Goal: Task Accomplishment & Management: Use online tool/utility

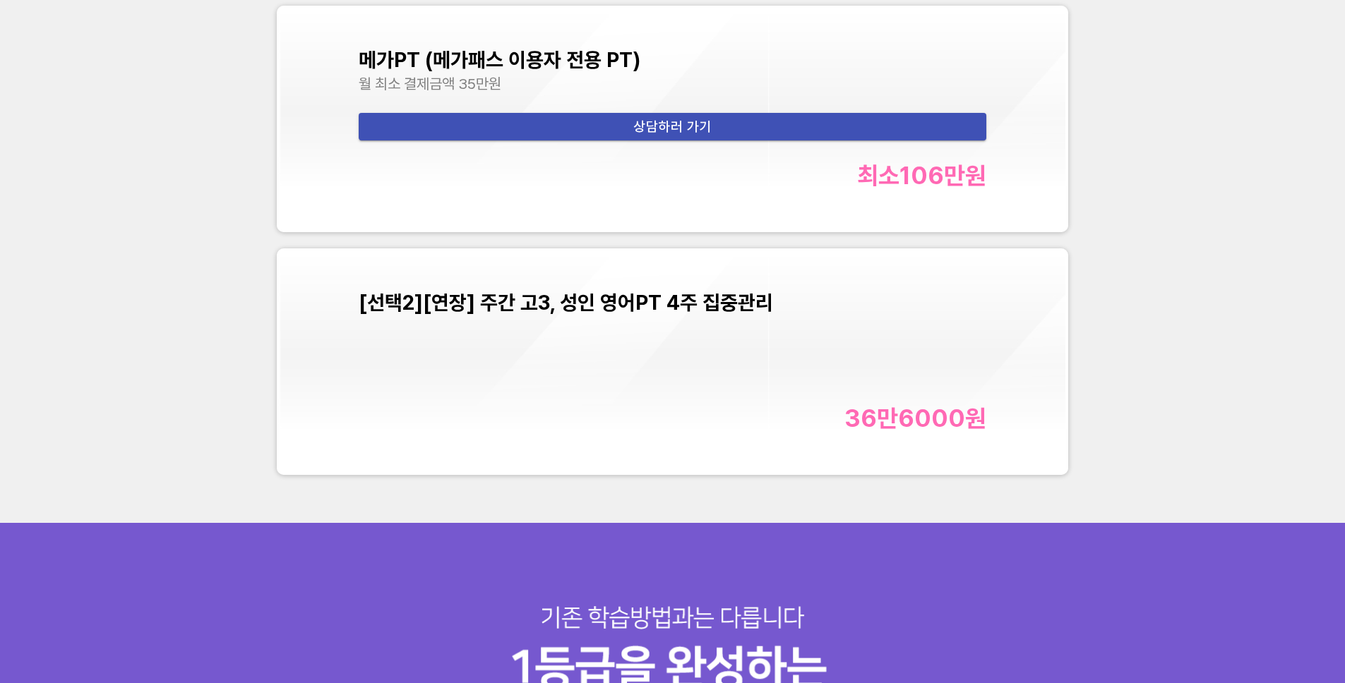
scroll to position [5983, 0]
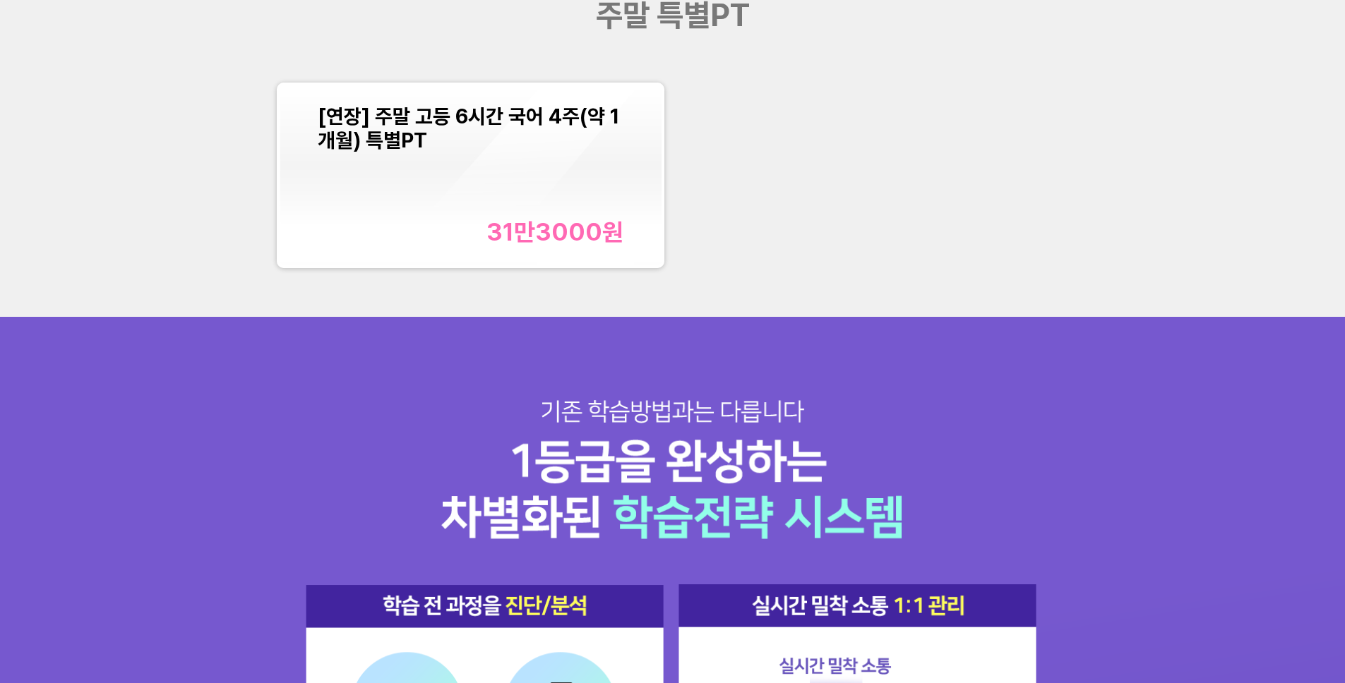
scroll to position [1740, 0]
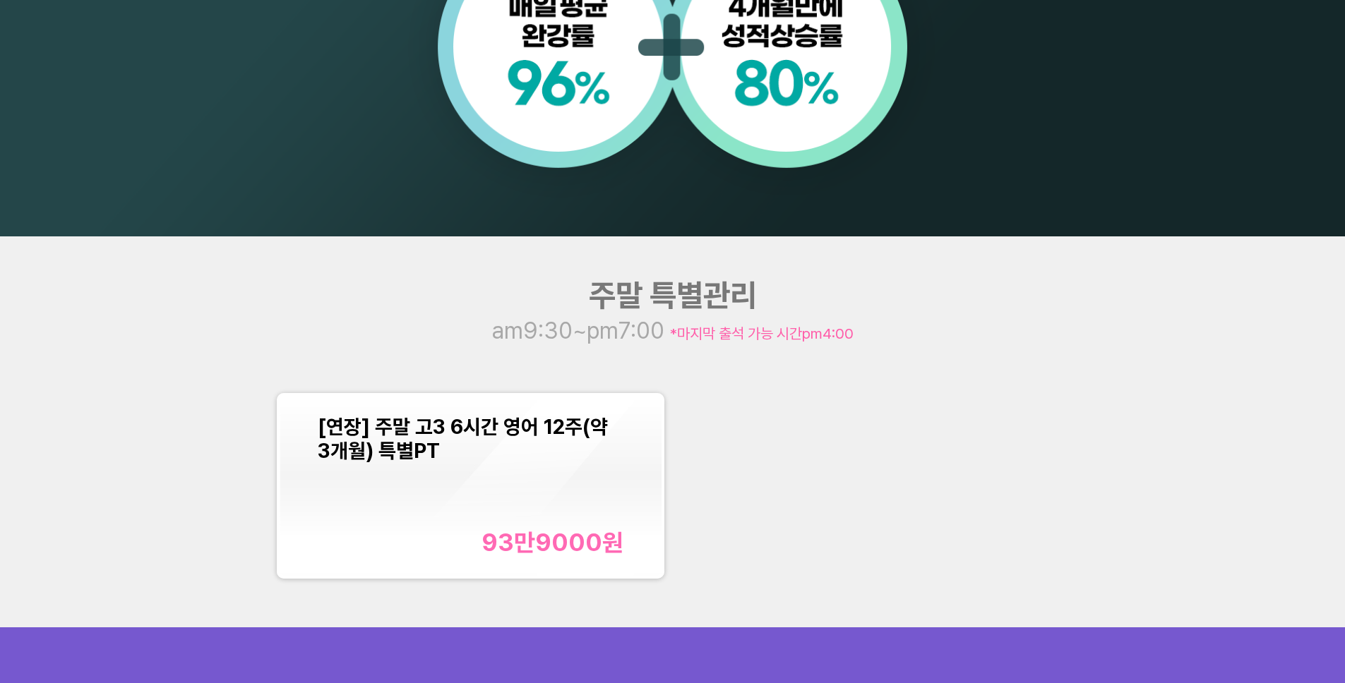
scroll to position [1726, 0]
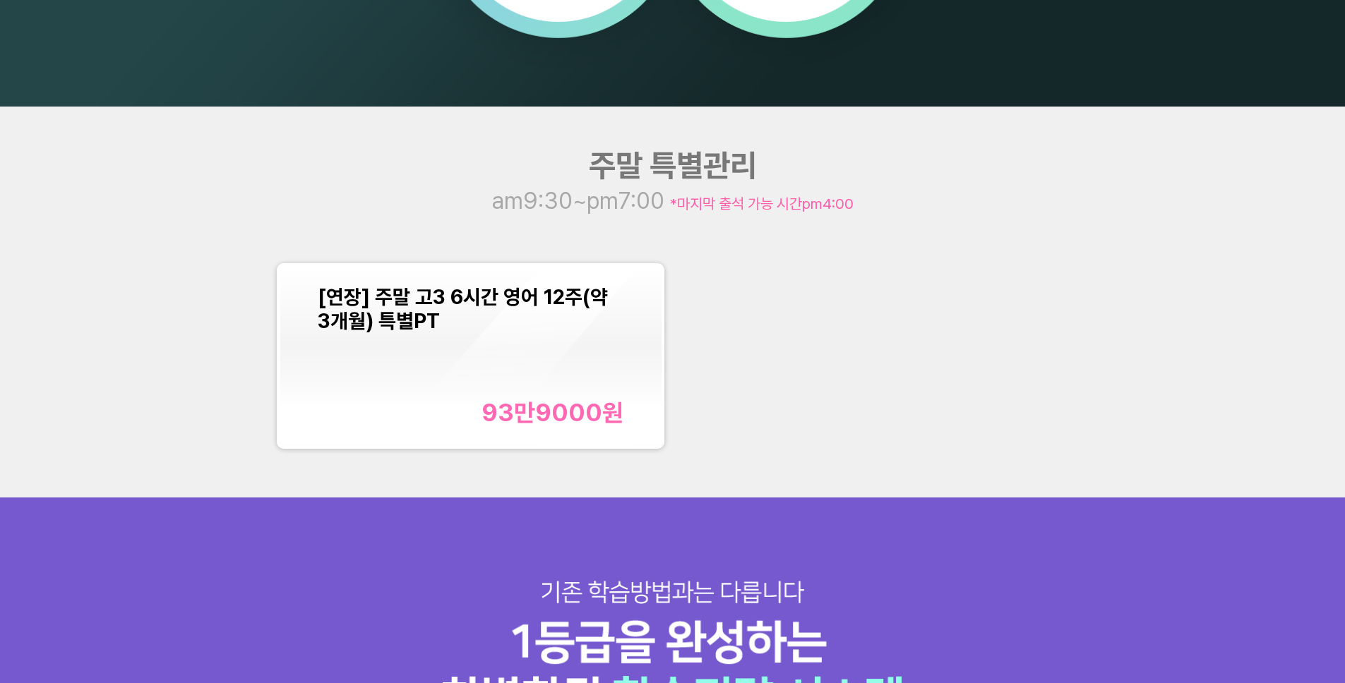
scroll to position [1759, 0]
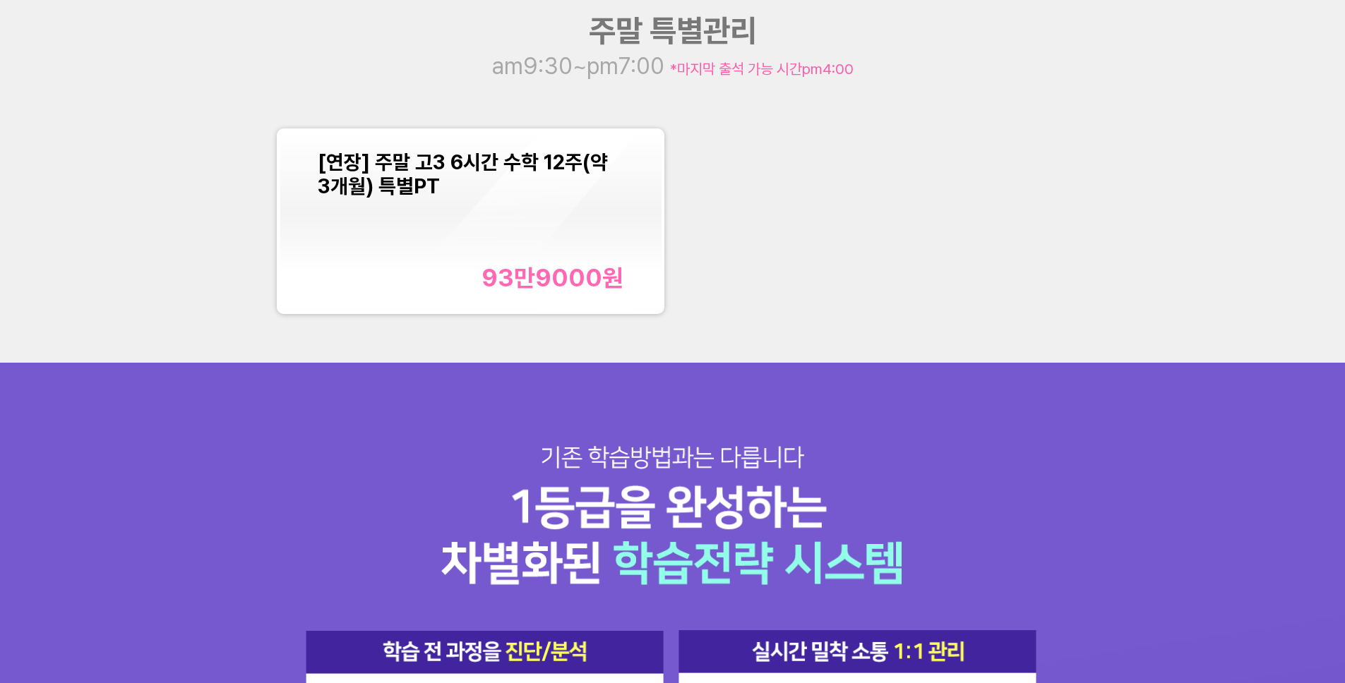
scroll to position [1823, 0]
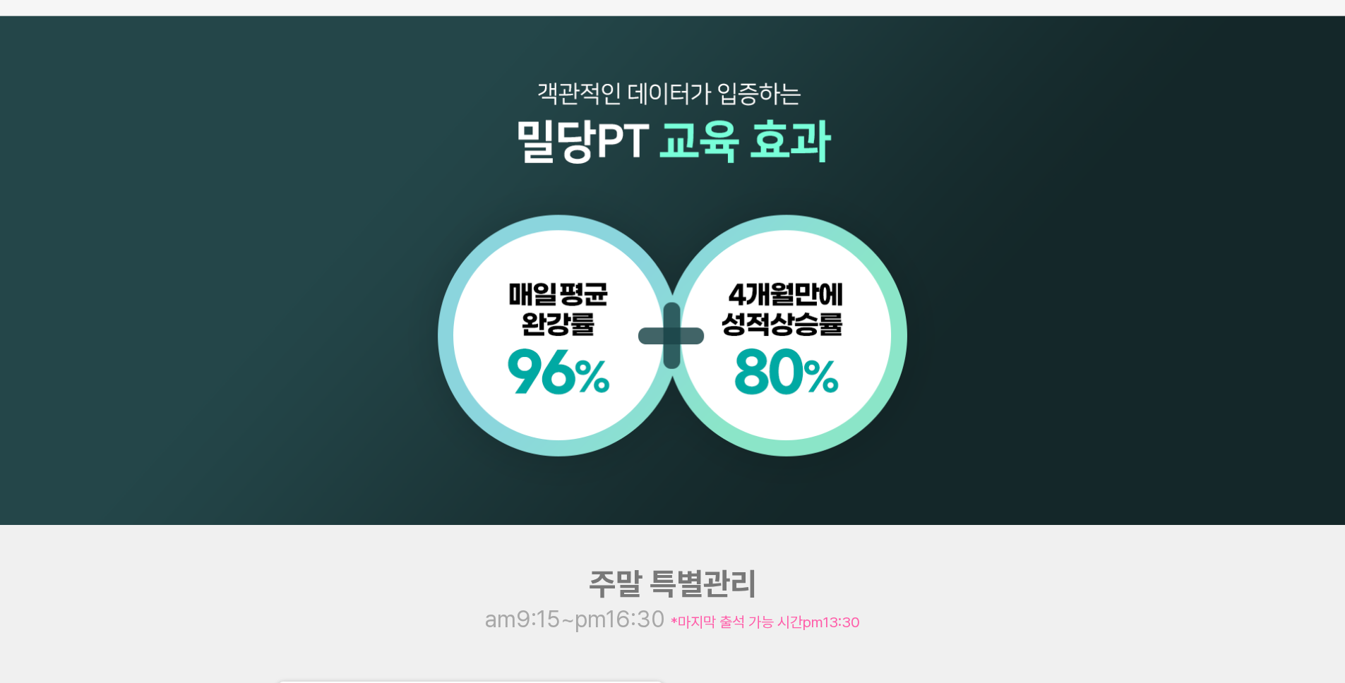
scroll to position [1521, 0]
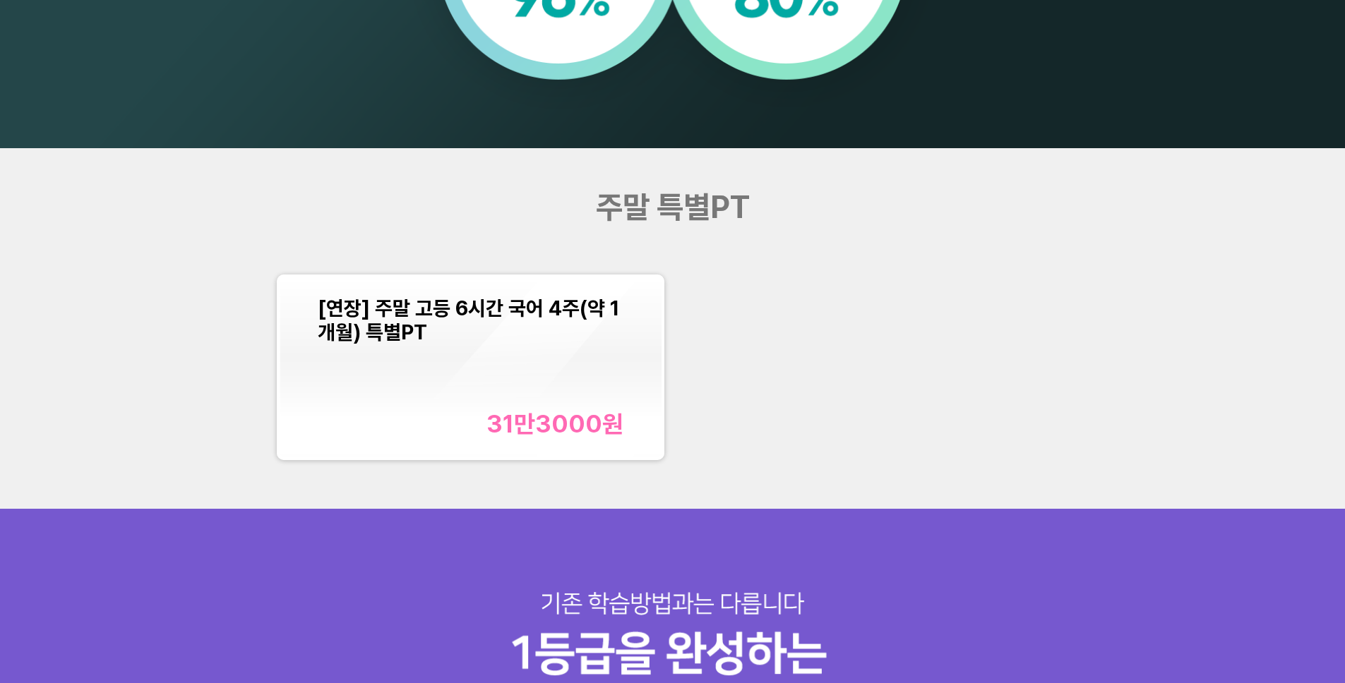
scroll to position [1656, 0]
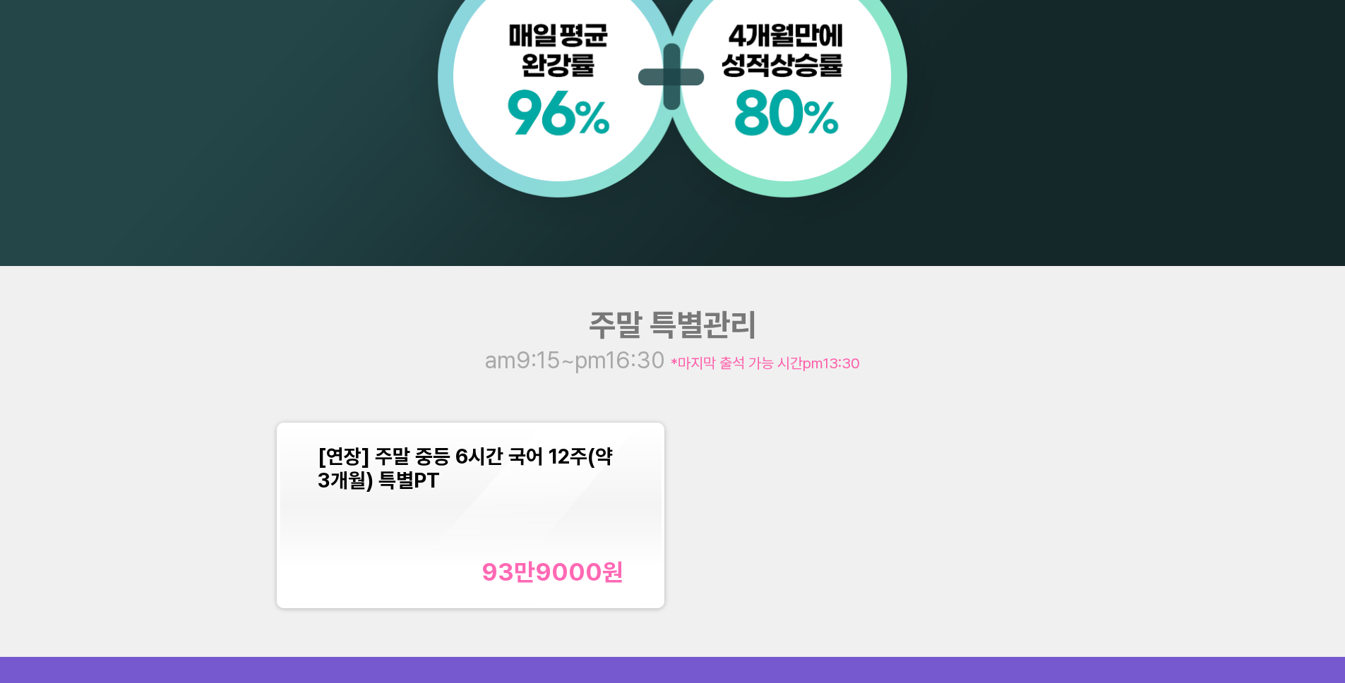
scroll to position [1831, 0]
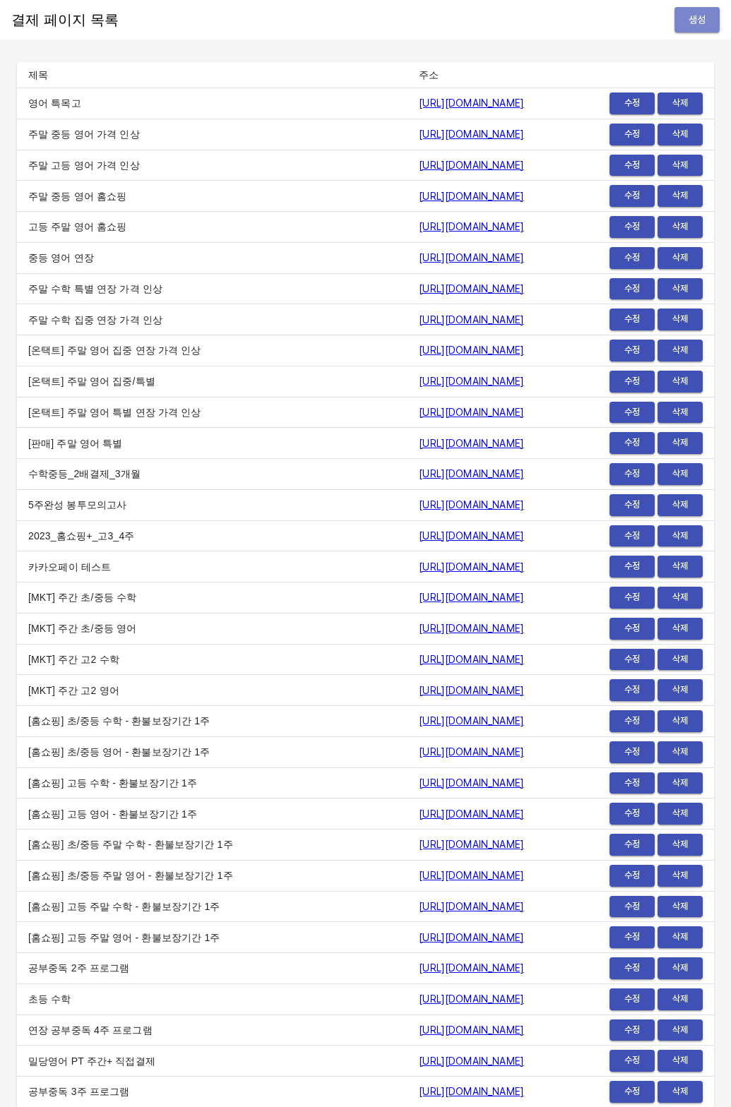
click at [676, 18] on button "생성" at bounding box center [696, 20] width 45 height 26
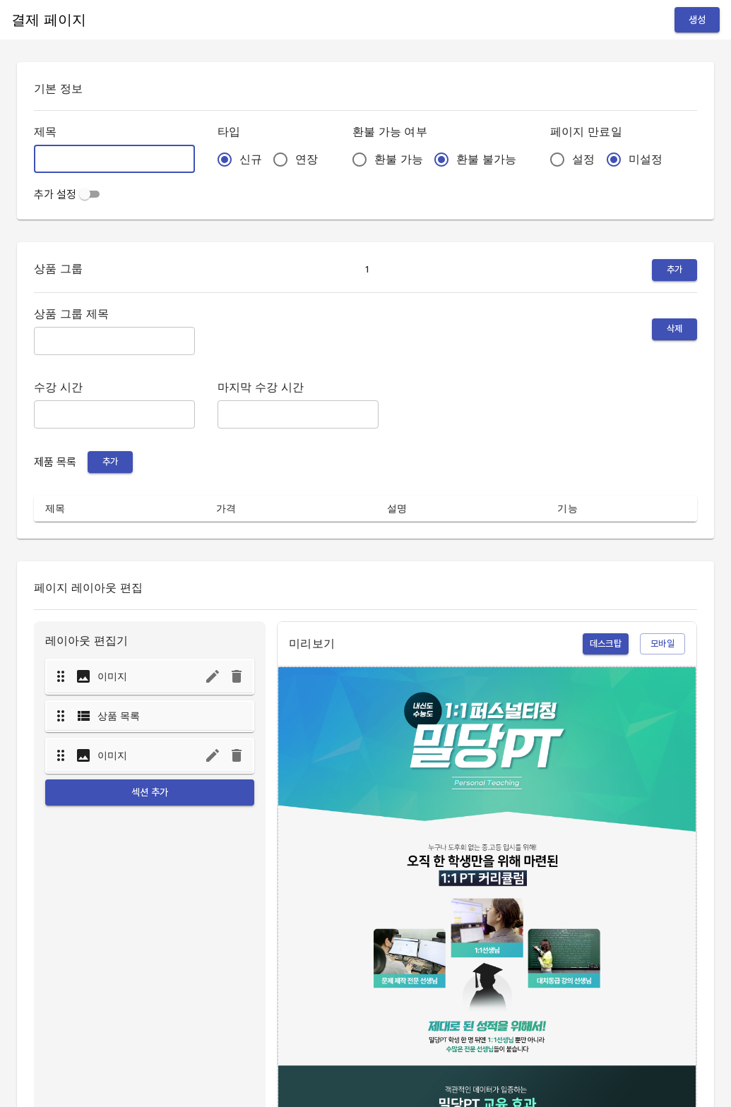
click at [83, 148] on input "text" at bounding box center [114, 159] width 161 height 28
type input "[확인]"
click at [265, 165] on input "연장" at bounding box center [280, 160] width 30 height 30
radio input "true"
click at [87, 357] on div "상품 그룹 제목 ​ 삭제 수강 시간 ​ 마지막 수강 시간 ​ 제품 목록 추가 제목 가격 설명 기능" at bounding box center [365, 412] width 663 height 217
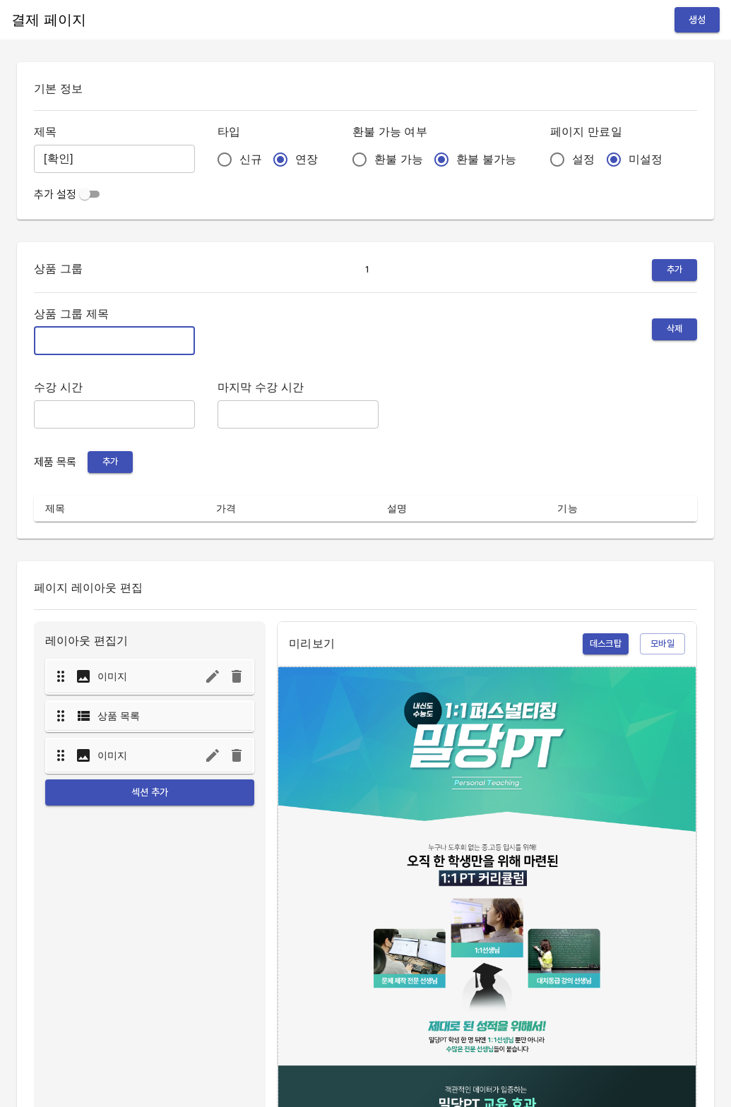
click at [87, 354] on input "text" at bounding box center [114, 341] width 161 height 28
type input "주말 특별PT"
click at [122, 452] on button "추가" at bounding box center [110, 462] width 45 height 22
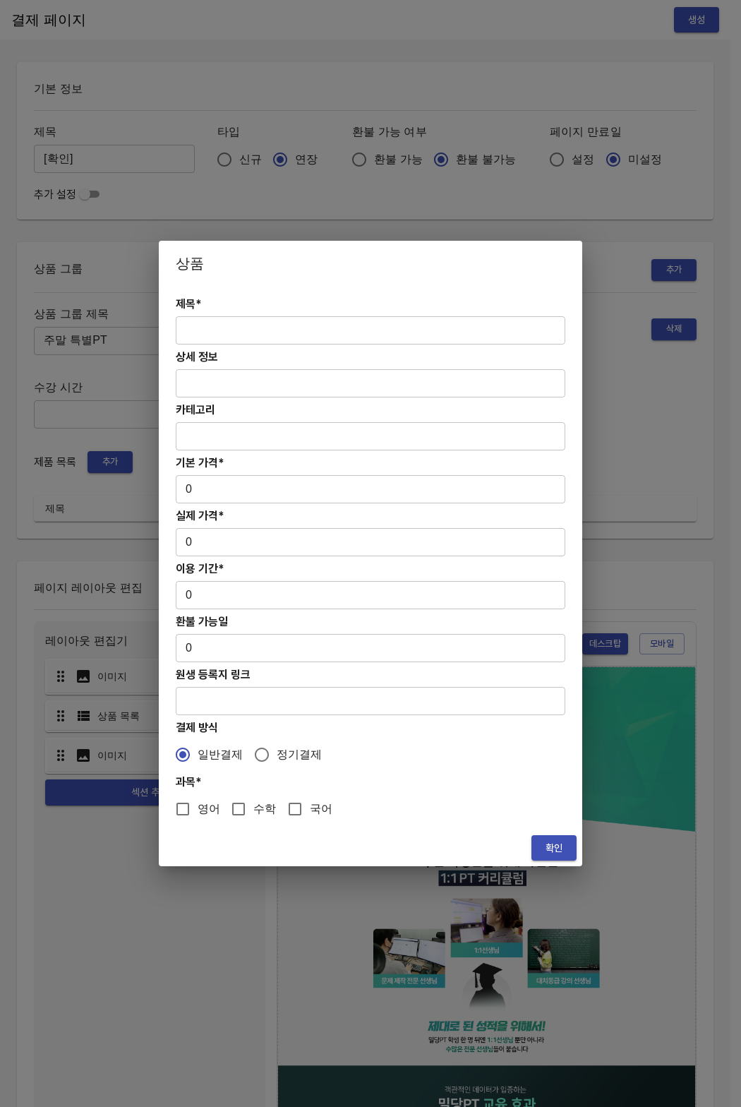
click at [217, 318] on input "text" at bounding box center [371, 330] width 390 height 28
paste input "[연장] 주말 고3 6시간 수학 4주(약 1개월) 특별PT"
type input "[연장] 주말 고3 6시간 수학 4주(약 1개월) 특별PT"
click at [211, 494] on input "0" at bounding box center [371, 489] width 390 height 28
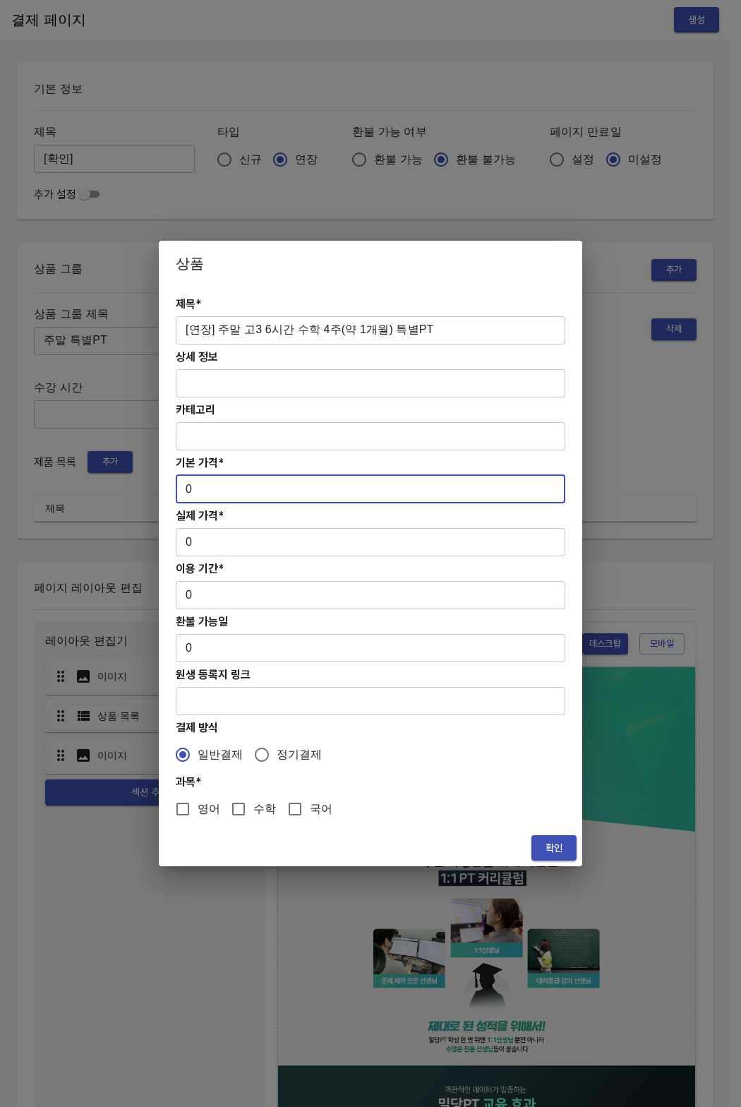
drag, startPoint x: 186, startPoint y: 492, endPoint x: 169, endPoint y: 490, distance: 16.4
click at [169, 490] on div "제목* [연장] 주말 고3 6시간 수학 4주(약 1개월) 특별PT ​ 상세 정보 ​ 카테고리 ​ 기본 가격* 0 ​ 실제 가격* 0 ​ 이용 …" at bounding box center [371, 558] width 424 height 544
drag, startPoint x: 224, startPoint y: 491, endPoint x: 175, endPoint y: 497, distance: 49.1
click at [174, 491] on div "제목* [연장] 주말 고3 6시간 수학 4주(약 1개월) 특별PT ​ 상세 정보 ​ 카테고리 ​ 기본 가격* 313000 ​ 실제 가격* 0 …" at bounding box center [371, 558] width 424 height 544
type input "313000"
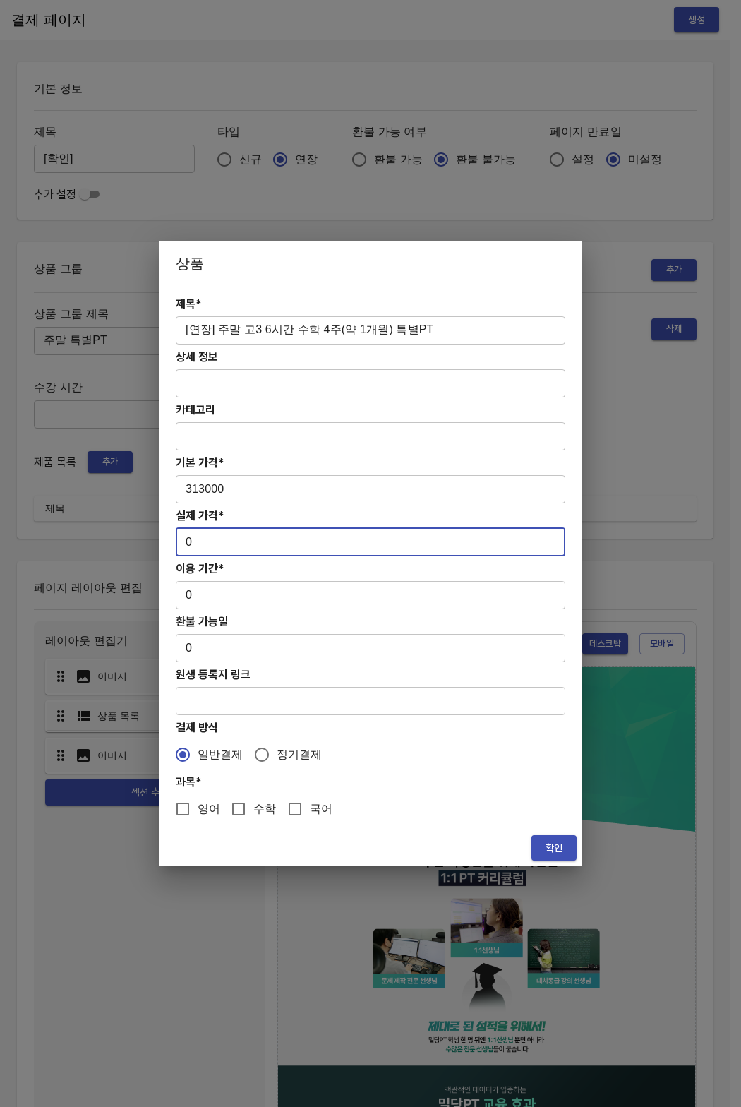
drag, startPoint x: 198, startPoint y: 547, endPoint x: 163, endPoint y: 536, distance: 37.1
click at [163, 536] on div "제목* [연장] 주말 고3 6시간 수학 4주(약 1개월) 특별PT ​ 상세 정보 ​ 카테고리 ​ 기본 가격* 313000 ​ 실제 가격* 0 …" at bounding box center [371, 558] width 424 height 544
paste input "31300"
type input "313000"
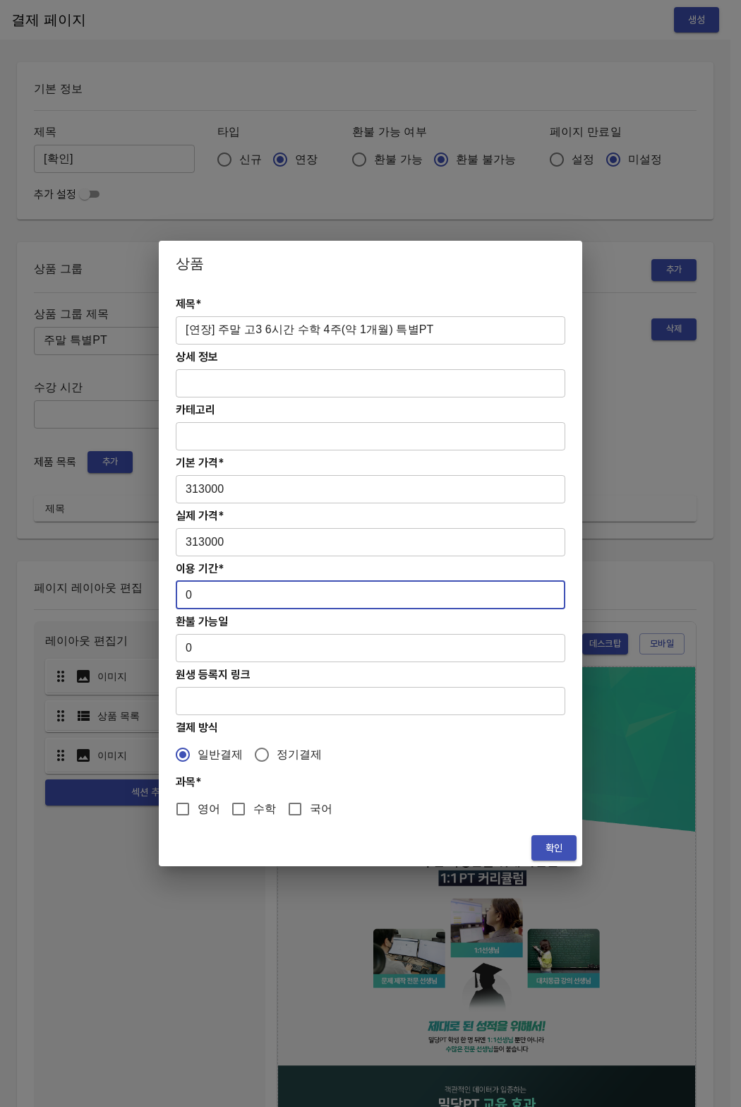
drag, startPoint x: 191, startPoint y: 594, endPoint x: 169, endPoint y: 595, distance: 21.9
click at [169, 595] on div "제목* [연장] 주말 고3 6시간 수학 4주(약 1개월) 특별PT ​ 상세 정보 ​ 카테고리 ​ 기본 가격* 313000 ​ 실제 가격* 31…" at bounding box center [371, 558] width 424 height 544
type input "28"
click at [232, 818] on input "수학" at bounding box center [239, 809] width 30 height 30
checkbox input "true"
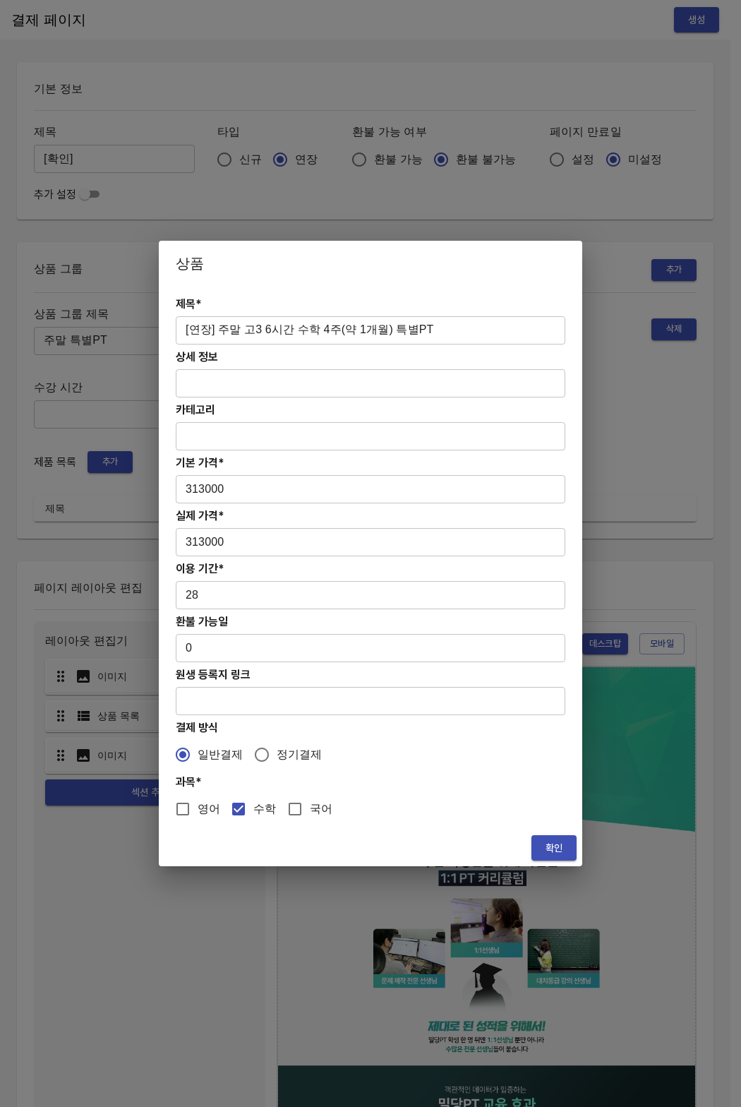
click at [563, 851] on span "확인" at bounding box center [554, 848] width 23 height 18
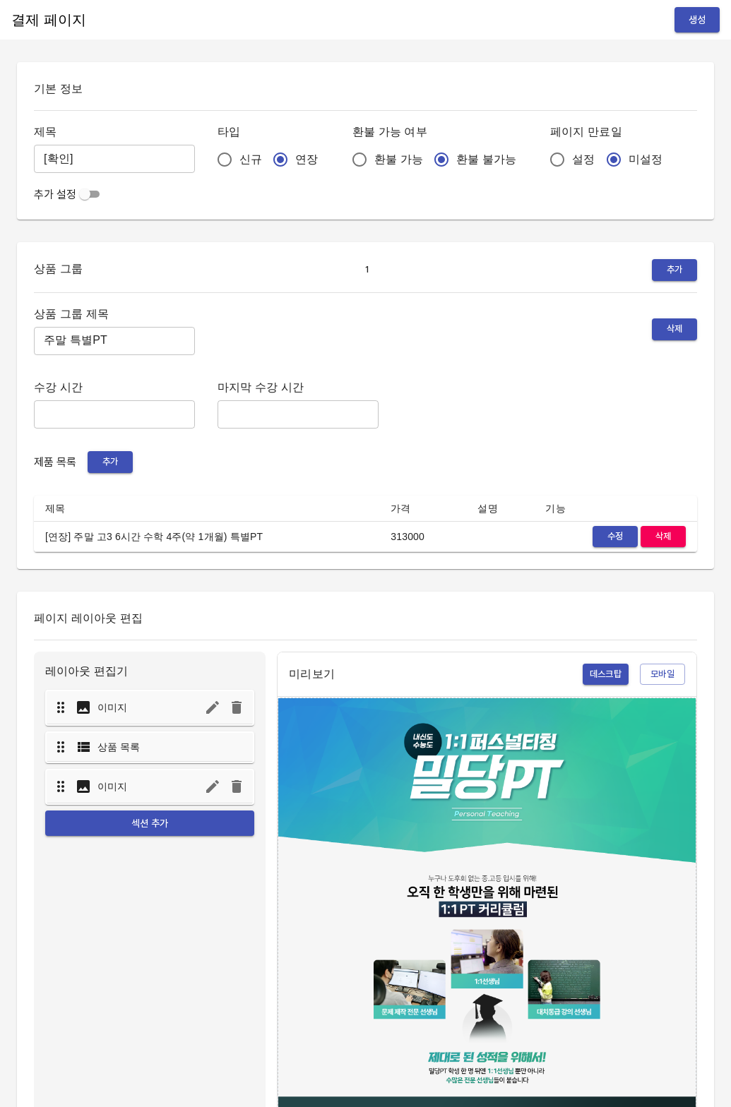
click at [395, 507] on th "가격" at bounding box center [422, 509] width 87 height 26
click at [703, 23] on span "생성" at bounding box center [697, 20] width 23 height 18
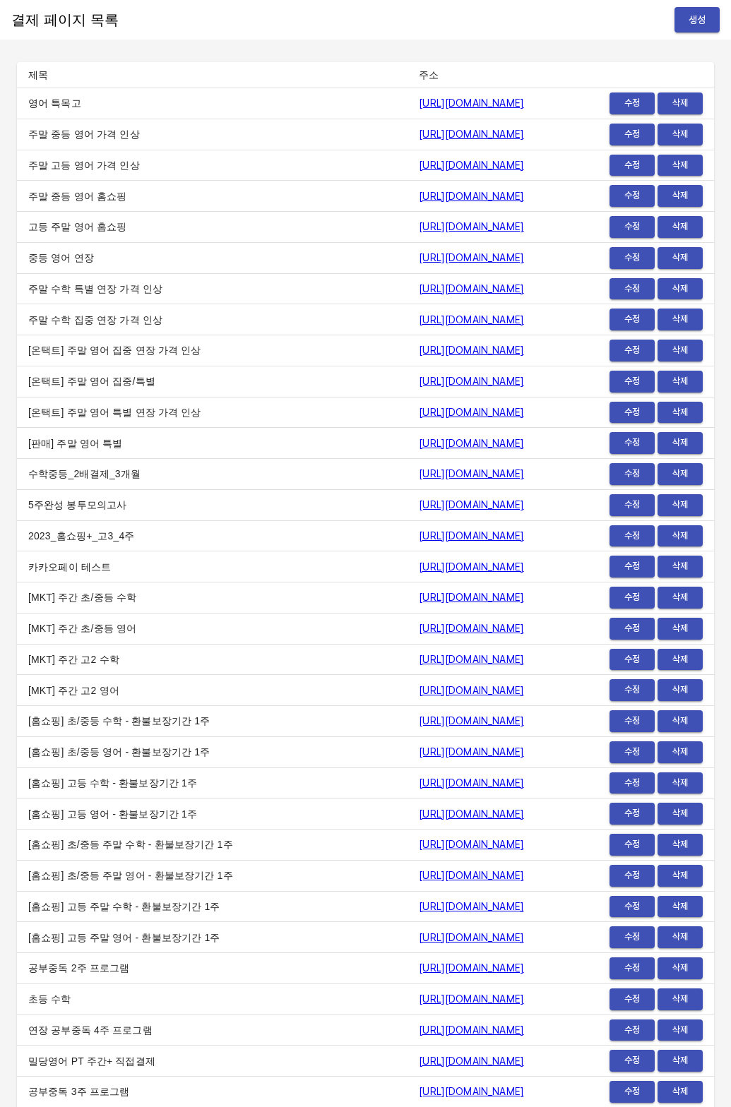
scroll to position [16428, 0]
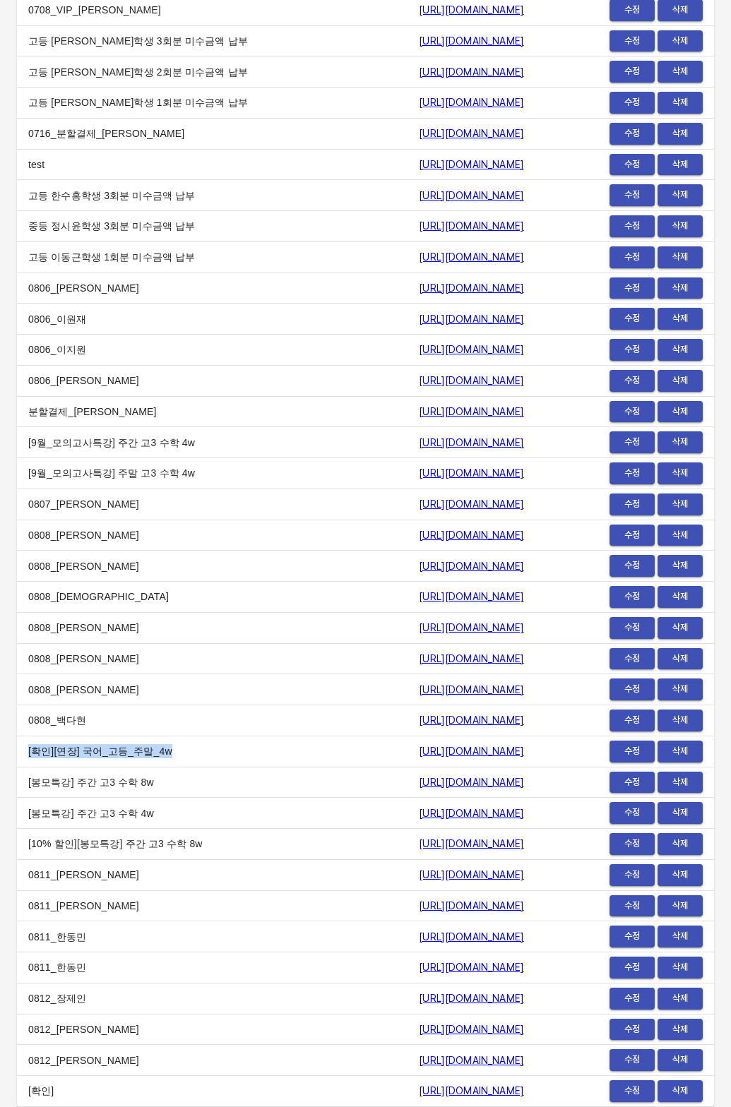
copy td "[확인][연장] 국어_고등_주말_4w"
drag, startPoint x: 30, startPoint y: 751, endPoint x: 159, endPoint y: 758, distance: 128.7
click at [159, 758] on td "[확인][연장] 국어_고등_주말_4w" at bounding box center [212, 751] width 390 height 31
drag, startPoint x: 202, startPoint y: 1084, endPoint x: 599, endPoint y: 1084, distance: 397.5
click at [210, 1084] on td "[확인]" at bounding box center [212, 1091] width 390 height 31
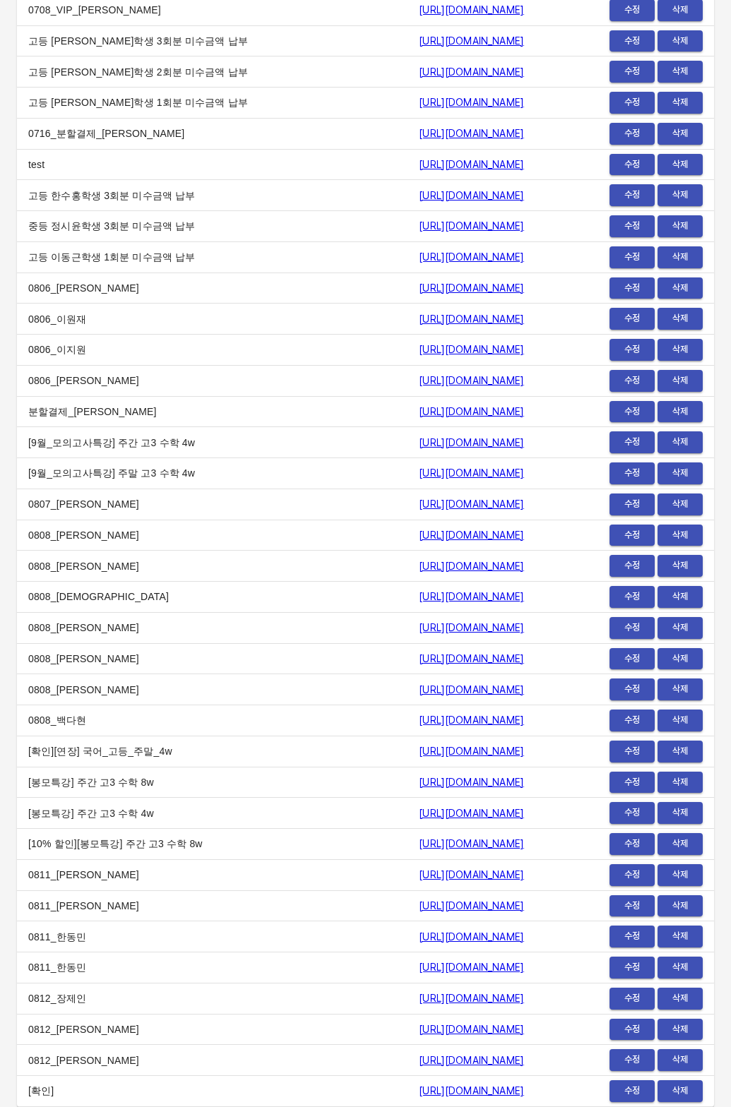
click at [611, 1084] on button "수정" at bounding box center [631, 1091] width 45 height 22
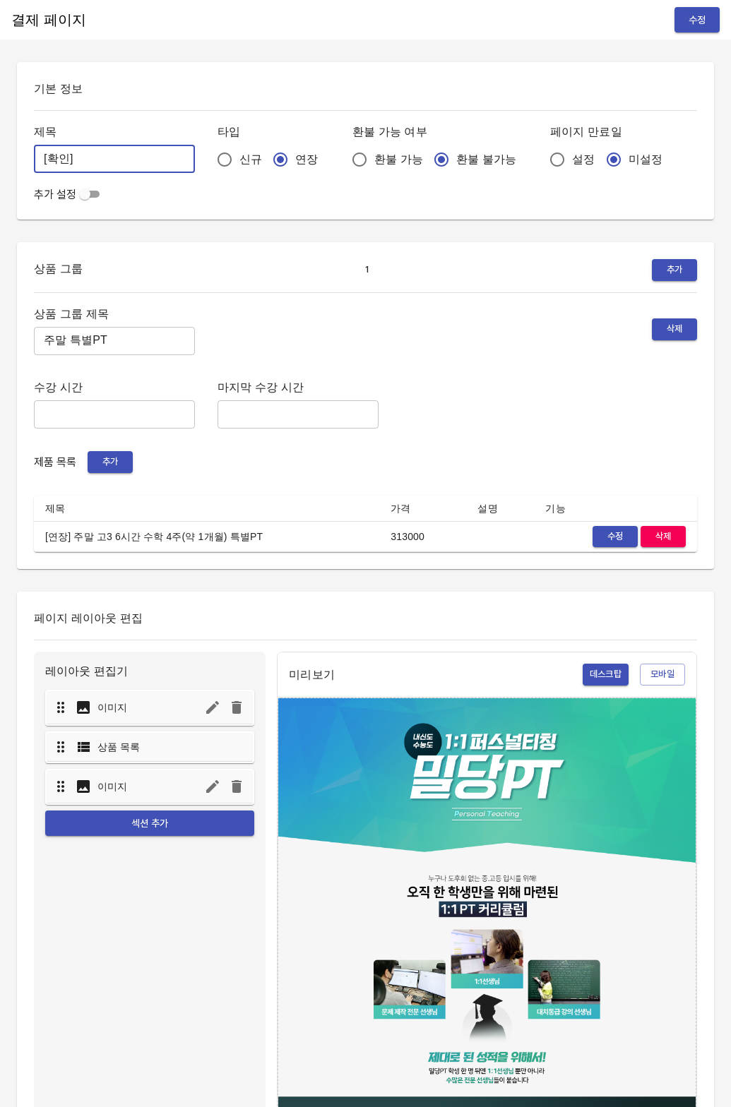
drag, startPoint x: 150, startPoint y: 166, endPoint x: 48, endPoint y: 158, distance: 102.0
click at [27, 155] on div "기본 정보 제목 [확인] ​ 타입 신규 연장 환불 가능 여부 환불 가능 환불 불가능 페이지 만료일 설정 미설정 추가 설정" at bounding box center [365, 140] width 697 height 157
paste input "[연장] 국어_고등_주말_4w"
click at [84, 157] on input "[확인][연장] 국어_고등_주말_4w" at bounding box center [114, 159] width 161 height 28
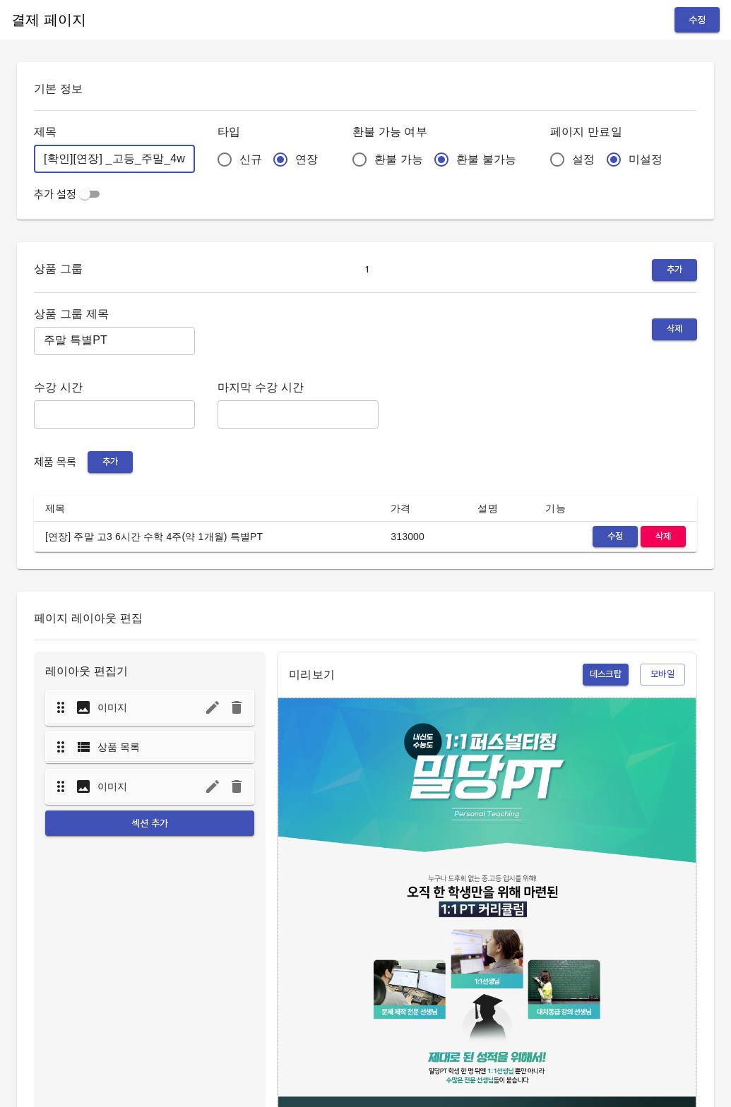
scroll to position [0, 12]
type input "[확인][연장] 수학_고3_주말_4w"
click at [185, 160] on div "제목 [확인][연장] 수학_고3_주말_4w ​ 타입 신규 연장 환불 가능 여부 환불 가능 환불 불가능 페이지 만료일 설정 미설정" at bounding box center [365, 148] width 663 height 52
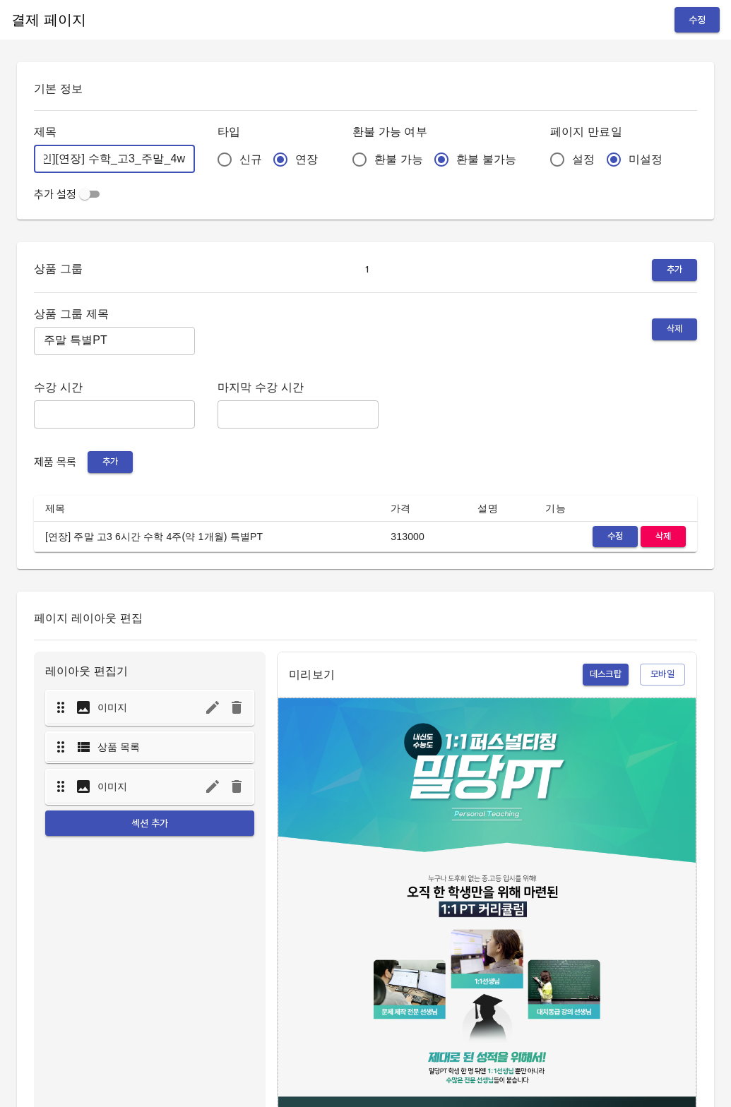
drag, startPoint x: 134, startPoint y: 158, endPoint x: 242, endPoint y: 156, distance: 108.0
click at [242, 156] on div "제목 [확인][연장] 수학_고3_주말_4w ​ 타입 신규 연장 환불 가능 여부 환불 가능 환불 불가능 페이지 만료일 설정 미설정" at bounding box center [365, 148] width 663 height 52
click at [121, 160] on input "[확인][연장] 수학_고3_주말_4w" at bounding box center [114, 159] width 161 height 28
click at [118, 159] on input "[확인][연장] 수학_고3_주말_4w" at bounding box center [114, 159] width 161 height 28
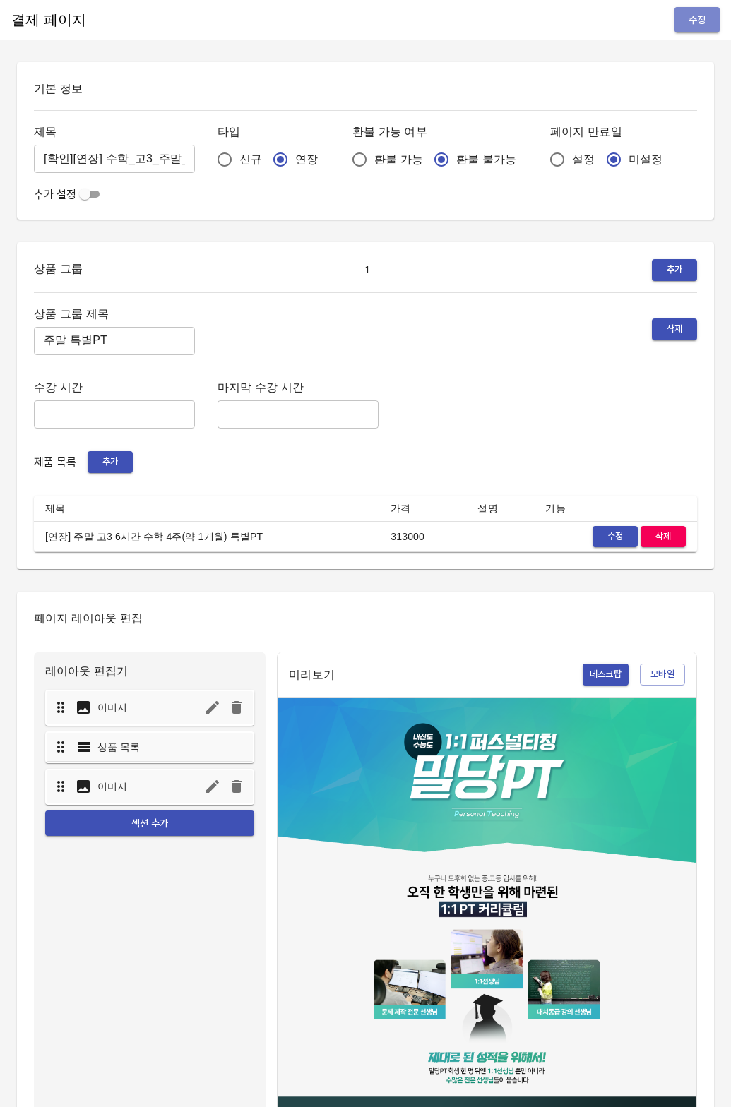
click at [679, 23] on button "수정" at bounding box center [696, 20] width 45 height 26
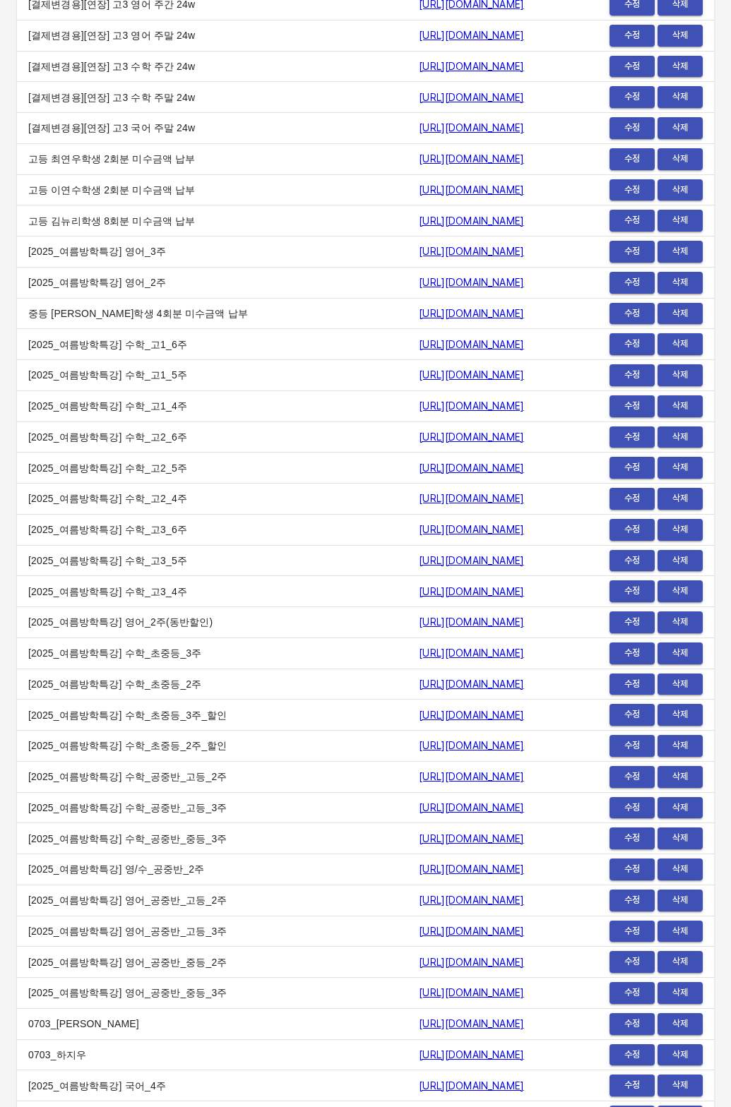
scroll to position [16428, 0]
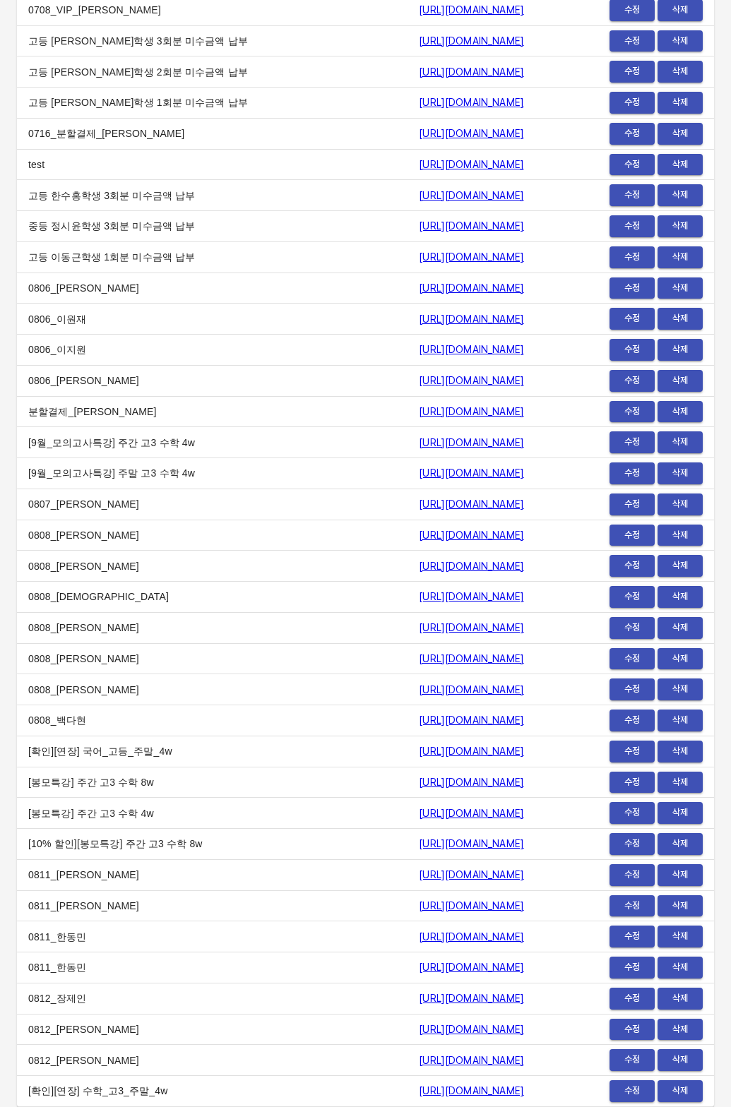
click at [419, 1094] on link "https://payment.mildang.kr/15u-IYoK8DkbWUD-pb10F" at bounding box center [471, 1090] width 105 height 11
click at [133, 258] on td "고등 이동근학생 1회분 미수금액 납부" at bounding box center [212, 256] width 390 height 31
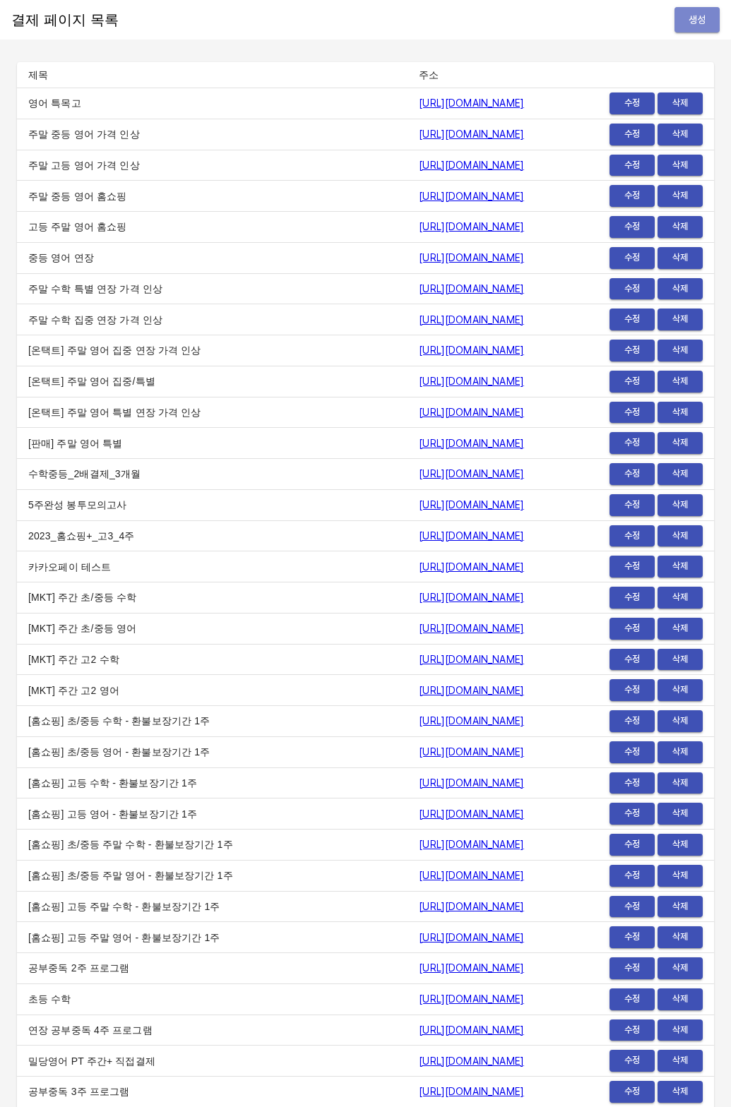
click at [685, 30] on button "생성" at bounding box center [696, 20] width 45 height 26
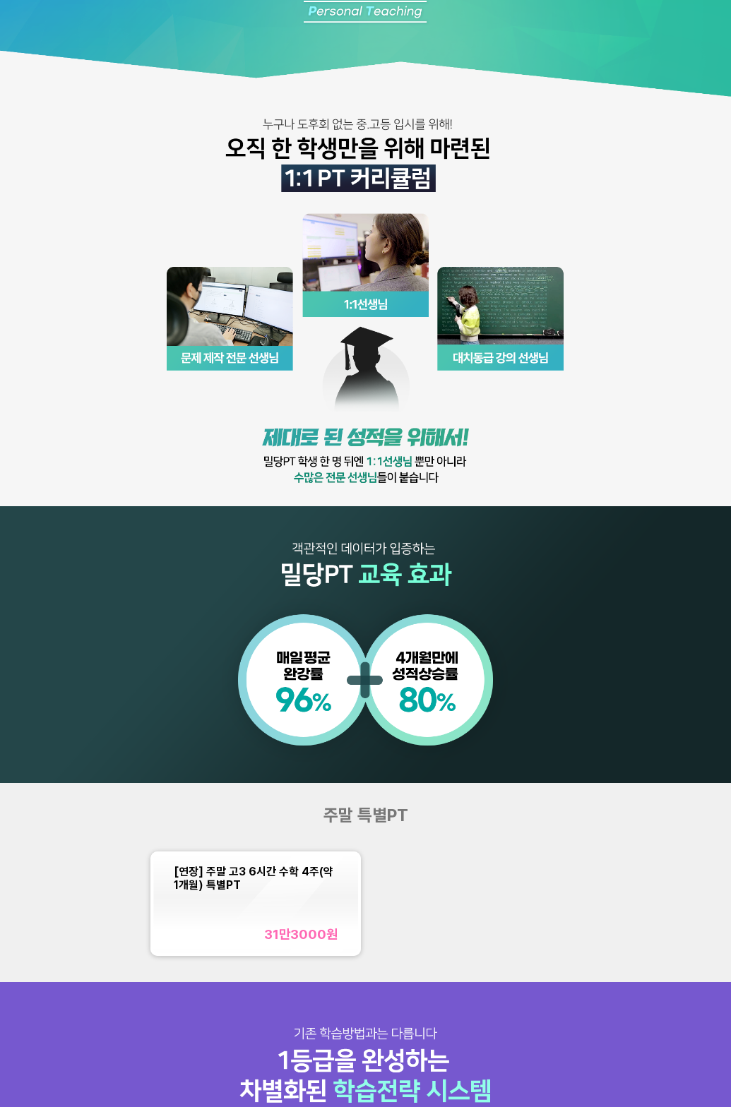
scroll to position [254, 0]
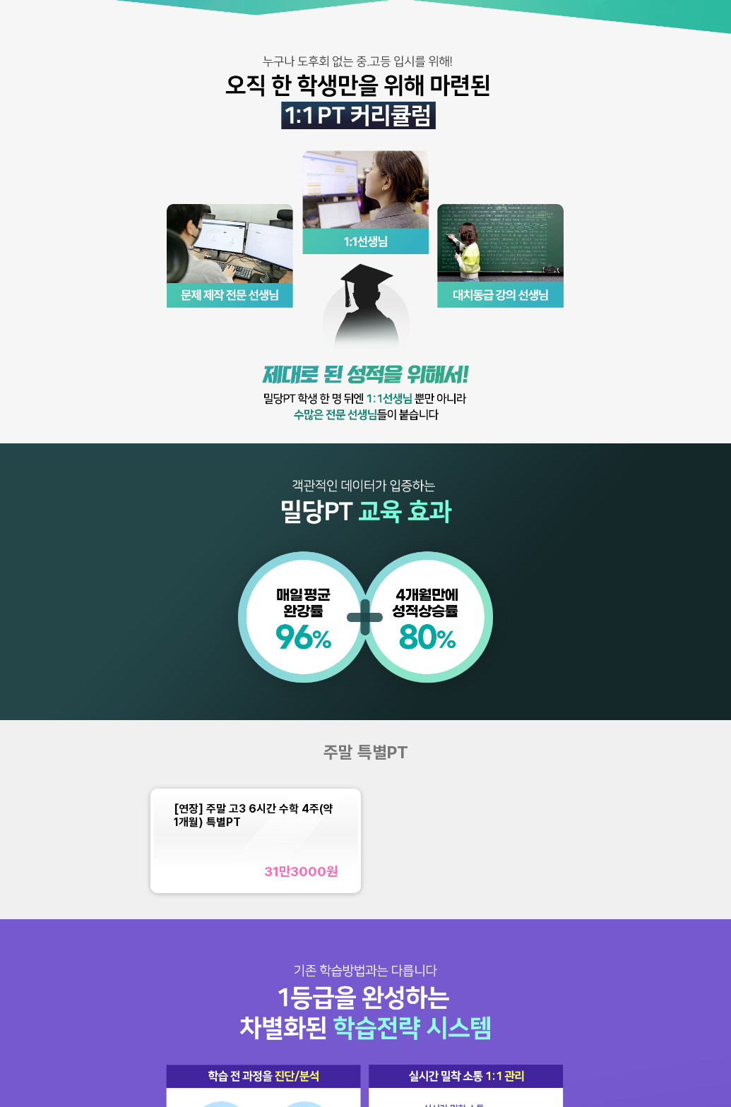
click at [196, 140] on img at bounding box center [365, 233] width 731 height 974
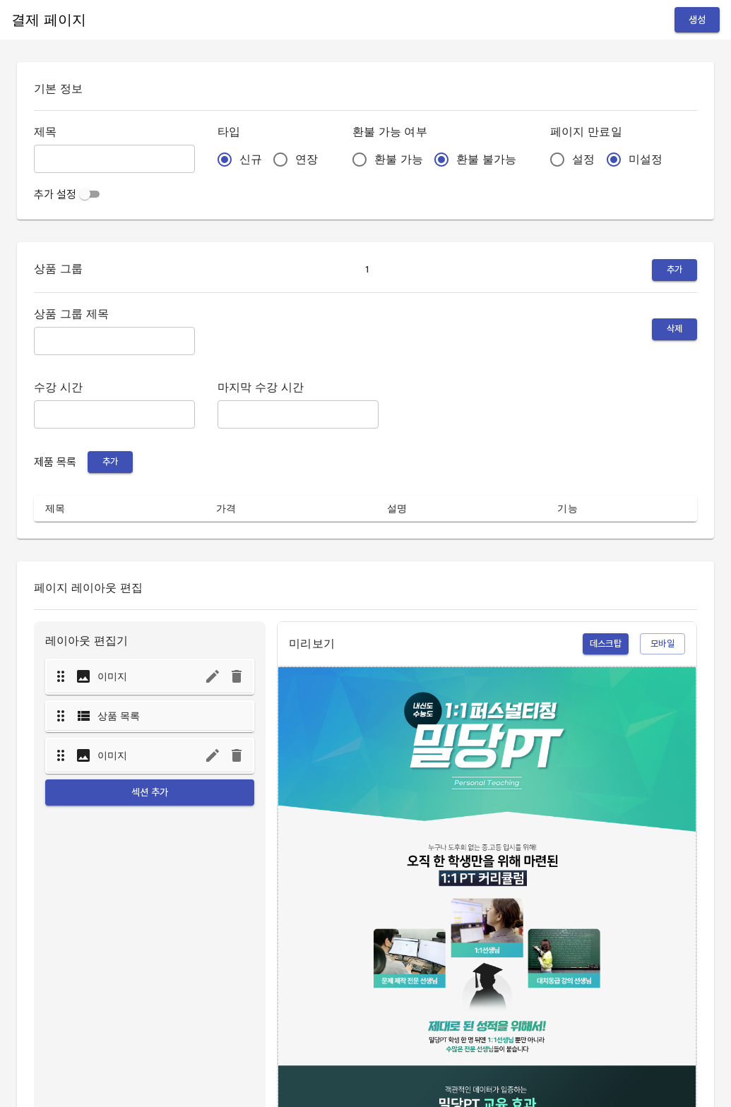
click at [112, 450] on div "상품 그룹 제목 ​ 삭제 수강 시간 ​ 마지막 수강 시간 ​ 제품 목록 추가 제목 가격 설명 기능" at bounding box center [365, 412] width 663 height 217
click at [112, 455] on span "추가" at bounding box center [110, 462] width 31 height 16
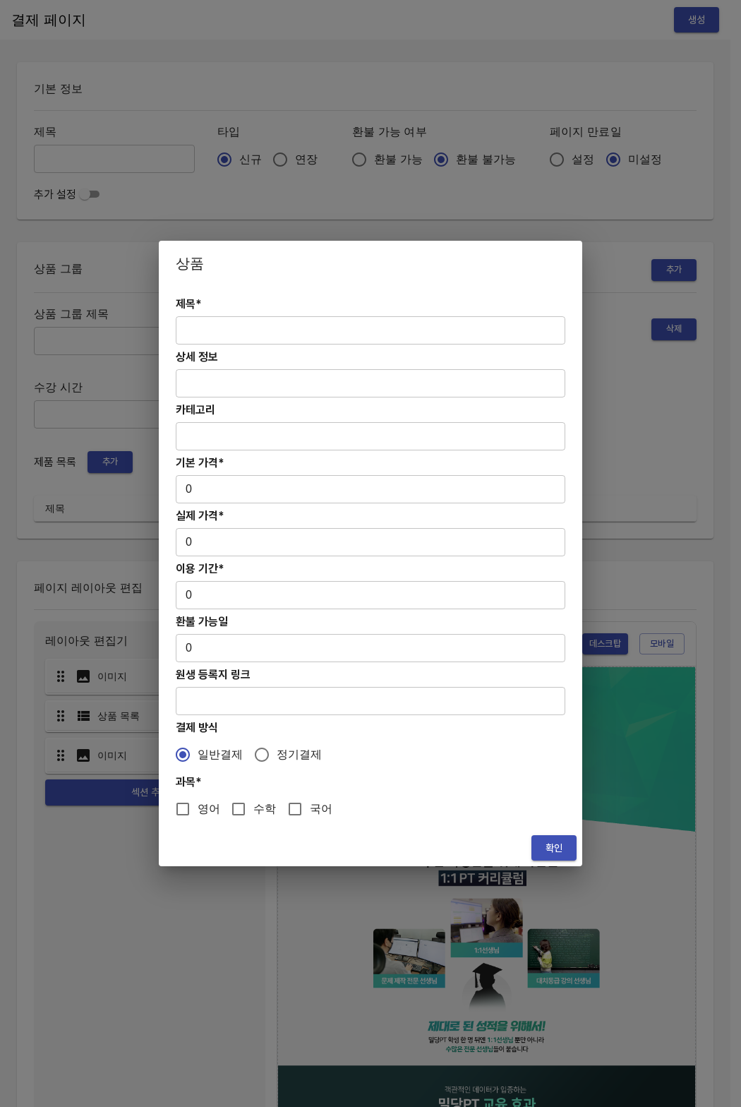
click at [242, 333] on input "text" at bounding box center [371, 330] width 390 height 28
paste input "[연장] 주말 고3 6시간 영어 4주(약 1개월) 특별PT"
type input "[연장] 주말 고3 6시간 영어 4주(약 1개월) 특별PT"
click at [220, 480] on input "0" at bounding box center [371, 489] width 390 height 28
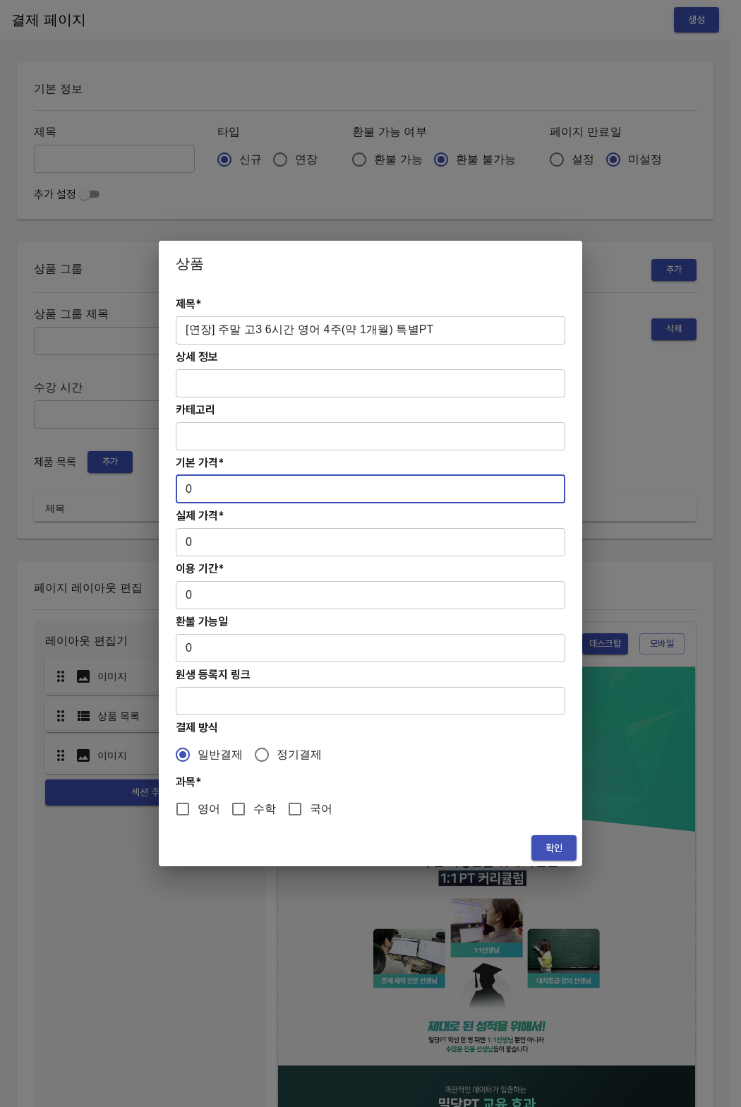
drag, startPoint x: 210, startPoint y: 485, endPoint x: 150, endPoint y: 486, distance: 59.3
click at [150, 486] on div "상품 제목* [연장] 주말 고3 6시간 영어 4주(약 1개월) 특별PT ​ 상세 정보 ​ 카테고리 ​ 기본 가격* 0 ​ 실제 가격* 0 ​ …" at bounding box center [370, 553] width 741 height 1107
type input "313000"
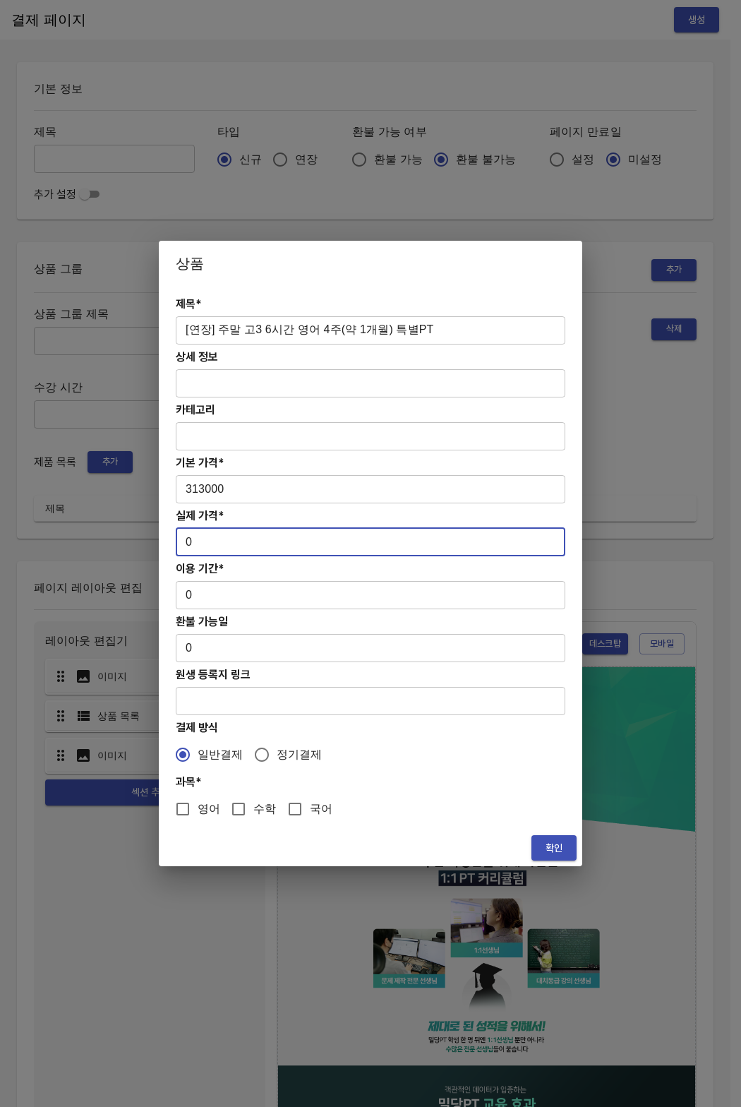
click at [217, 550] on input "0" at bounding box center [371, 542] width 390 height 28
paste input "31300"
drag, startPoint x: 215, startPoint y: 547, endPoint x: 165, endPoint y: 546, distance: 50.1
click at [165, 546] on div "제목* [연장] 주말 고3 6시간 영어 4주(약 1개월) 특별PT ​ 상세 정보 ​ 카테고리 ​ 기본 가격* 313000 ​ 실제 가격* 31…" at bounding box center [371, 558] width 424 height 544
type input "313000"
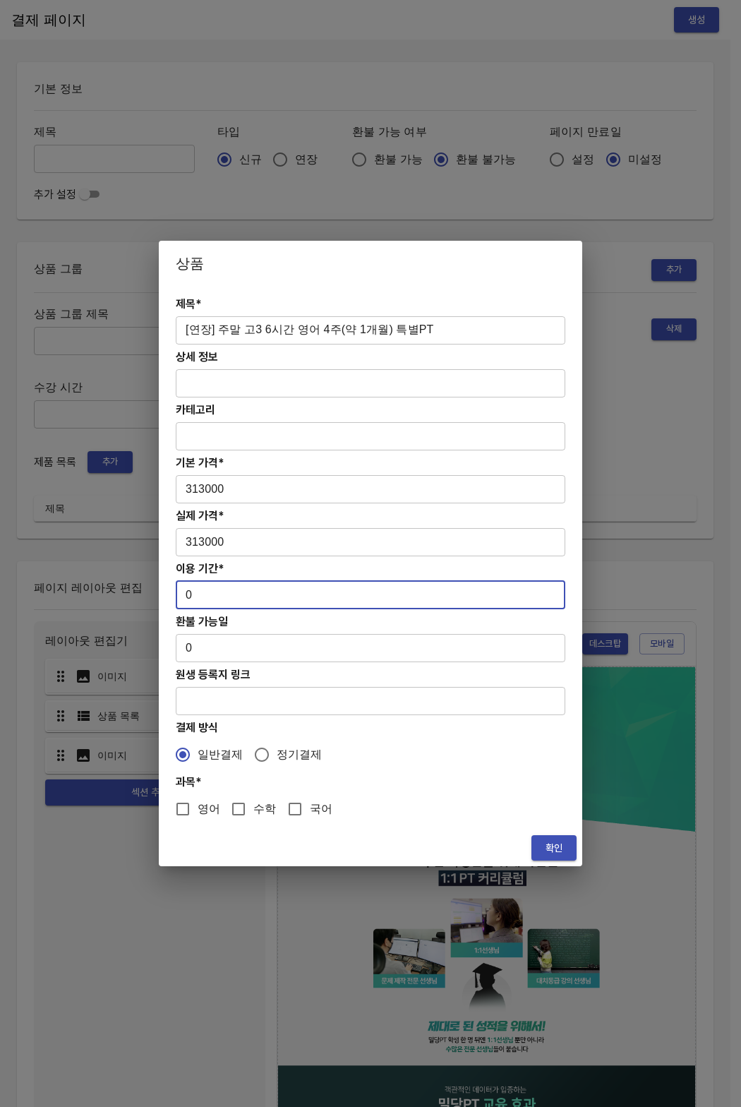
drag, startPoint x: 189, startPoint y: 602, endPoint x: 182, endPoint y: 597, distance: 8.5
click at [182, 597] on input "0" at bounding box center [371, 595] width 390 height 28
type input "28"
drag, startPoint x: 193, startPoint y: 804, endPoint x: 330, endPoint y: 828, distance: 138.4
click at [194, 804] on input "영어" at bounding box center [183, 809] width 30 height 30
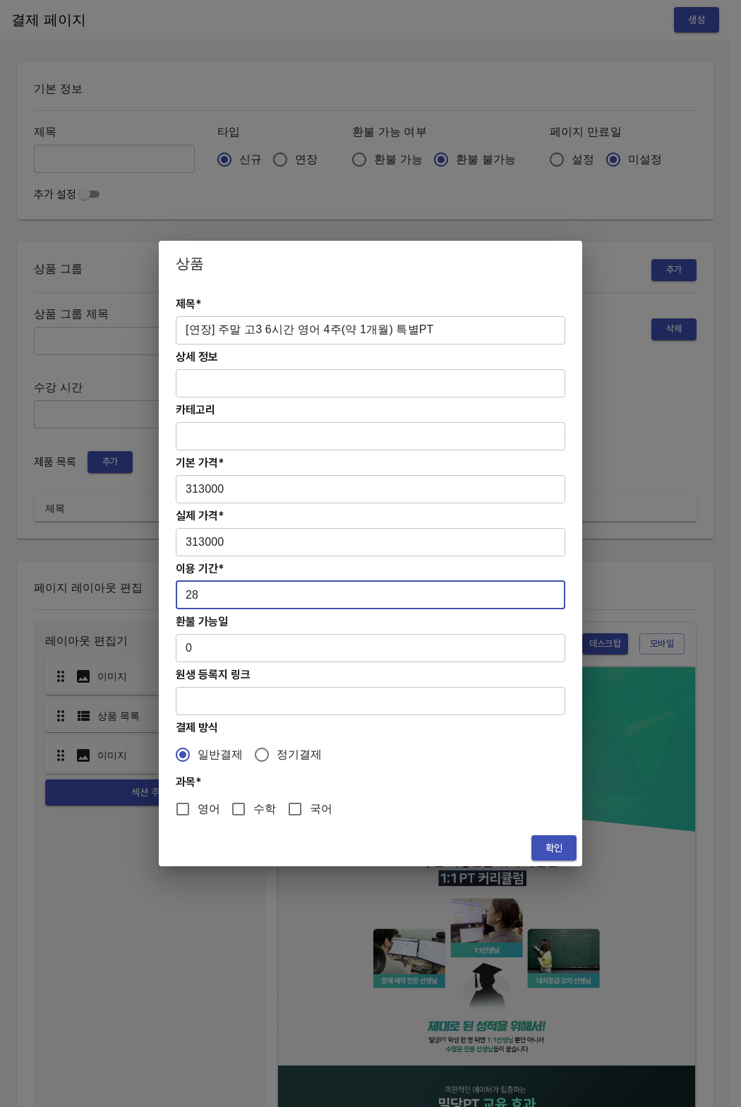
checkbox input "true"
click at [561, 848] on span "확인" at bounding box center [554, 848] width 23 height 18
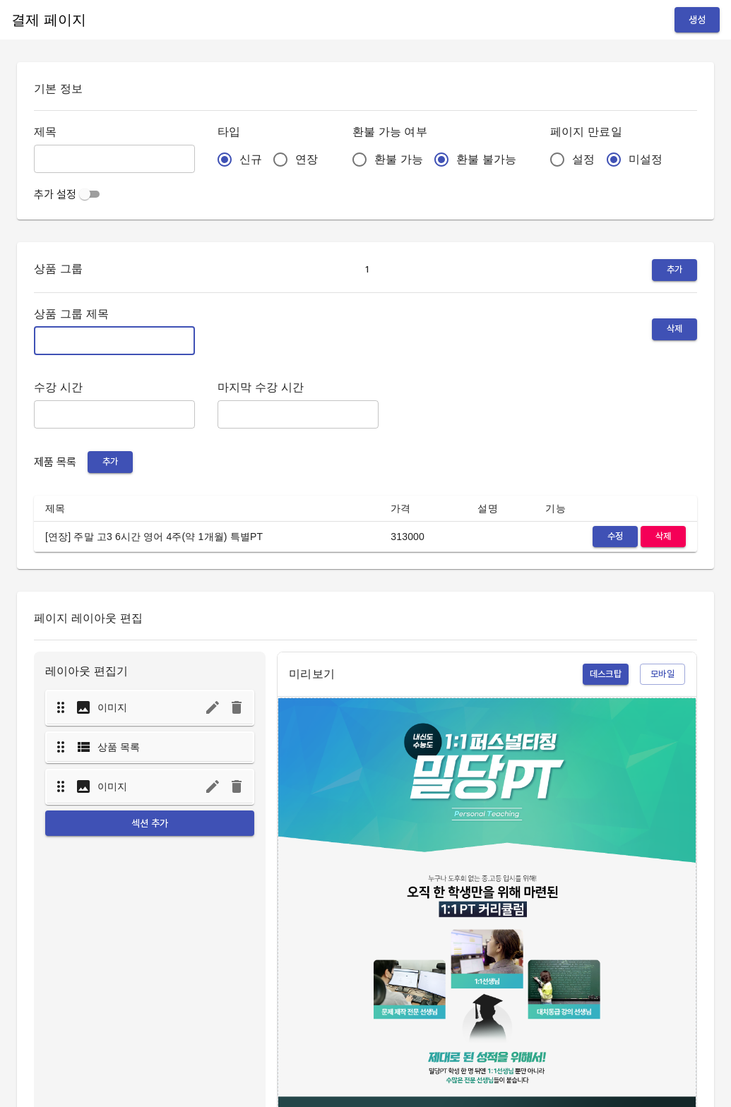
click at [109, 344] on input "text" at bounding box center [114, 341] width 161 height 28
type input "ㅜ"
type input "주말 특별PT"
click at [73, 158] on input "text" at bounding box center [114, 159] width 161 height 28
paste input "[확인][연장] 수학_고3_주말_4w"
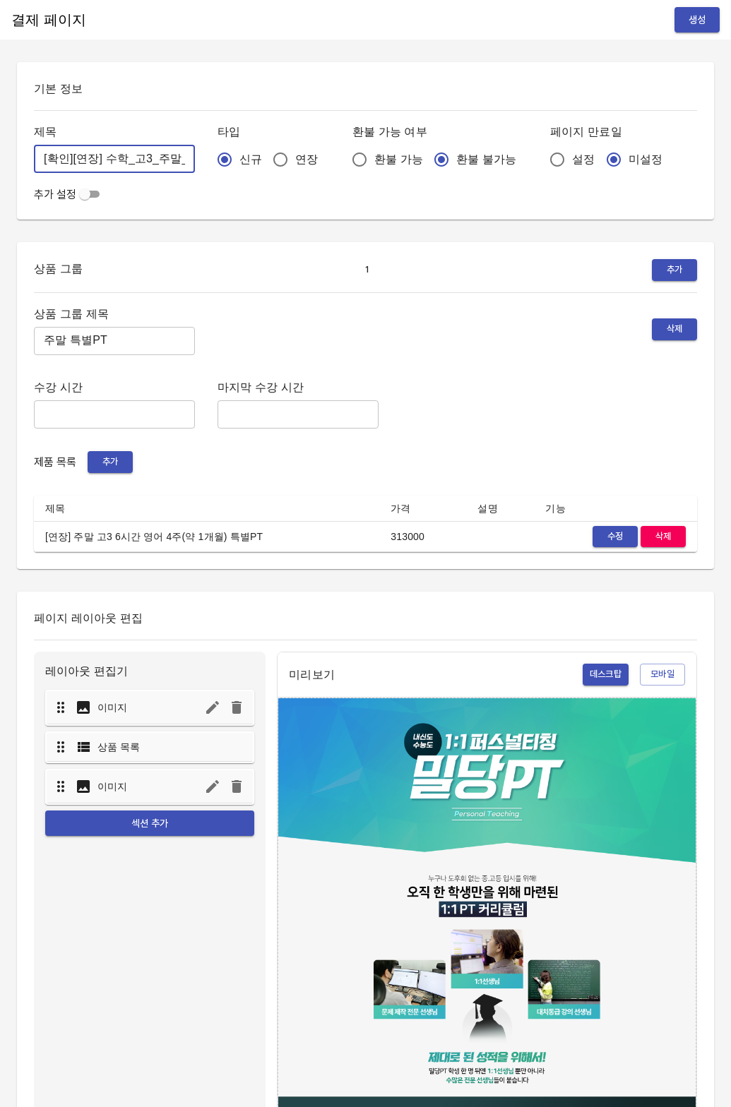
scroll to position [0, 28]
drag, startPoint x: 89, startPoint y: 158, endPoint x: 119, endPoint y: 152, distance: 30.2
click at [95, 157] on input "[확인][연장] 수학_고3_주말_4w" at bounding box center [114, 159] width 161 height 28
drag, startPoint x: 94, startPoint y: 160, endPoint x: 181, endPoint y: 160, distance: 87.5
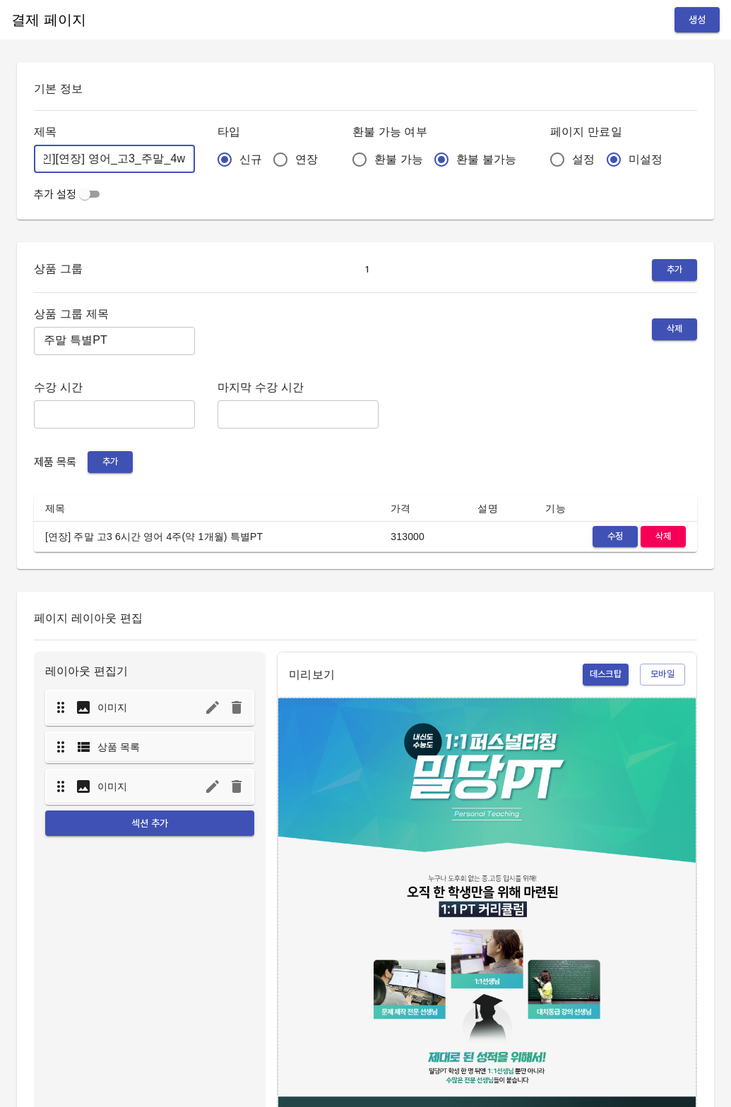
click at [181, 160] on div "제목 [확인][연장] 영어_고3_주말_4w ​ 타입 신규 연장 환불 가능 여부 환불 가능 환불 불가능 페이지 만료일 설정 미설정" at bounding box center [365, 148] width 663 height 52
click at [141, 157] on input "[확인][연장] 영어_고3_주말_4w" at bounding box center [114, 159] width 161 height 28
click at [104, 156] on input "[확인][연장] 영어_고3_주말_4w" at bounding box center [114, 159] width 161 height 28
click at [105, 160] on input "[확인][연장] 영어_고3_주말_4w" at bounding box center [114, 159] width 161 height 28
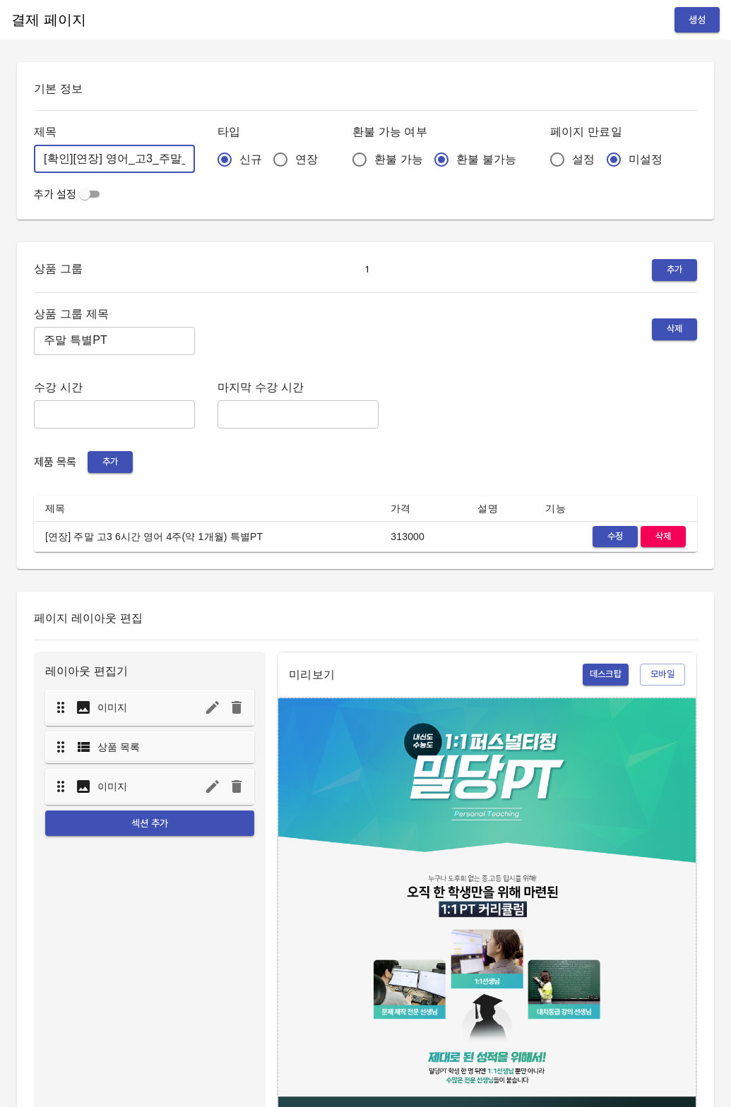
type input "[확인][연장] 영어_고3_주말_4w"
click at [676, 18] on button "생성" at bounding box center [696, 20] width 45 height 26
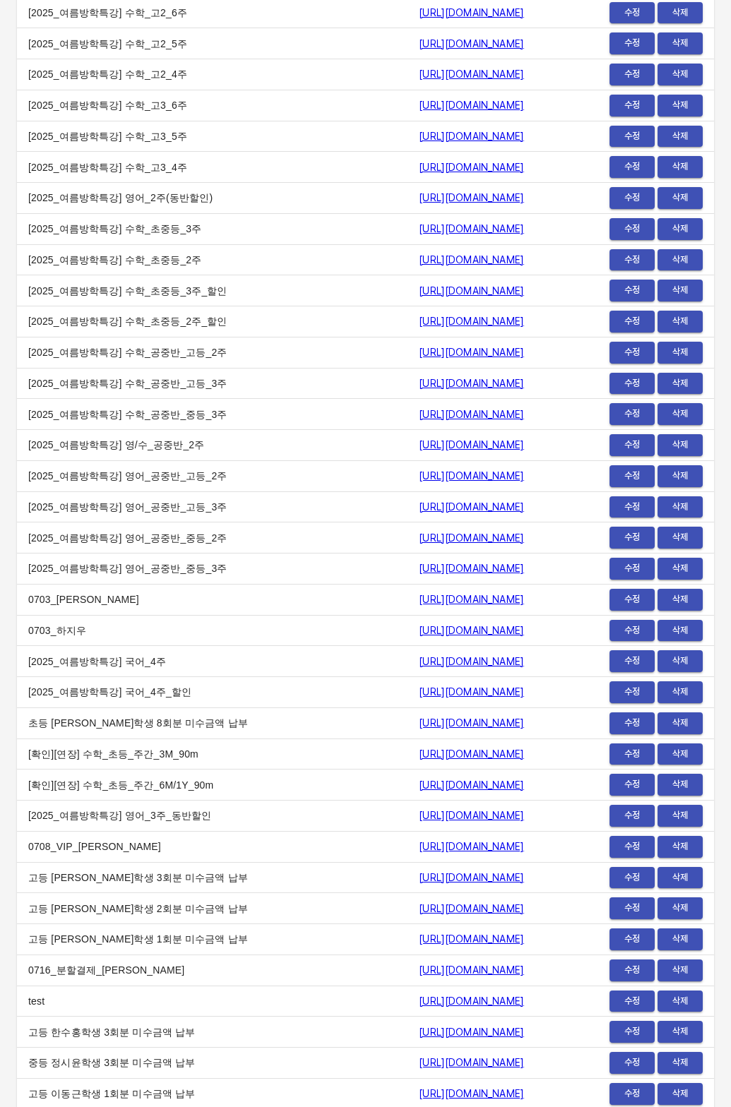
scroll to position [16428, 0]
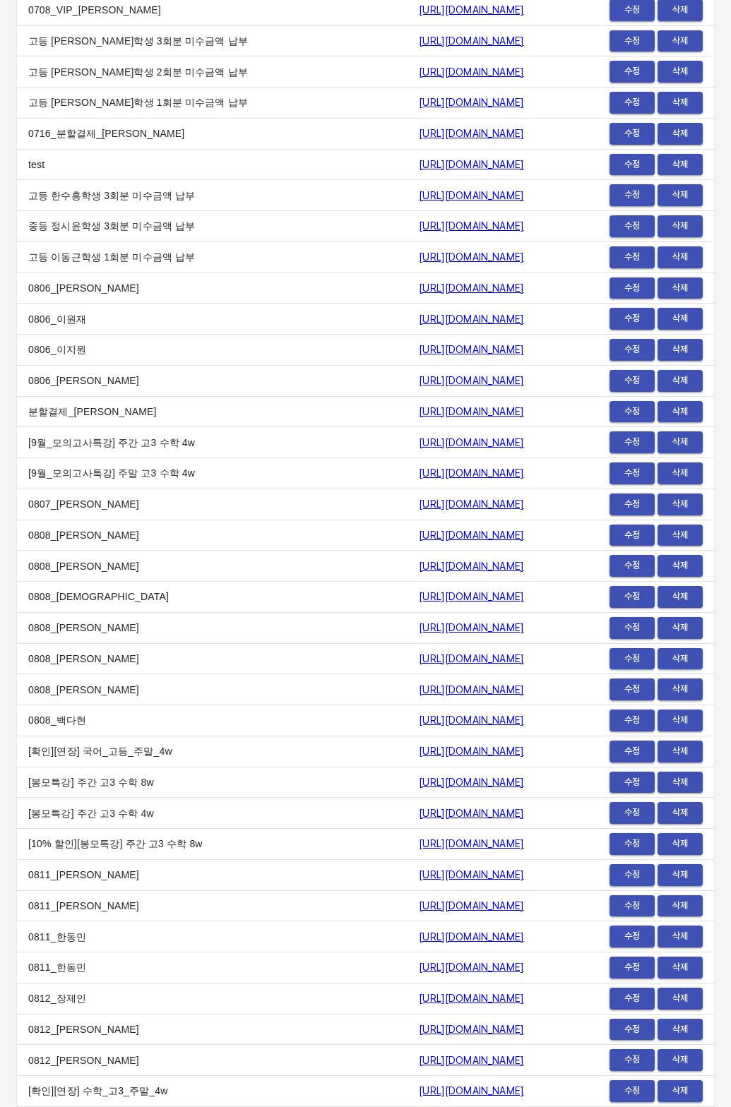
click at [17, 1087] on td "[확인][연장] 수학_고3_주말_4w" at bounding box center [212, 1091] width 390 height 31
copy td "[확인][연장] 수학_고3_주말_4w"
drag, startPoint x: 23, startPoint y: 1090, endPoint x: 184, endPoint y: 1091, distance: 161.0
click at [184, 1091] on td "[확인][연장] 수학_고3_주말_4w" at bounding box center [212, 1091] width 390 height 31
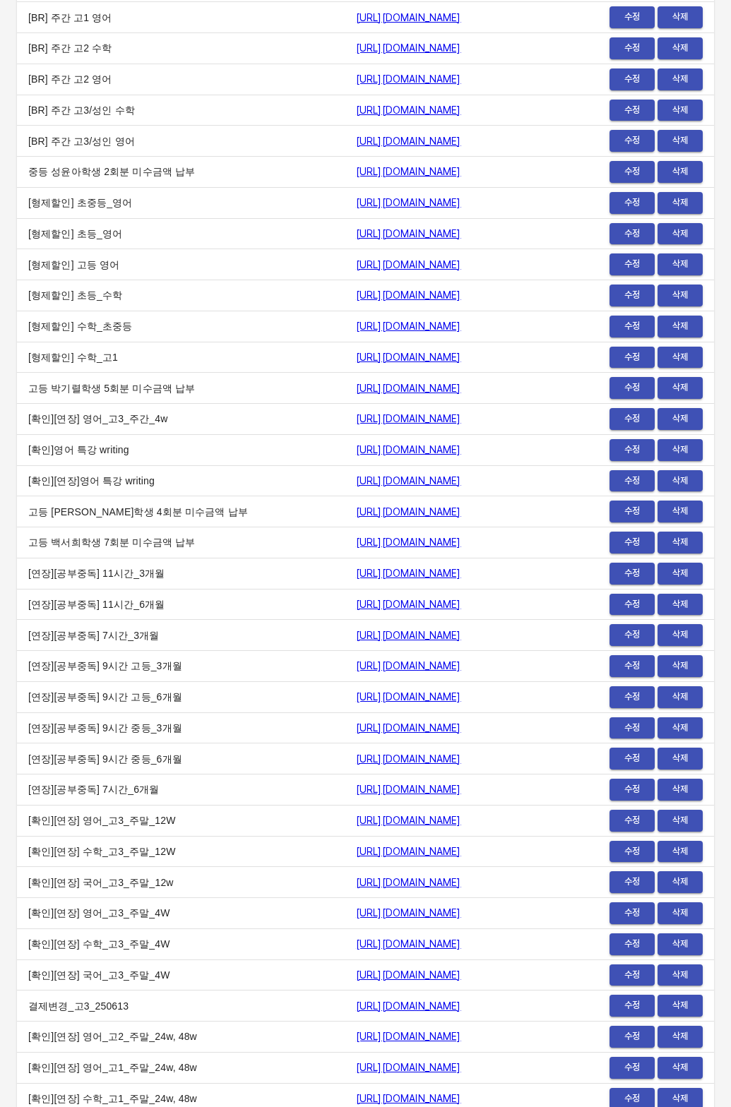
scroll to position [16459, 0]
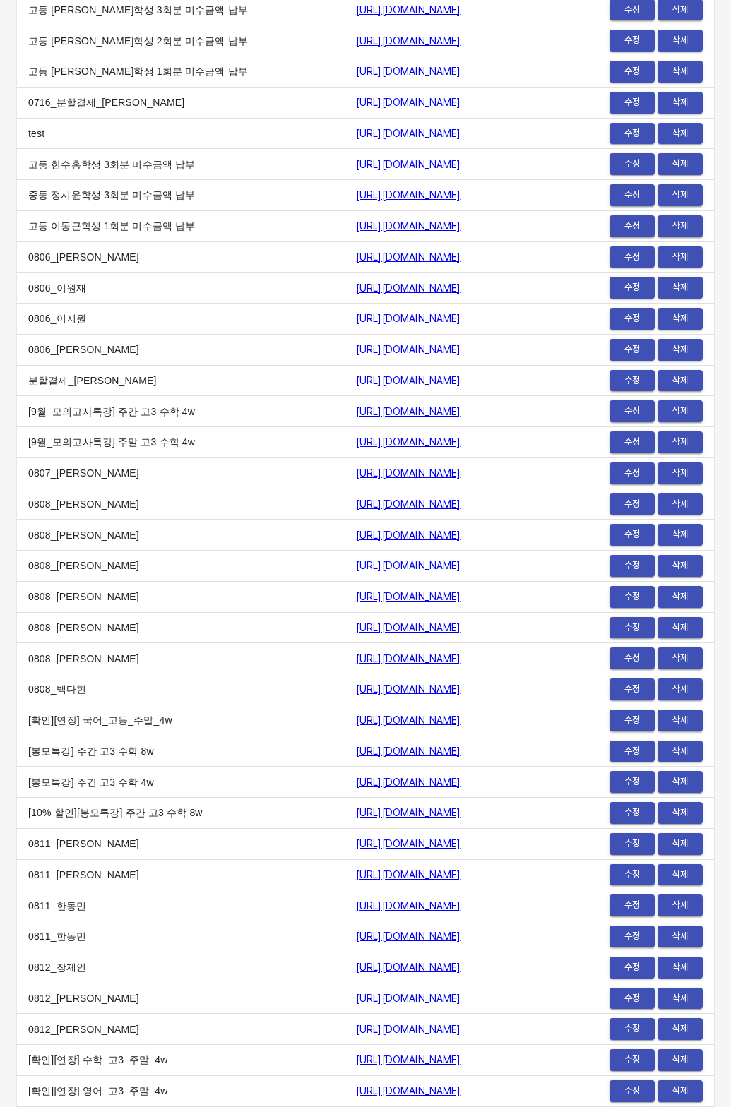
click at [356, 1092] on link "https://payment.mildang.kr/QjMPhXMRWtrQghzm8WMWF" at bounding box center [408, 1090] width 105 height 11
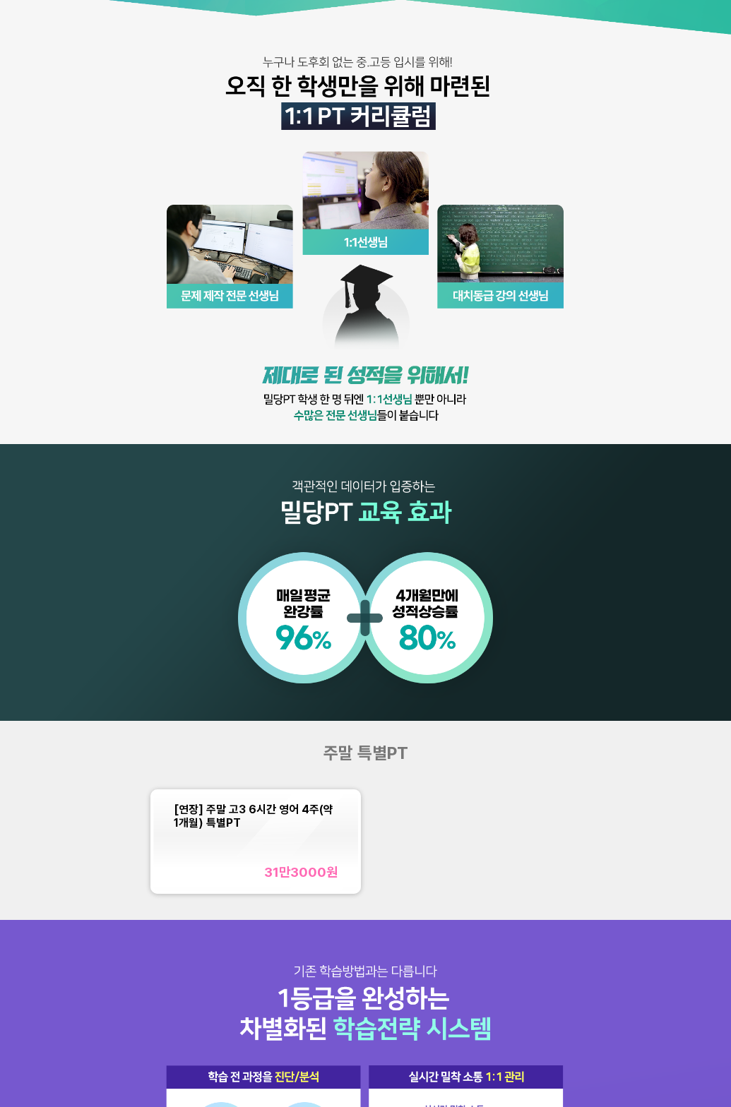
scroll to position [254, 0]
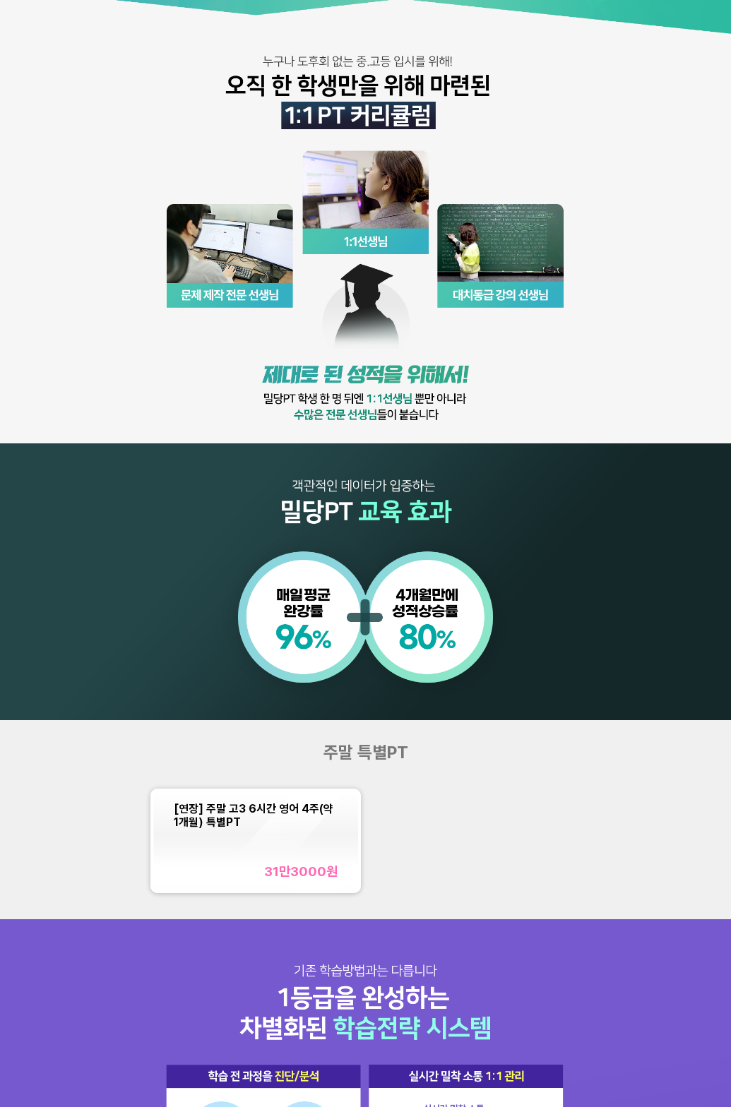
click at [256, 43] on img at bounding box center [365, 233] width 731 height 974
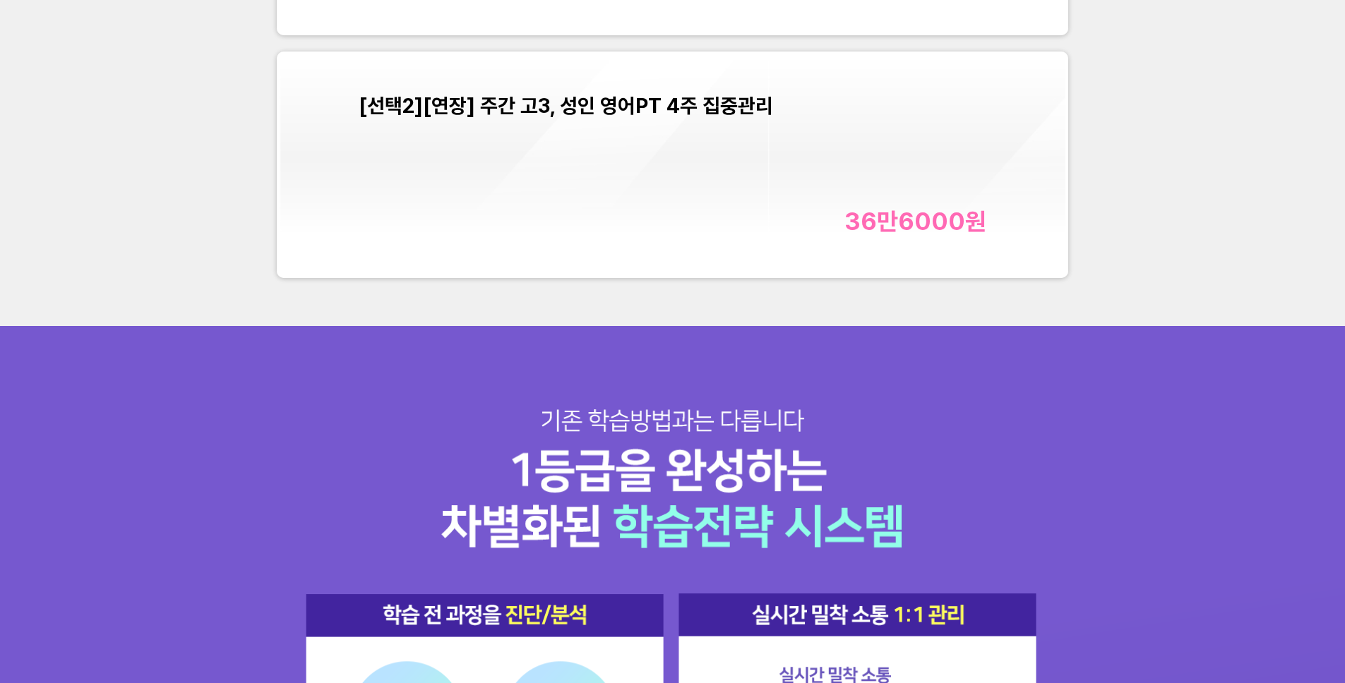
scroll to position [6160, 0]
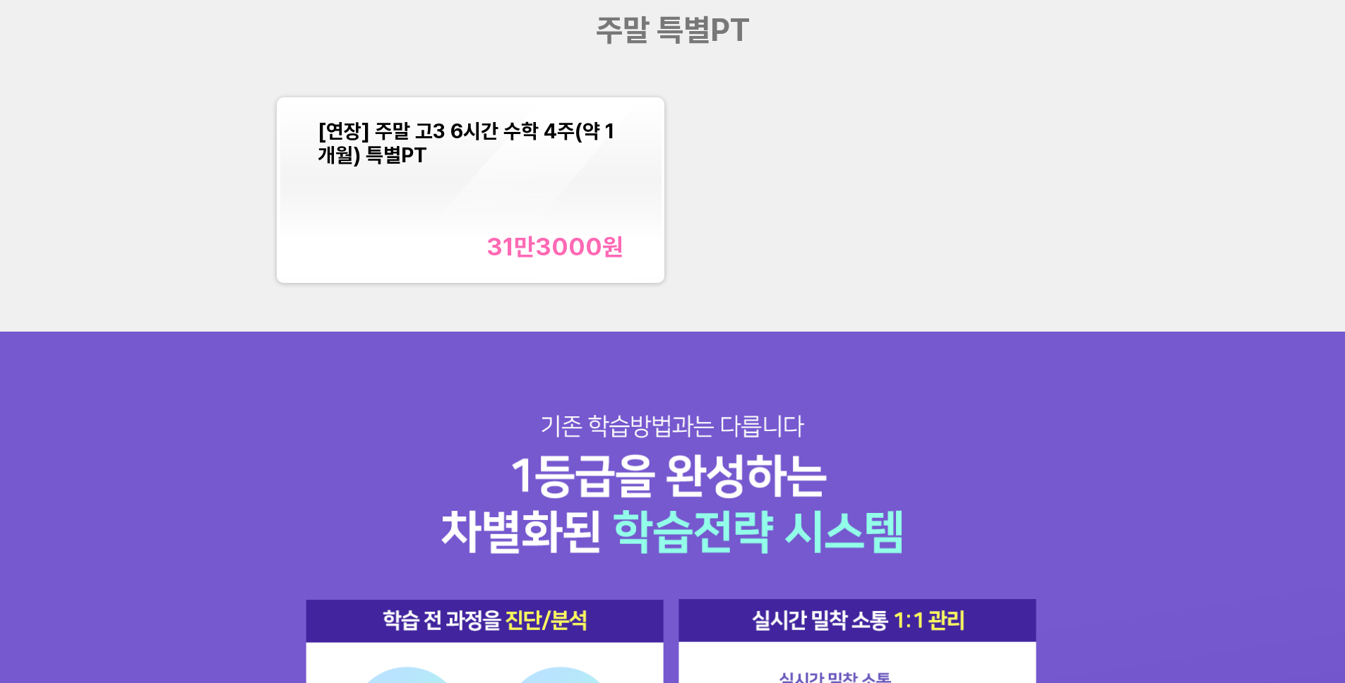
scroll to position [1860, 0]
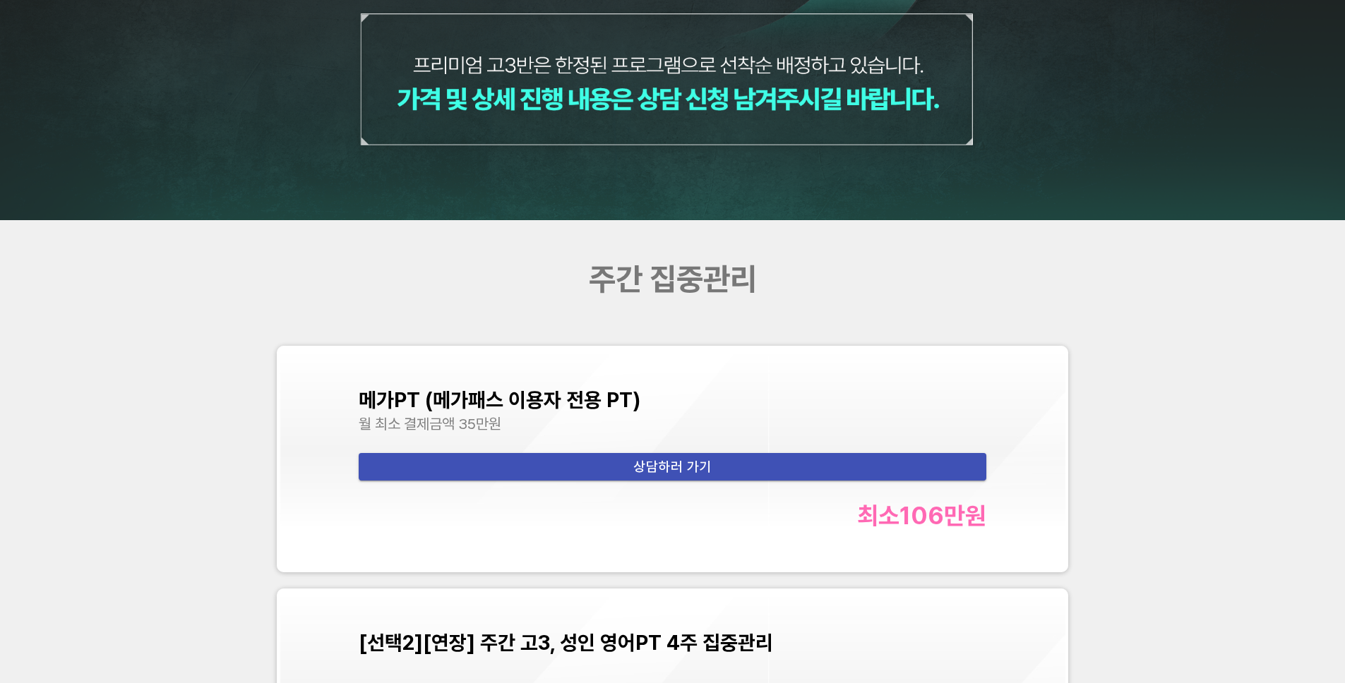
scroll to position [5890, 0]
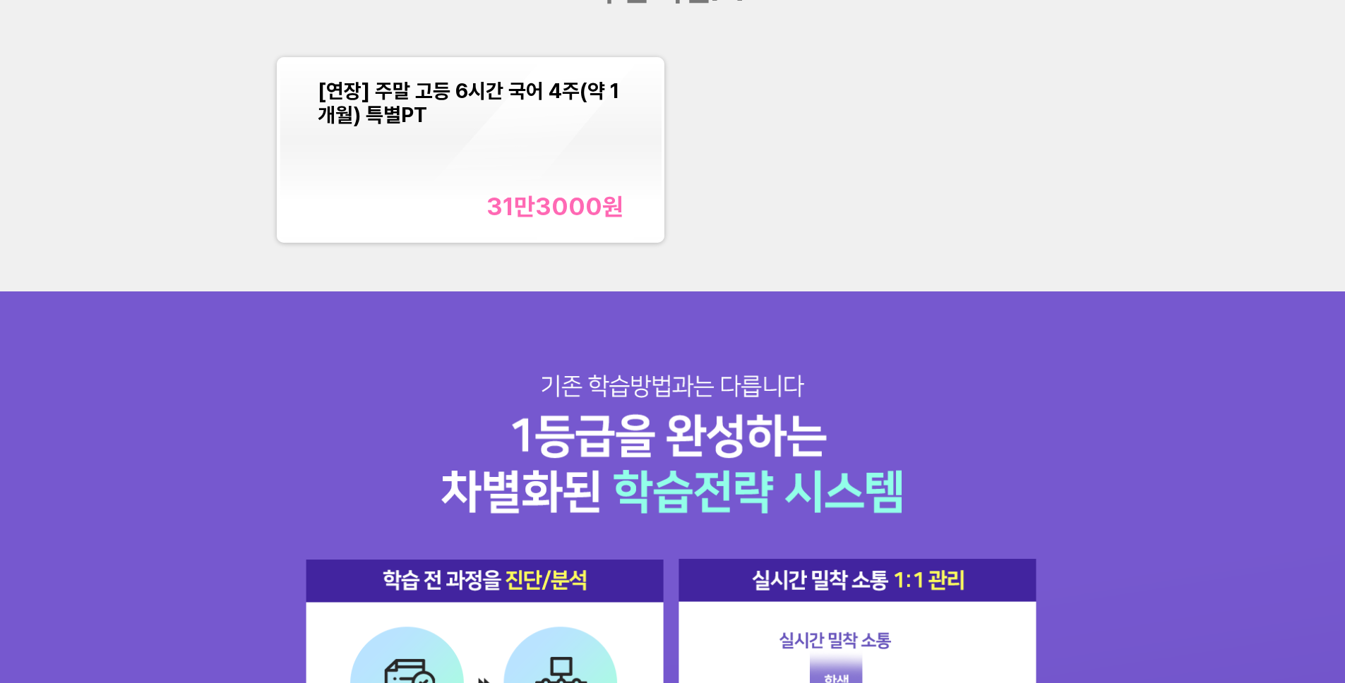
scroll to position [1947, 0]
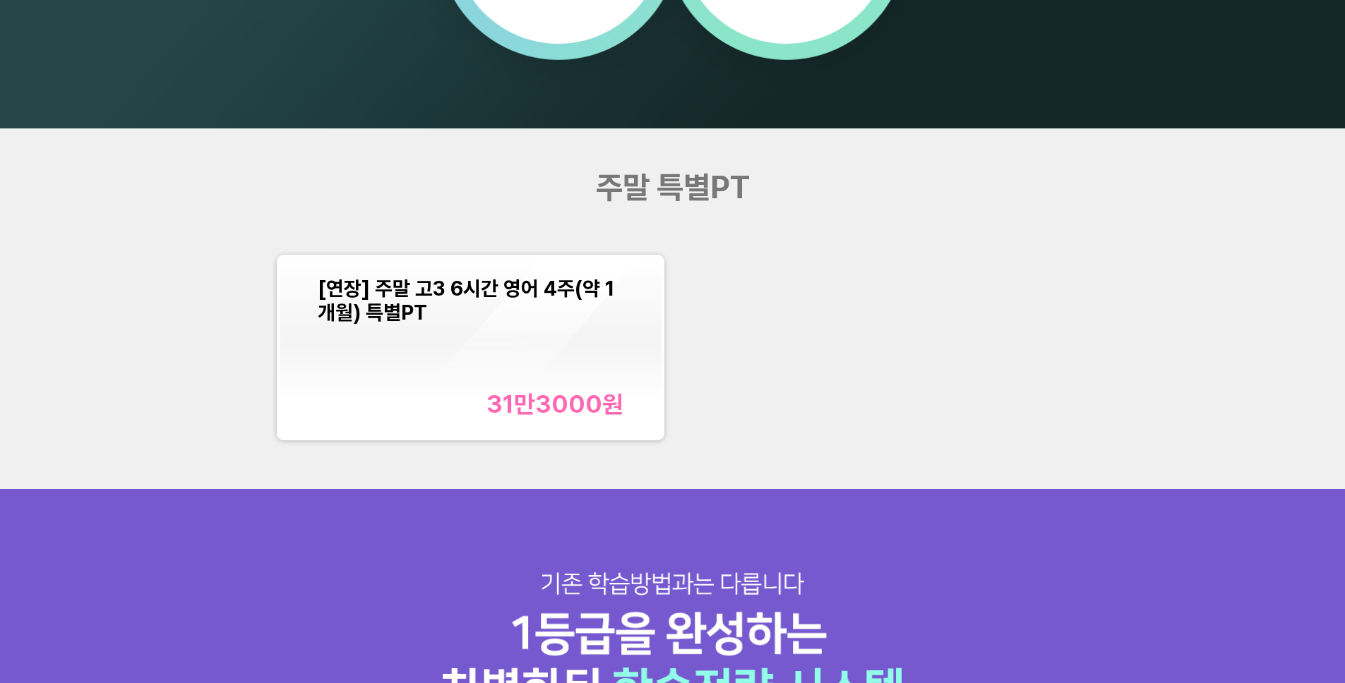
scroll to position [1574, 0]
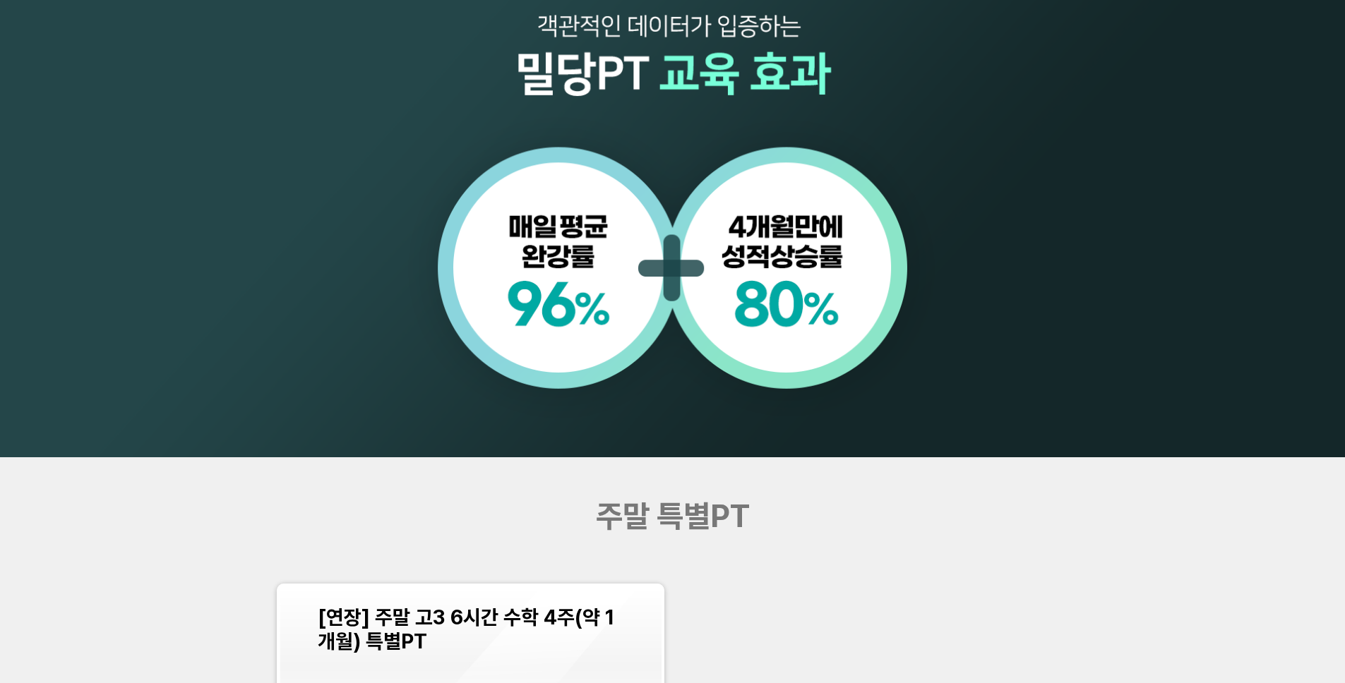
scroll to position [1639, 0]
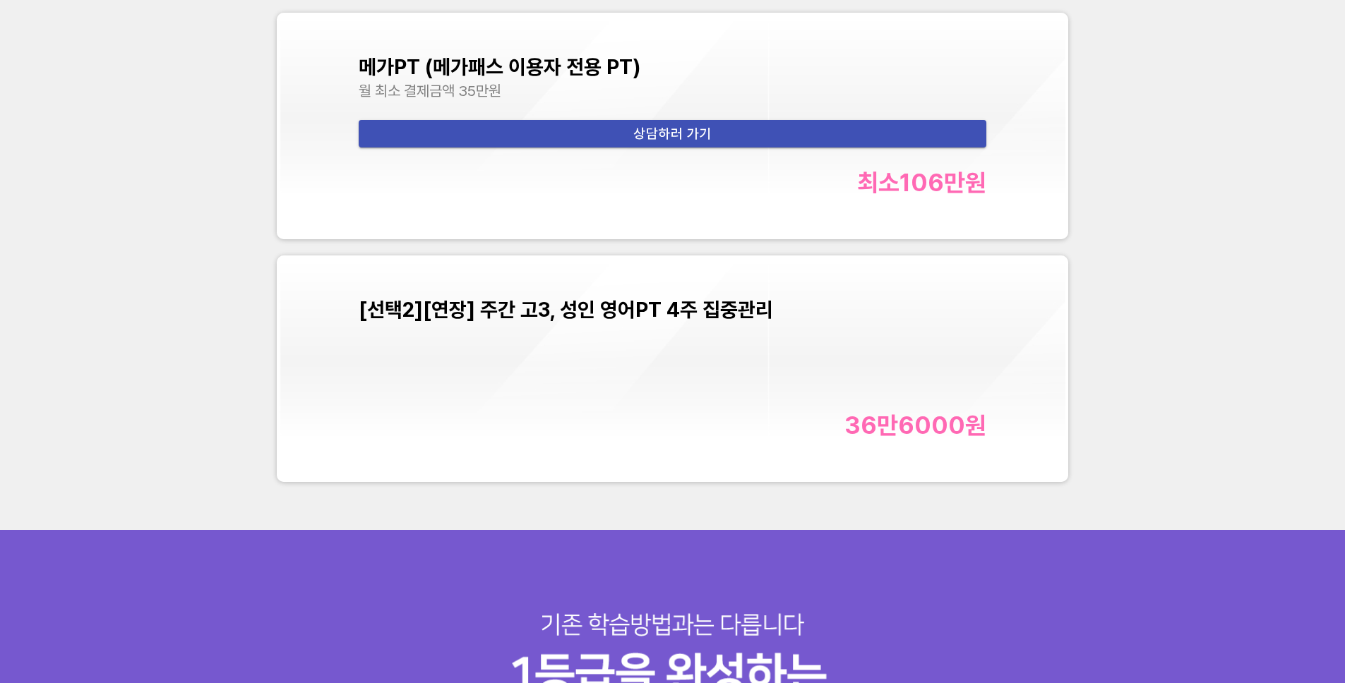
scroll to position [5885, 0]
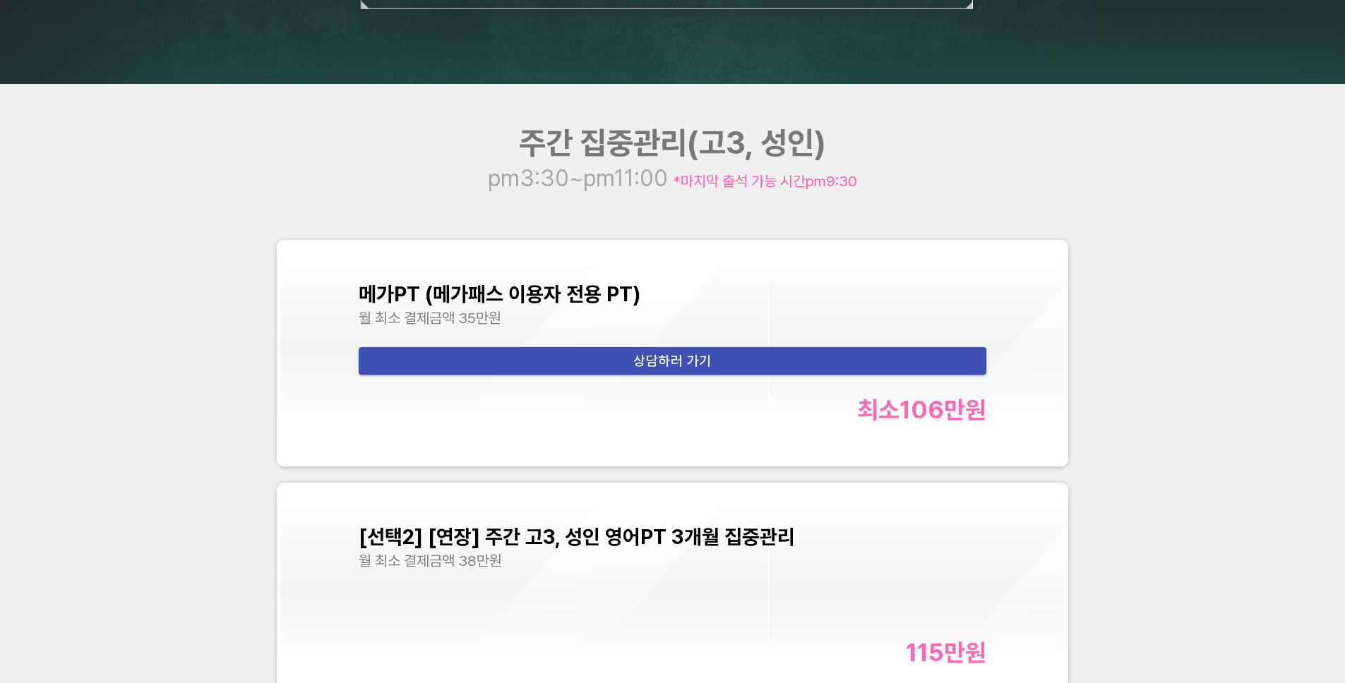
scroll to position [5926, 0]
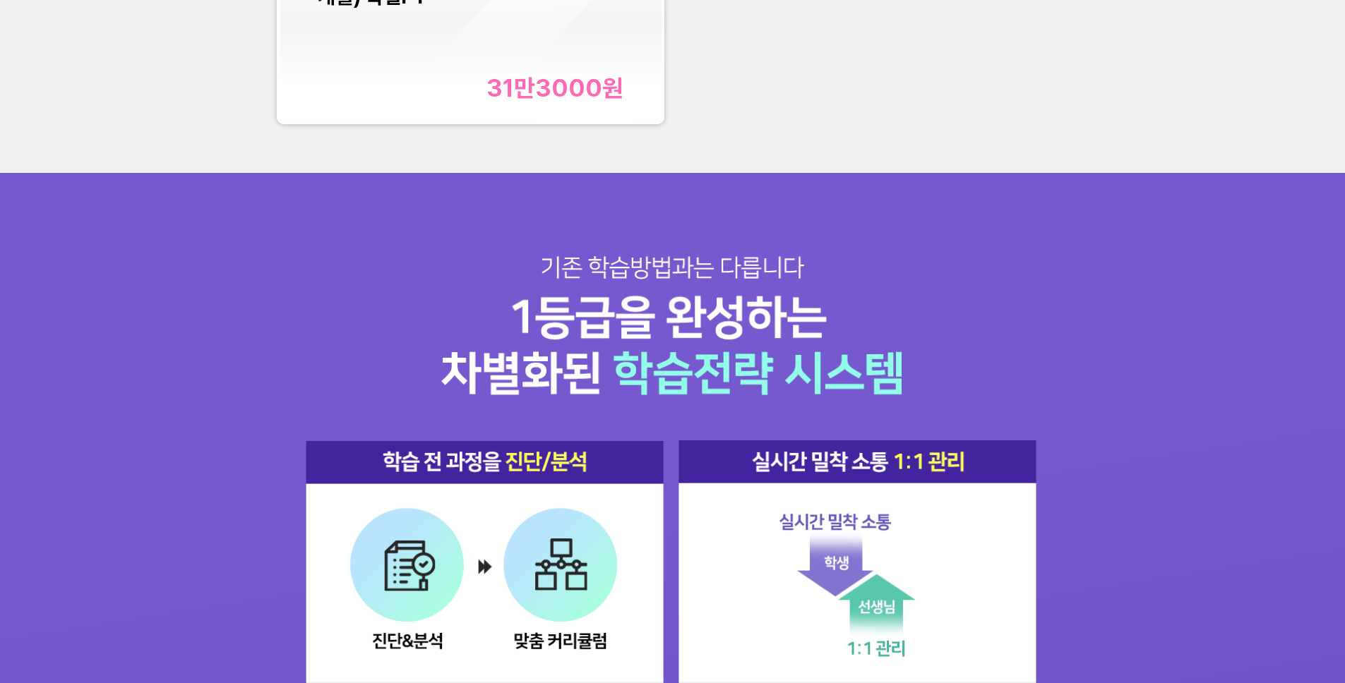
scroll to position [1812, 0]
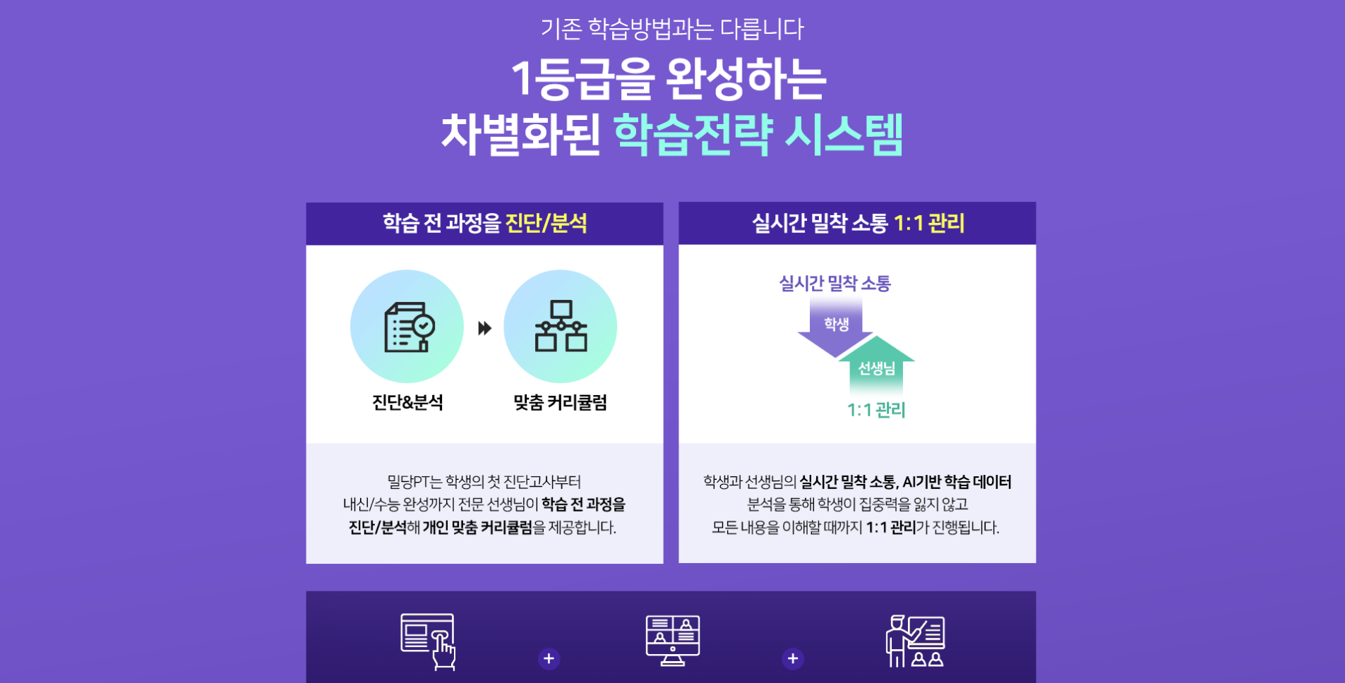
scroll to position [1802, 0]
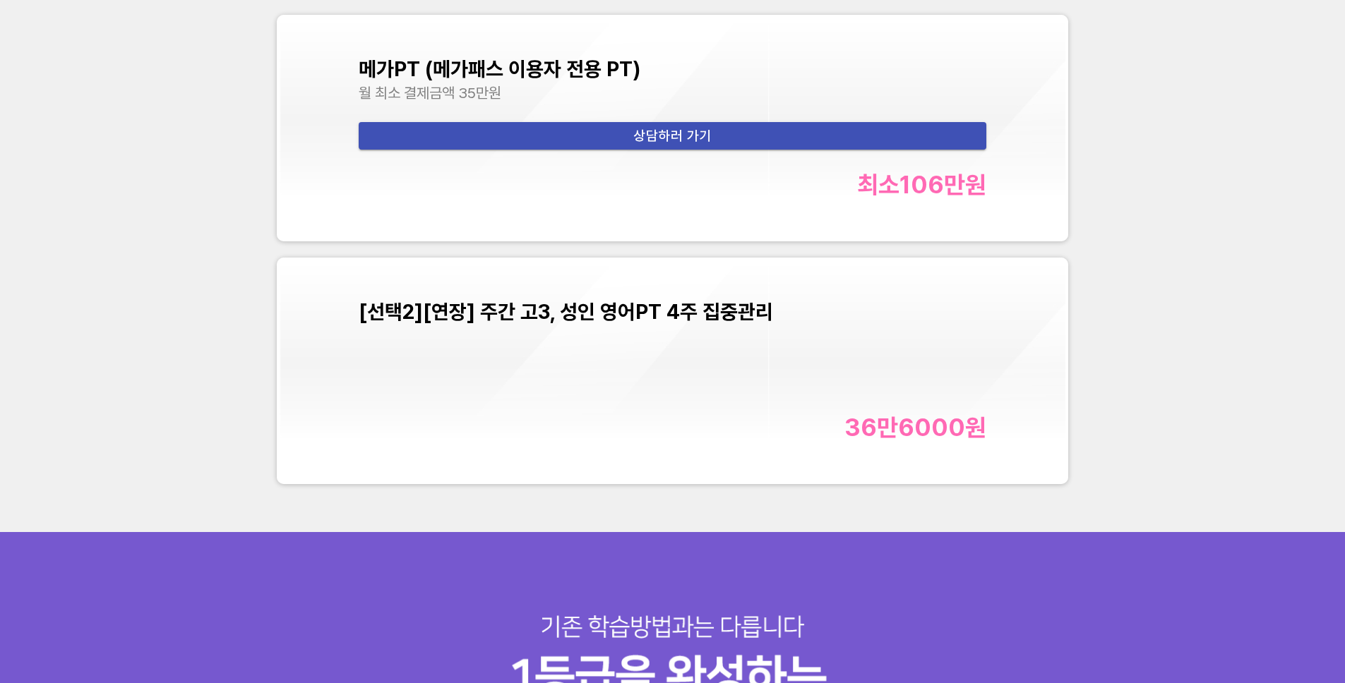
scroll to position [6039, 0]
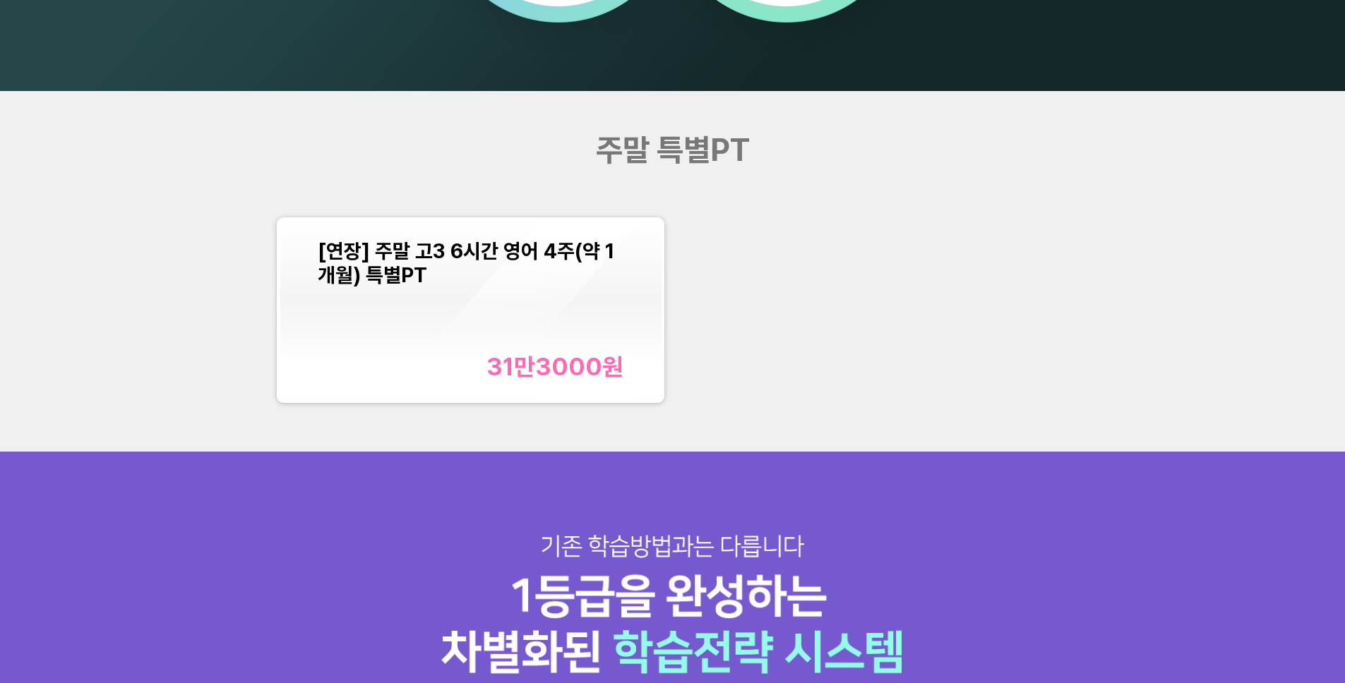
scroll to position [1714, 0]
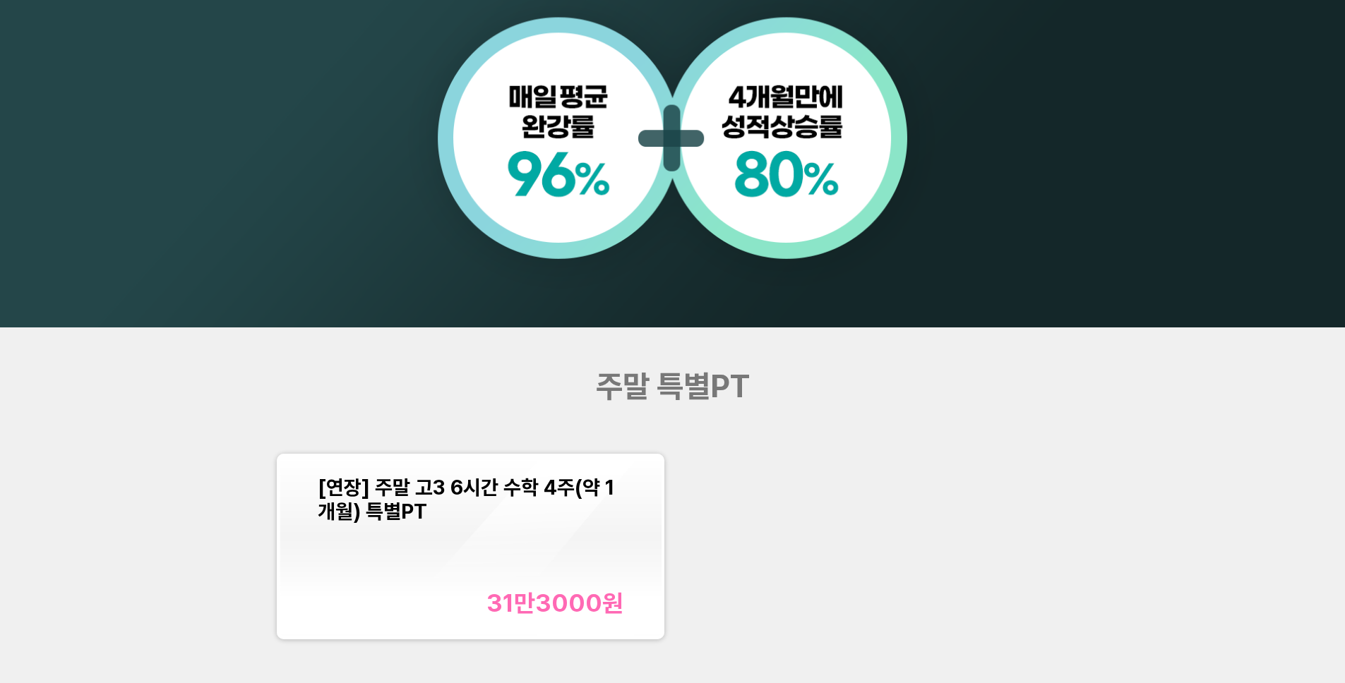
scroll to position [1505, 0]
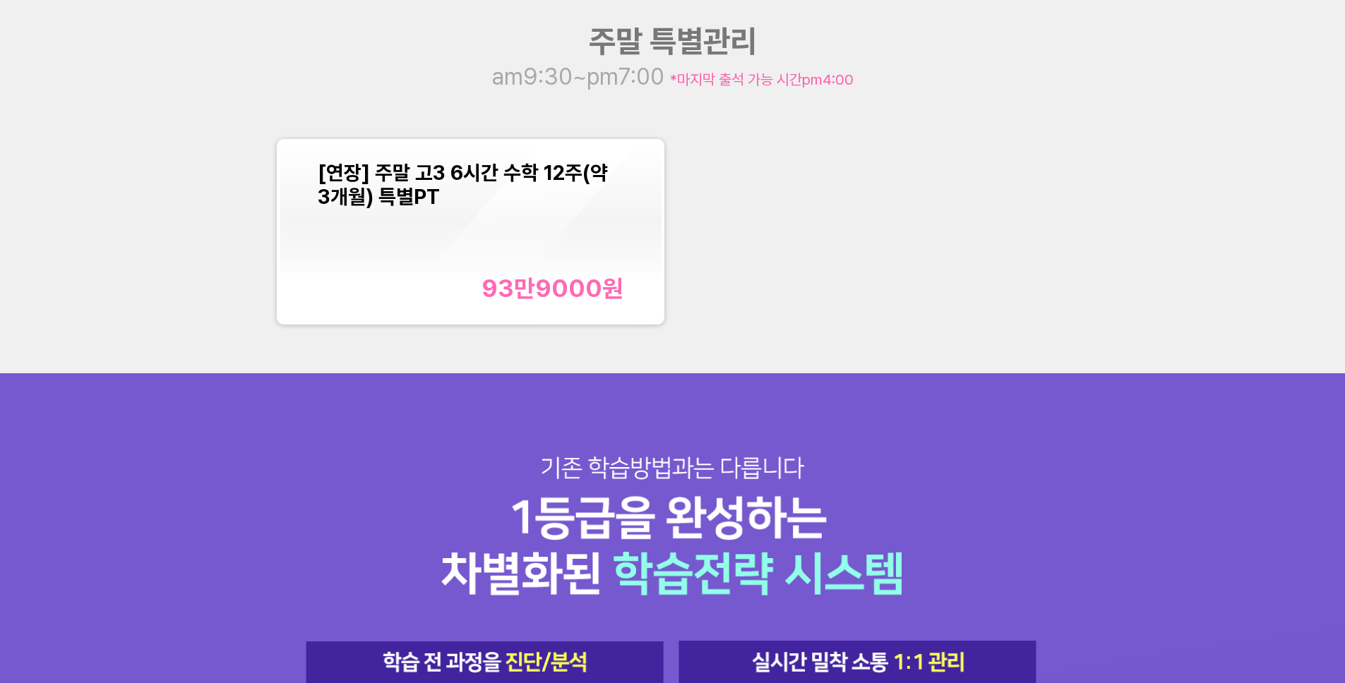
scroll to position [1687, 0]
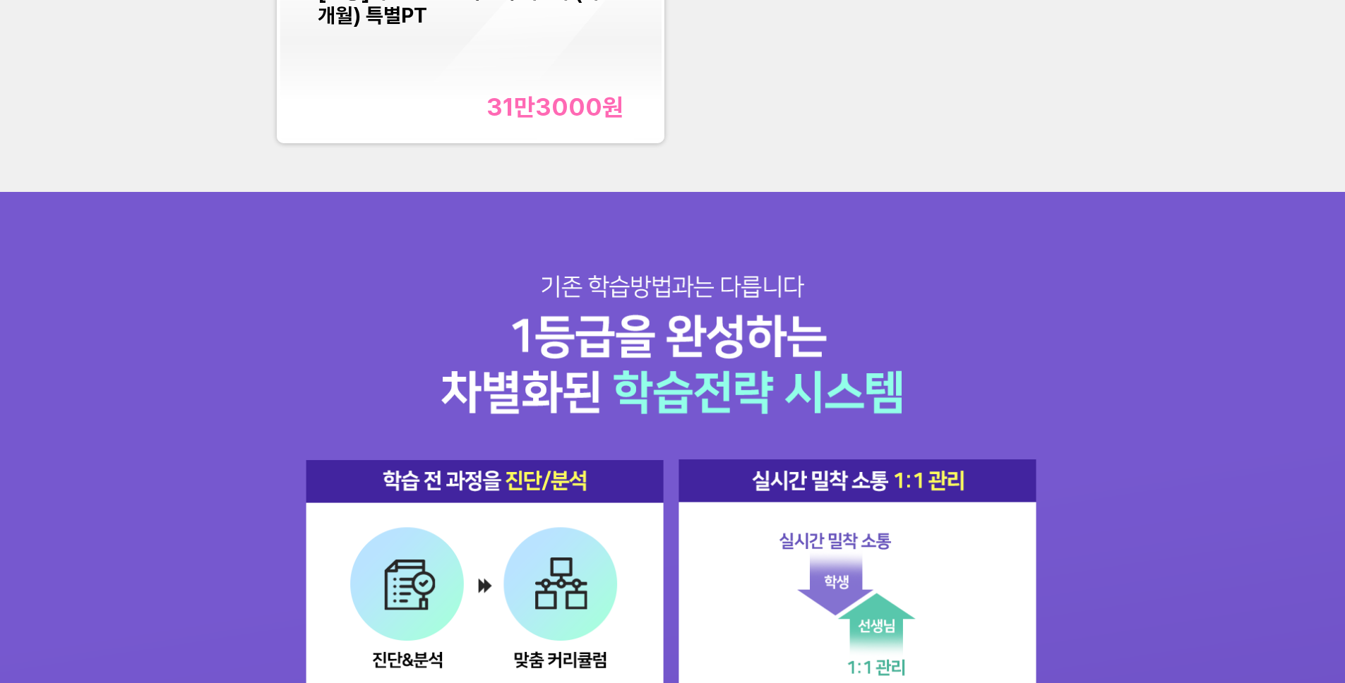
scroll to position [1793, 0]
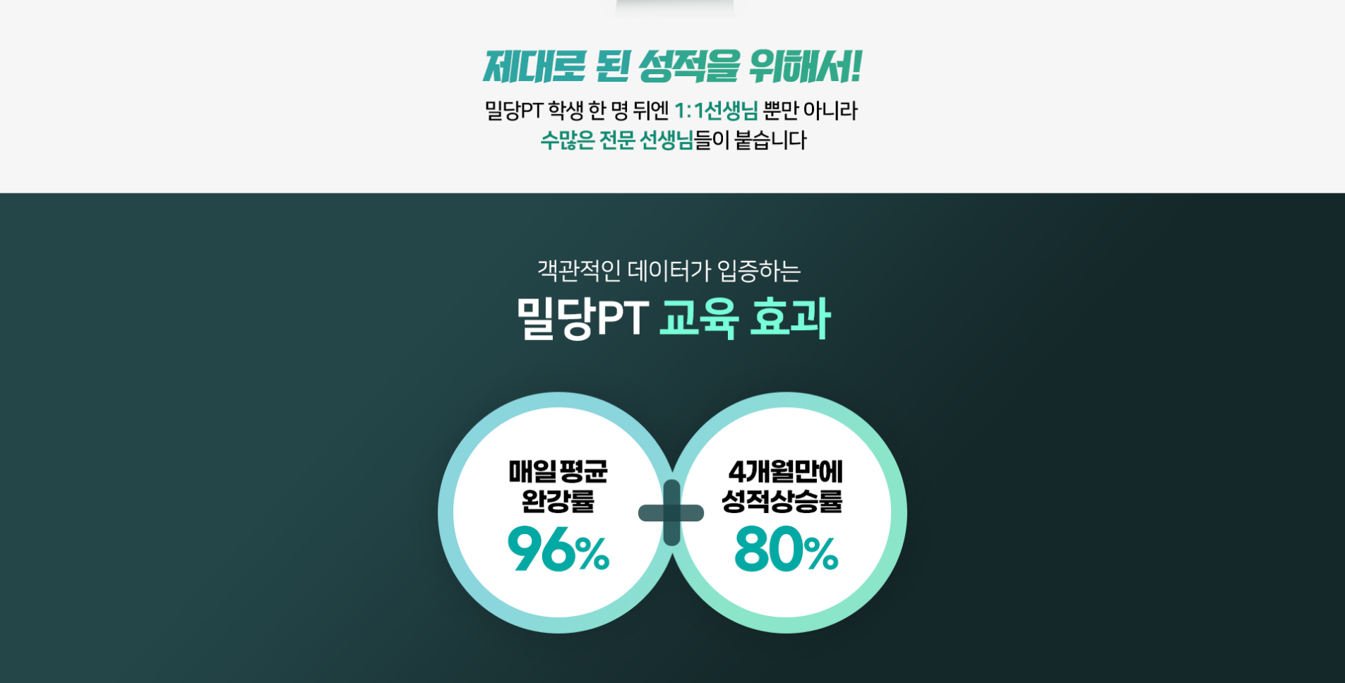
scroll to position [1539, 0]
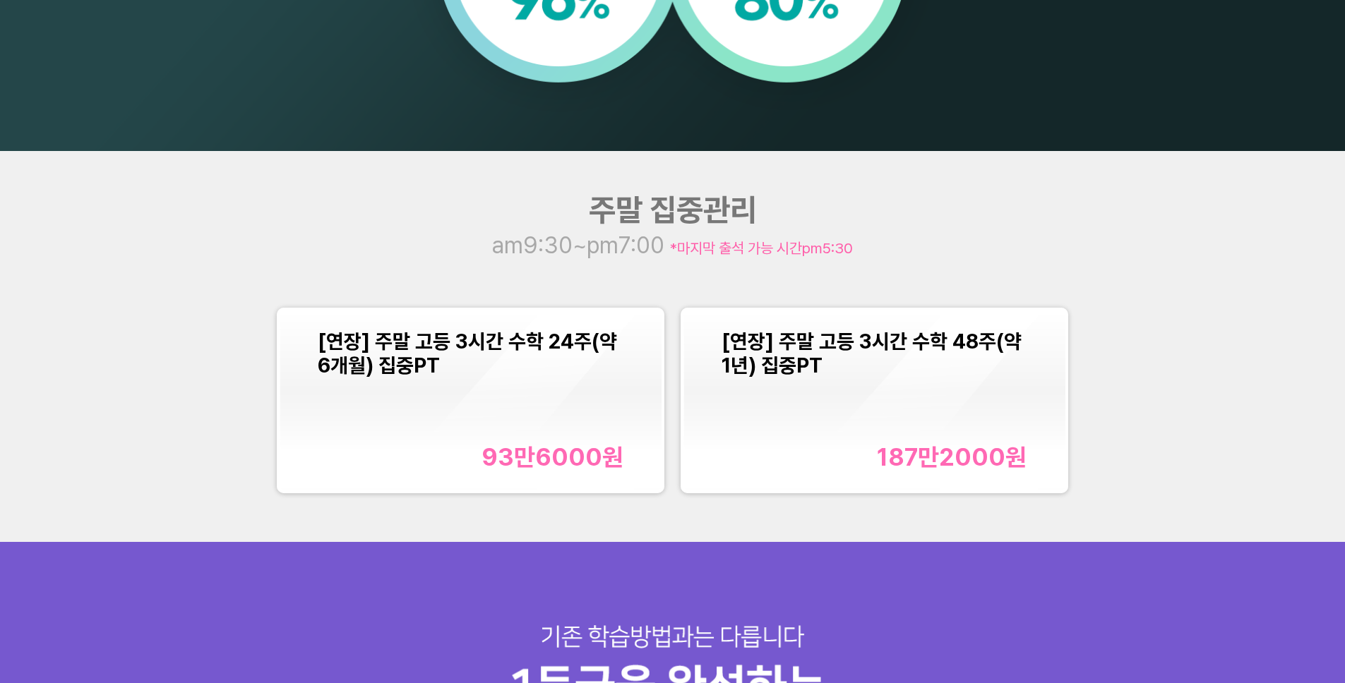
scroll to position [1670, 0]
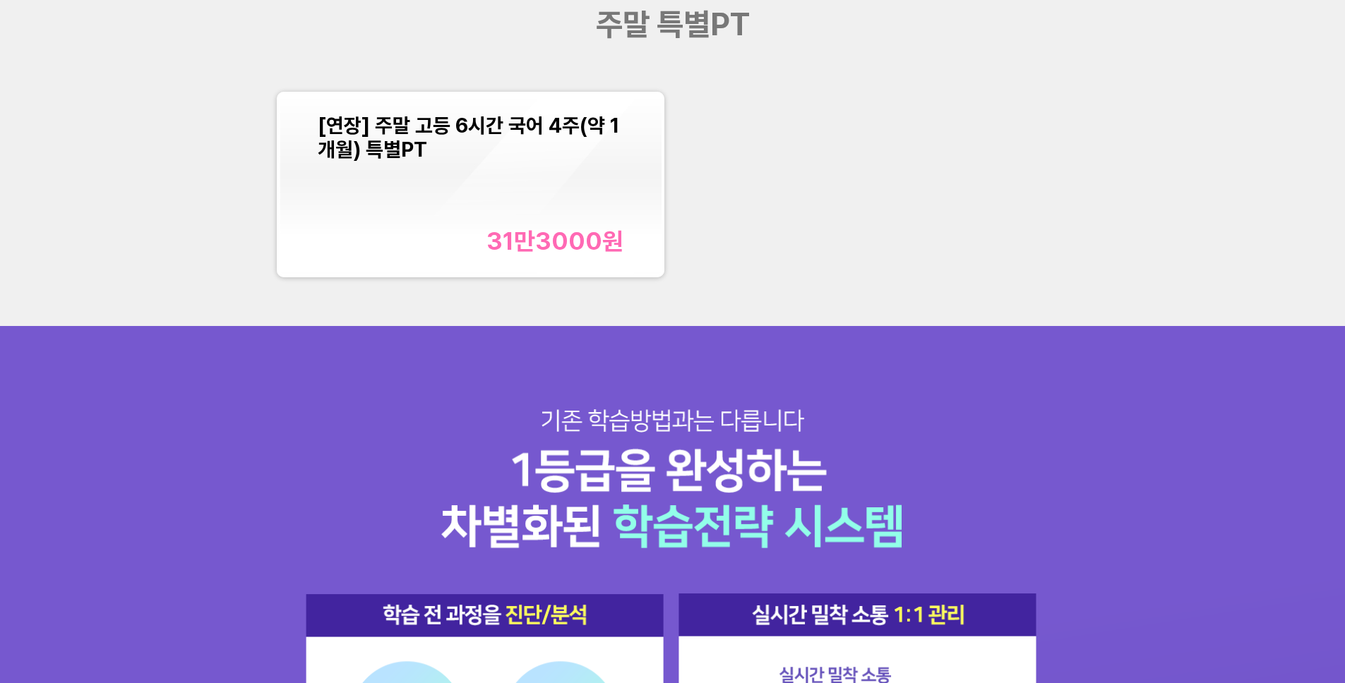
scroll to position [1913, 0]
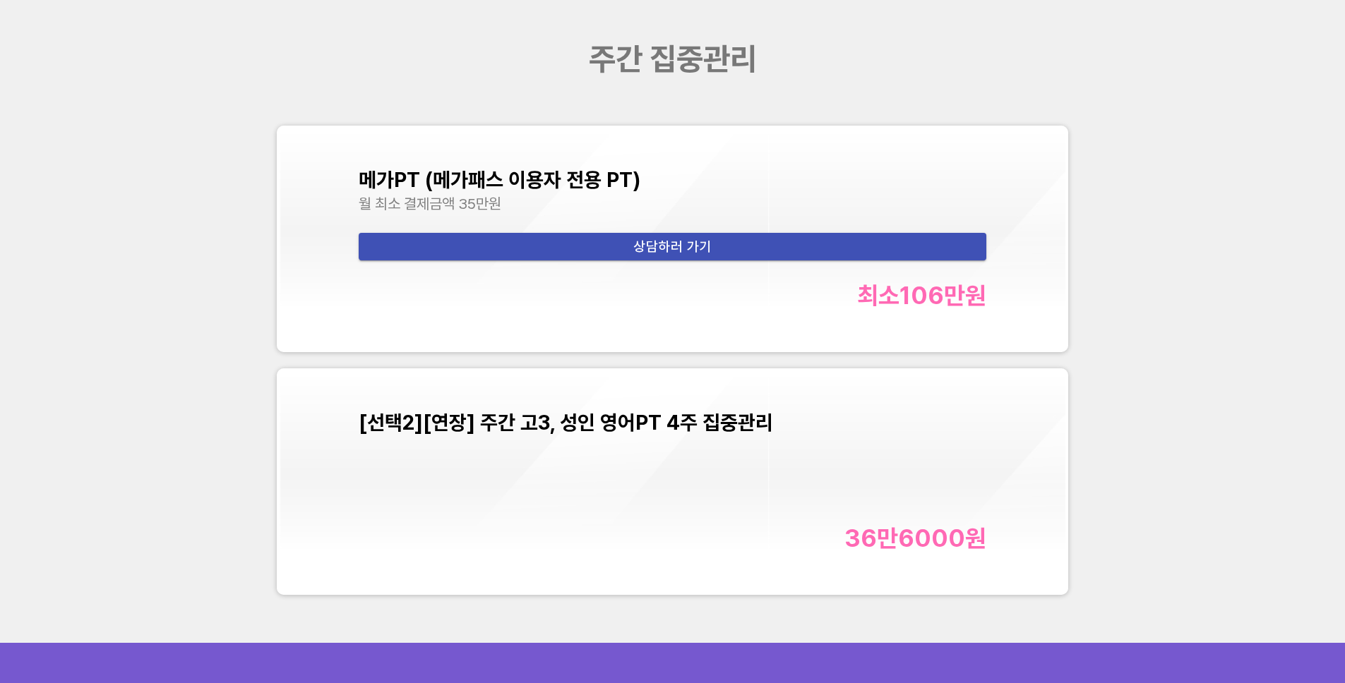
scroll to position [5861, 0]
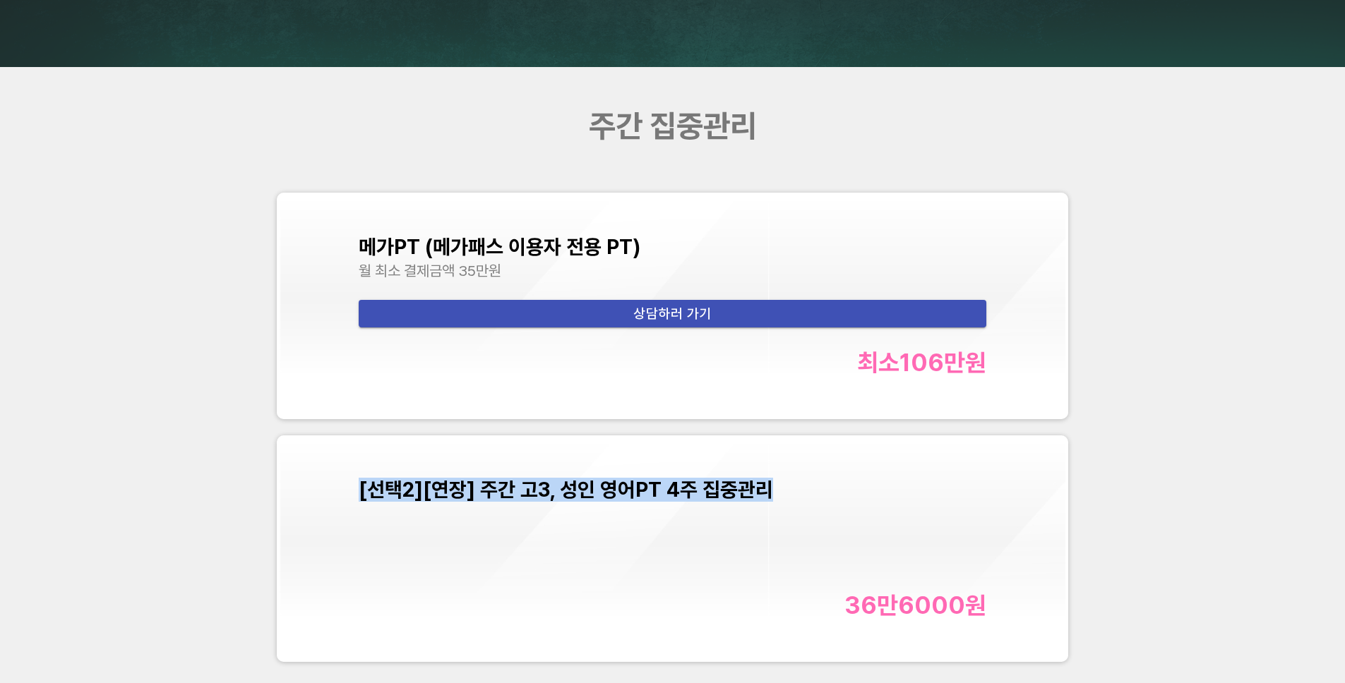
drag, startPoint x: 793, startPoint y: 495, endPoint x: 346, endPoint y: 496, distance: 446.9
click at [346, 496] on div "[선택2][연장] 주간 고3, 성인 영어PT 4주 집중관리 36만6000 원" at bounding box center [672, 548] width 785 height 221
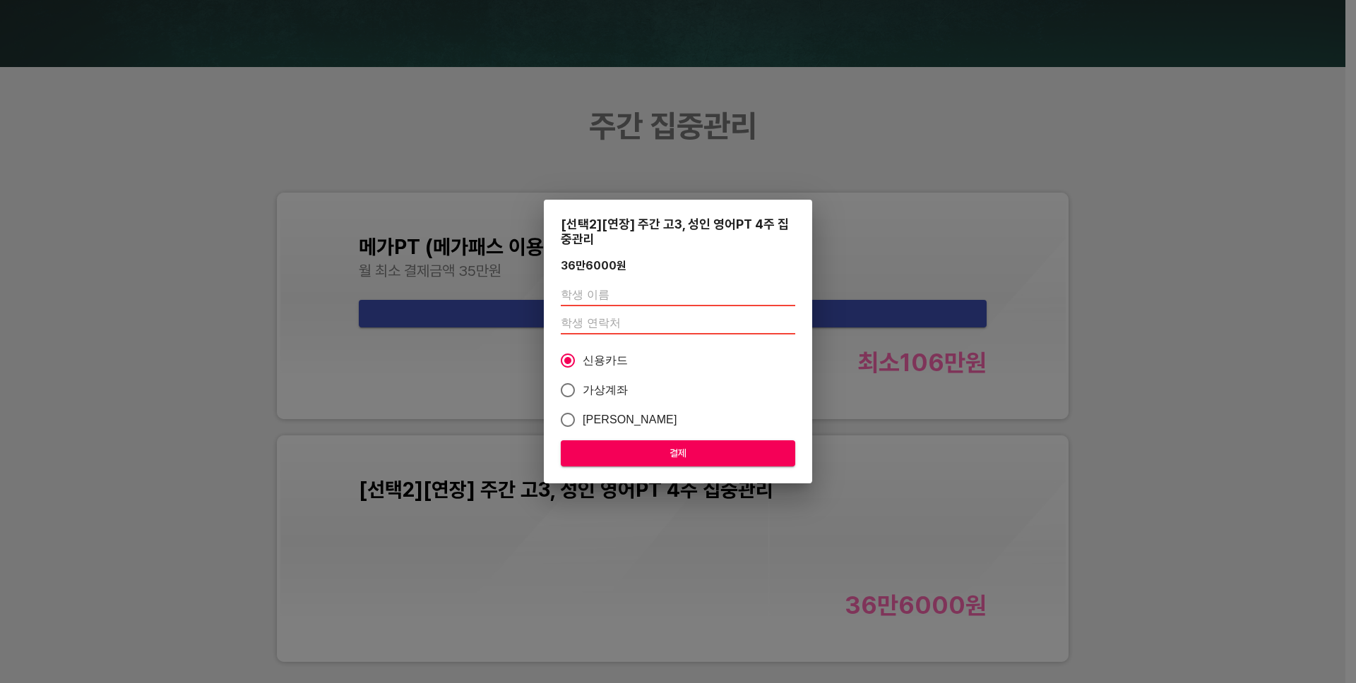
click at [174, 480] on div "[선택2][연장] 주간 고3, 성인 영어PT 4주 집중관리 36만6000 원 신용카드 가상계좌 카카오페이 결제" at bounding box center [678, 341] width 1356 height 683
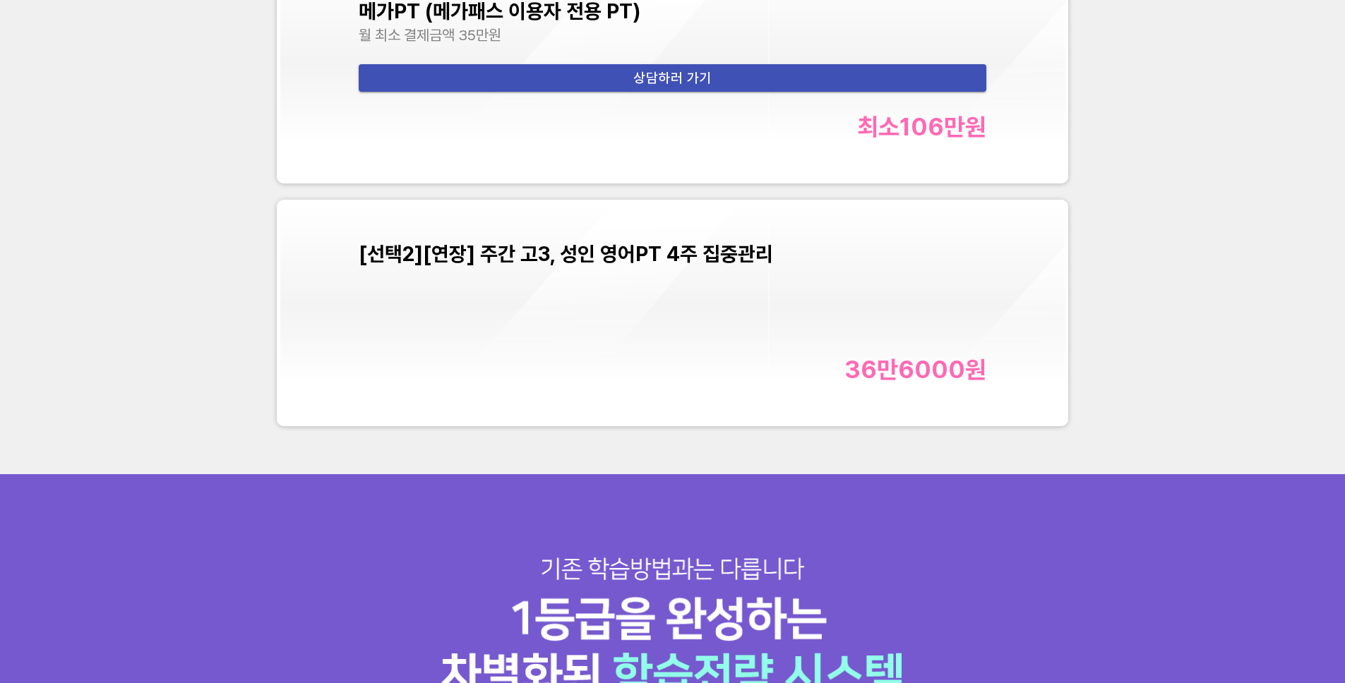
scroll to position [5991, 0]
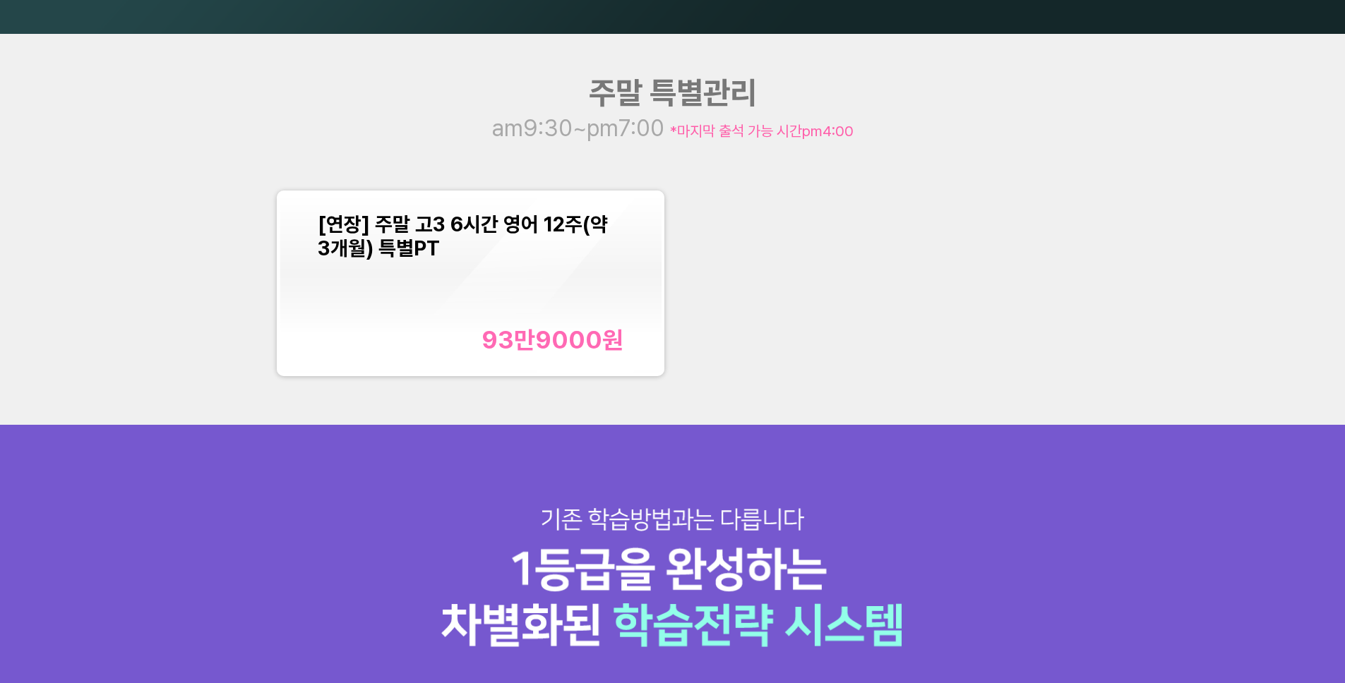
scroll to position [1635, 0]
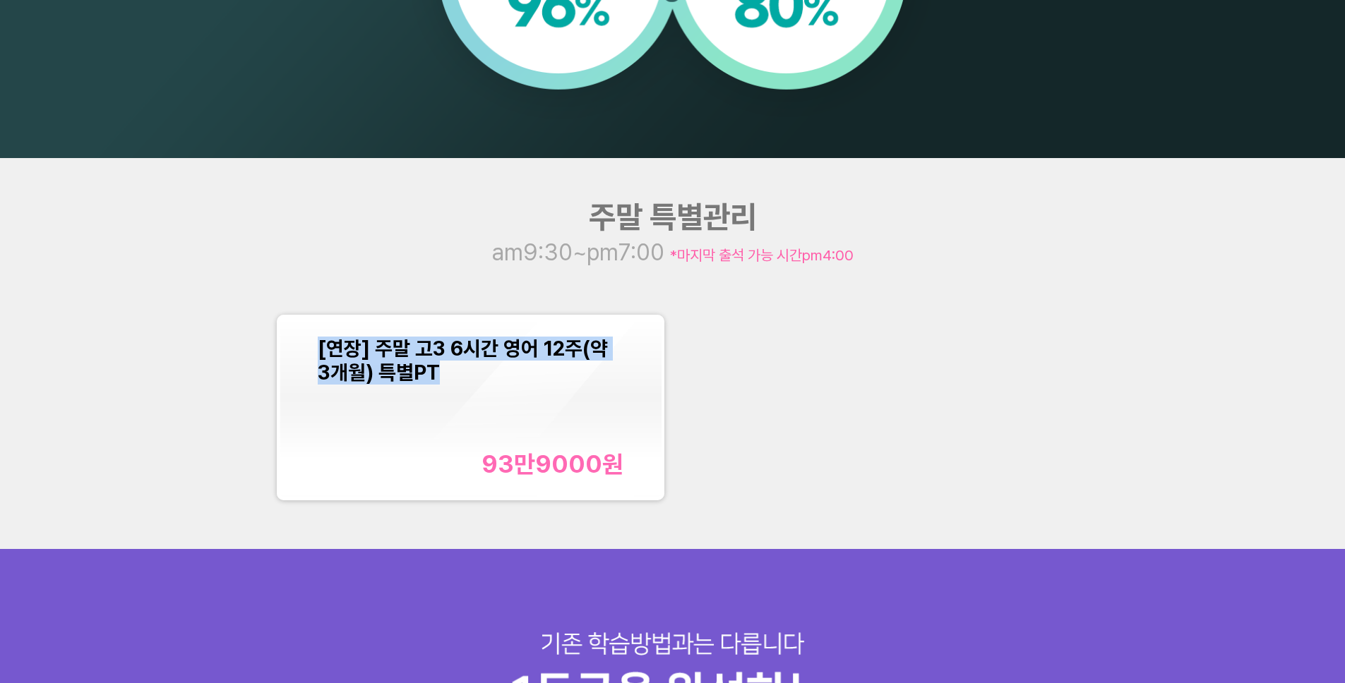
drag, startPoint x: 561, startPoint y: 382, endPoint x: 199, endPoint y: 359, distance: 362.2
click at [199, 359] on div "주말 특별관리 am9:30~pm7:00 *마지막 출석 가능 시간 pm4:00 [연장] 주말 고3 6시간 영어 12주(약 3개월) 특별PT 93…" at bounding box center [672, 353] width 1345 height 391
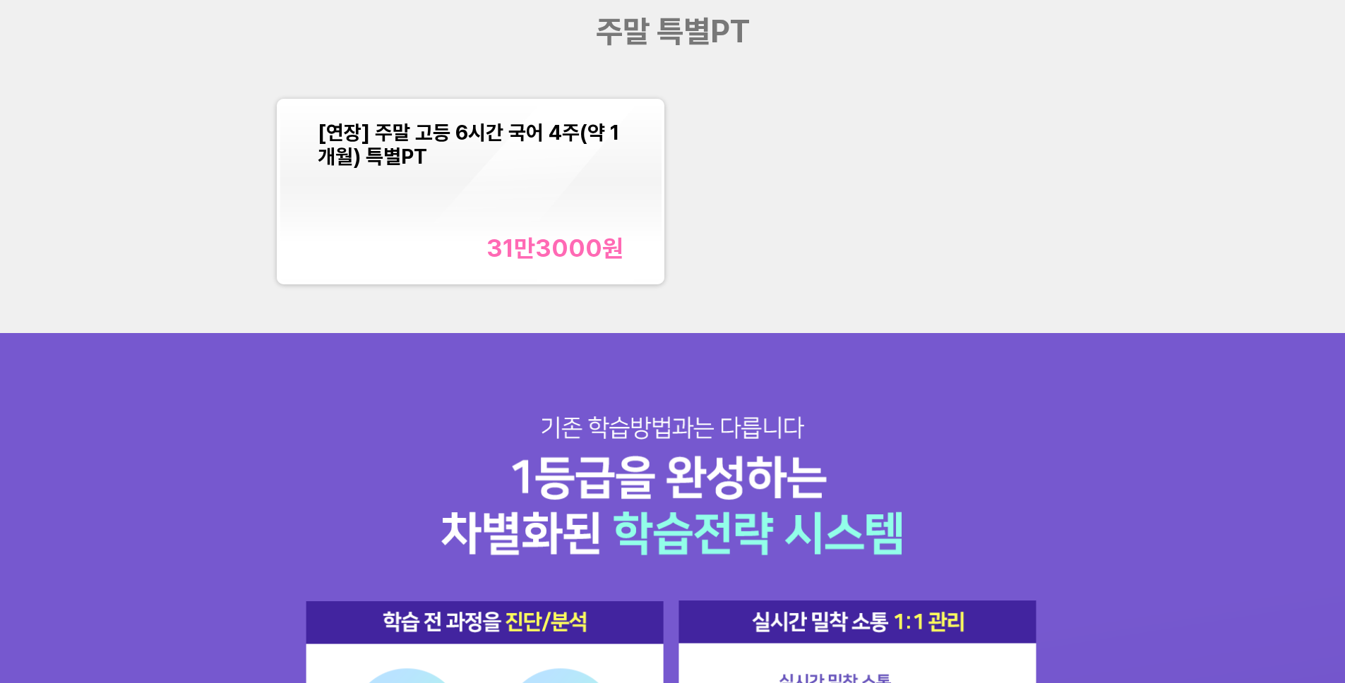
scroll to position [1828, 0]
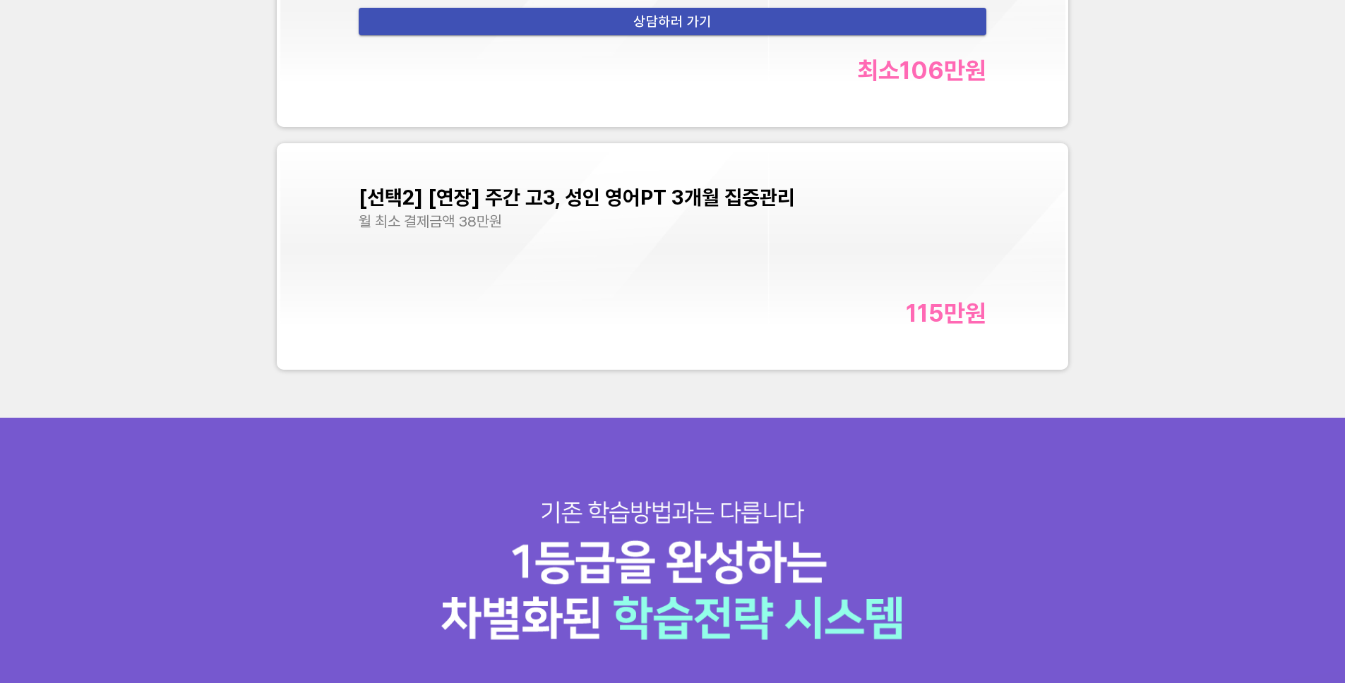
scroll to position [6083, 0]
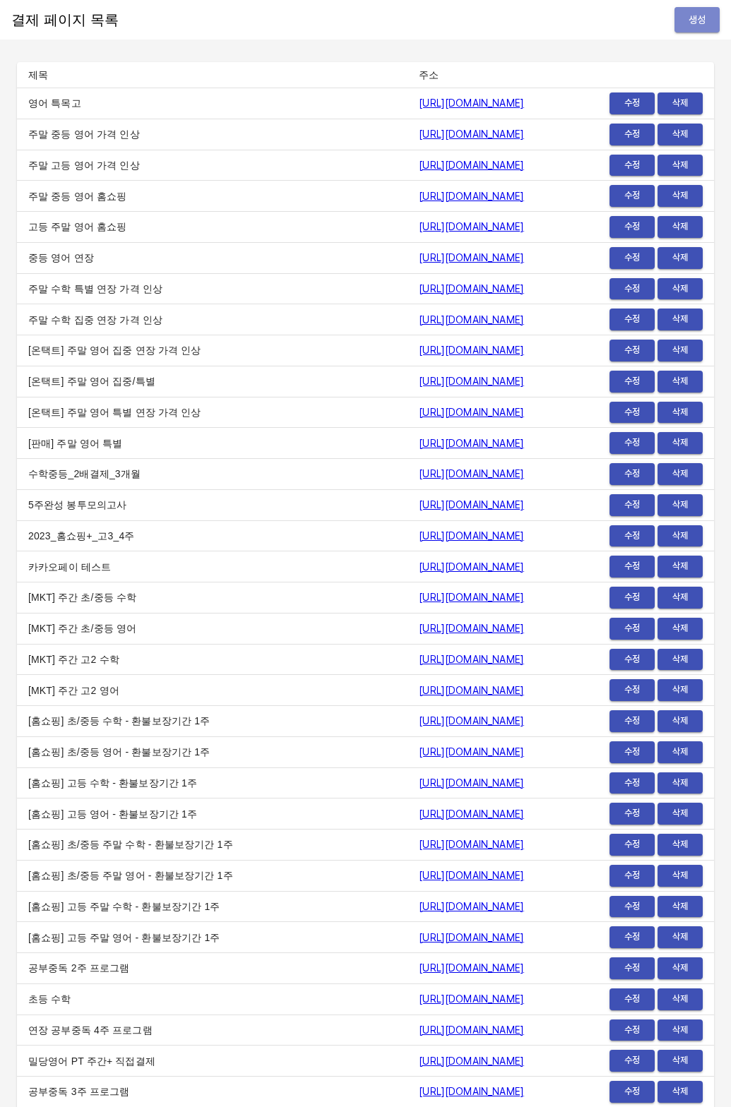
click at [700, 11] on span "생성" at bounding box center [697, 20] width 23 height 18
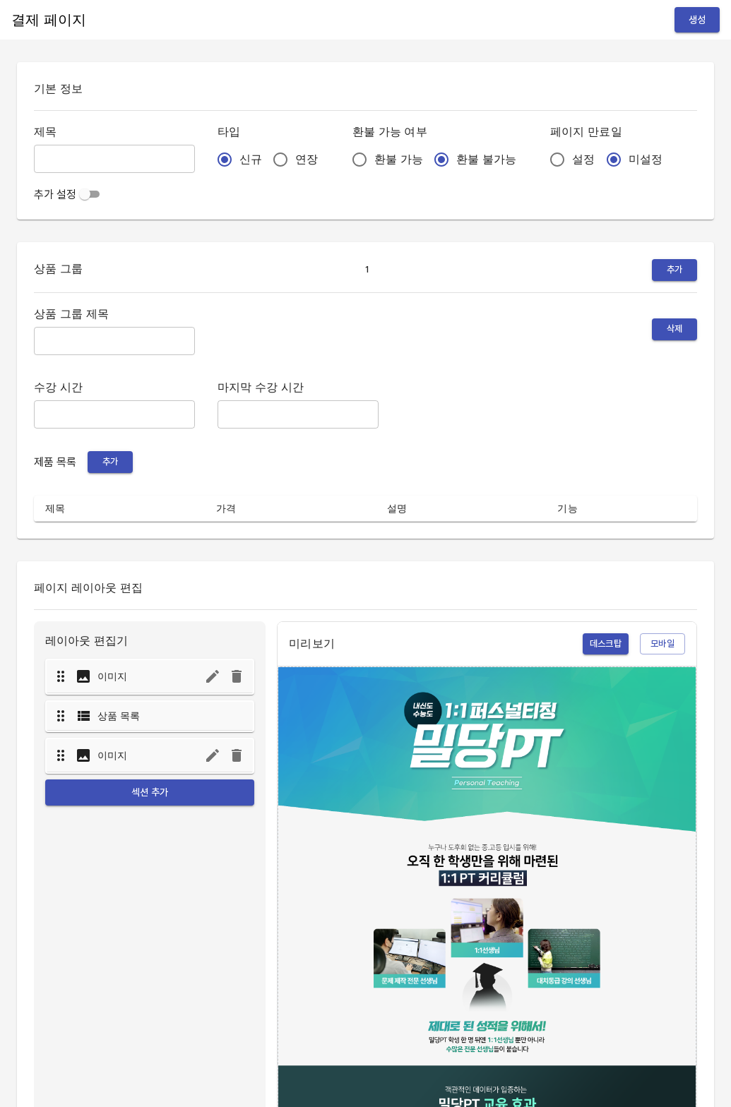
click at [239, 153] on div "신규 연장" at bounding box center [273, 160] width 112 height 30
click at [265, 157] on input "연장" at bounding box center [280, 160] width 30 height 30
radio input "true"
click at [542, 159] on input "설정" at bounding box center [557, 160] width 30 height 30
radio input "true"
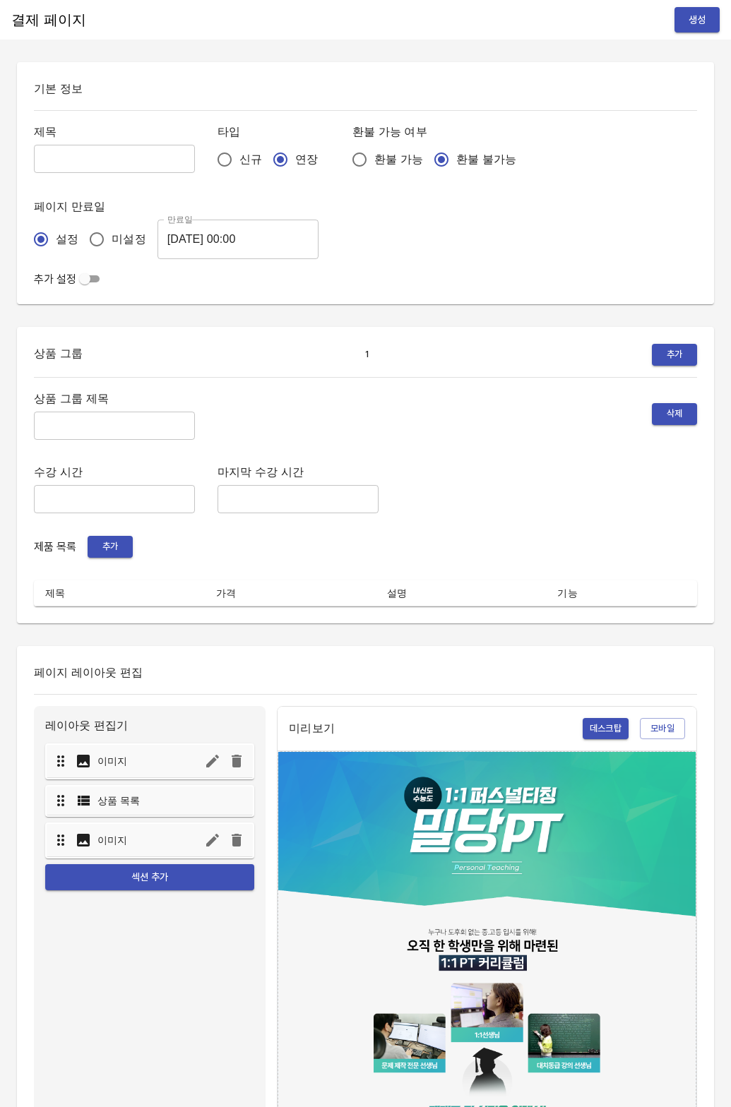
click at [172, 263] on div "제목 ​ 타입 신규 연장 환불 가능 여부 환불 가능 환불 불가능 페이지 만료일 설정 미설정 만료일 2025-08-14 00:00 만료일 추가 …" at bounding box center [365, 204] width 663 height 165
click at [201, 246] on input "2025-08-14 00:00" at bounding box center [237, 240] width 161 height 40
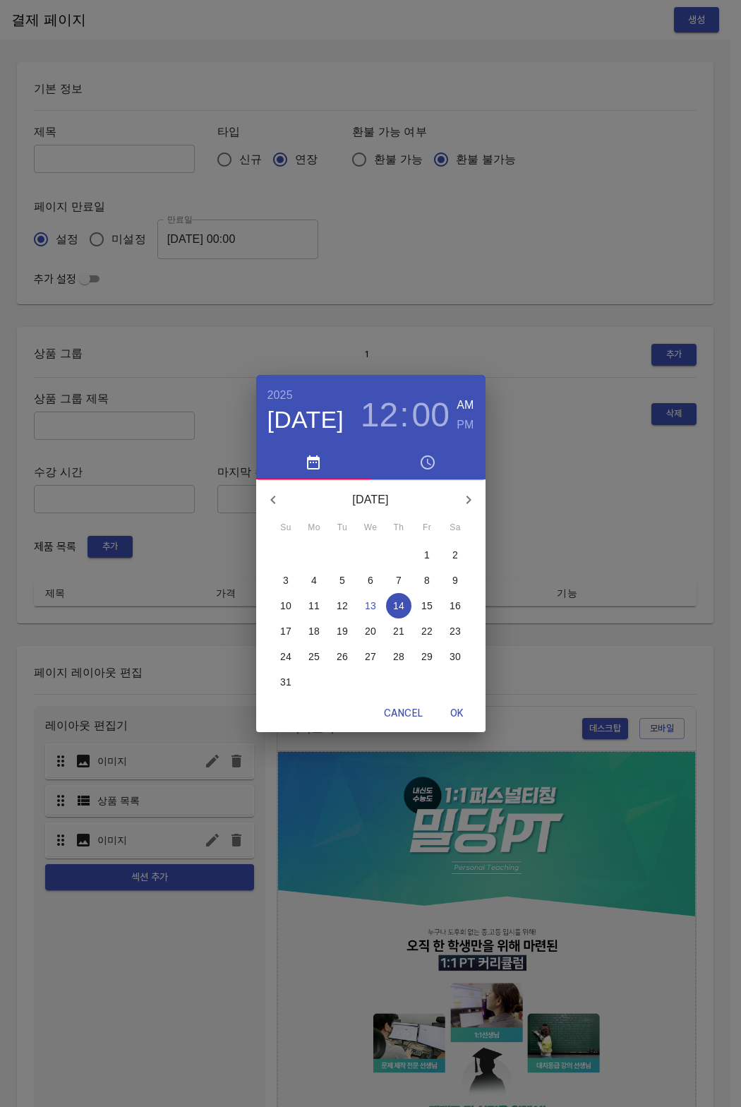
click at [399, 634] on p "21" at bounding box center [398, 631] width 11 height 14
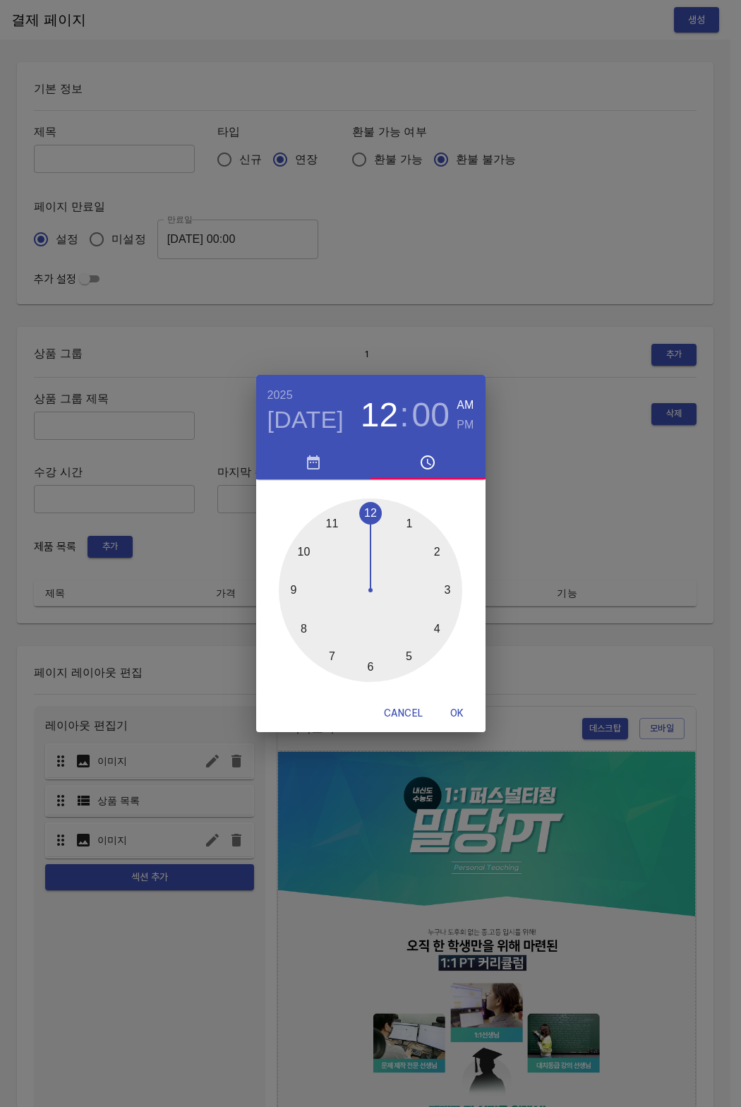
drag, startPoint x: 453, startPoint y: 710, endPoint x: 314, endPoint y: 535, distance: 223.2
click at [446, 692] on div "2025 Aug 21 12 : 00 AM PM 1 2 3 4 5 6 7 8 9 10 11 12 Cancel OK" at bounding box center [370, 553] width 229 height 357
click at [455, 722] on button "OK" at bounding box center [457, 713] width 45 height 26
type input "2025-08-21 00:00"
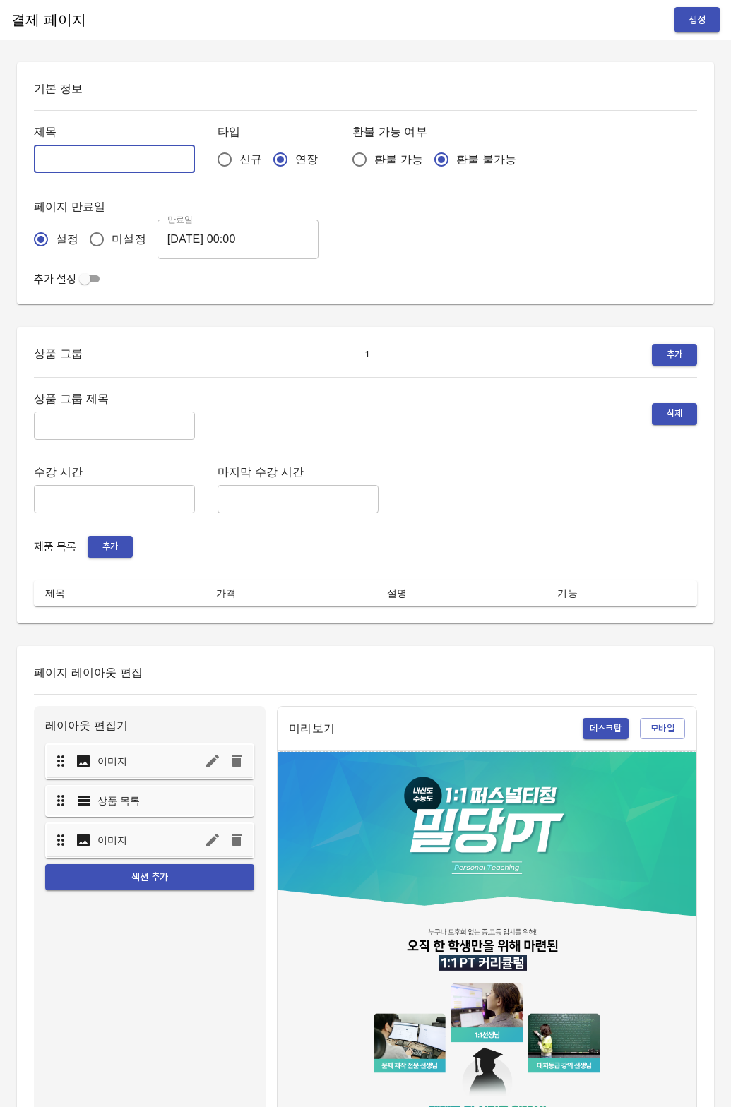
click at [109, 148] on input "text" at bounding box center [114, 159] width 161 height 28
type input "0813_정은우"
click at [70, 433] on input "text" at bounding box center [114, 426] width 161 height 28
type input "주간 집중관리"
click at [98, 554] on button "추가" at bounding box center [110, 547] width 45 height 22
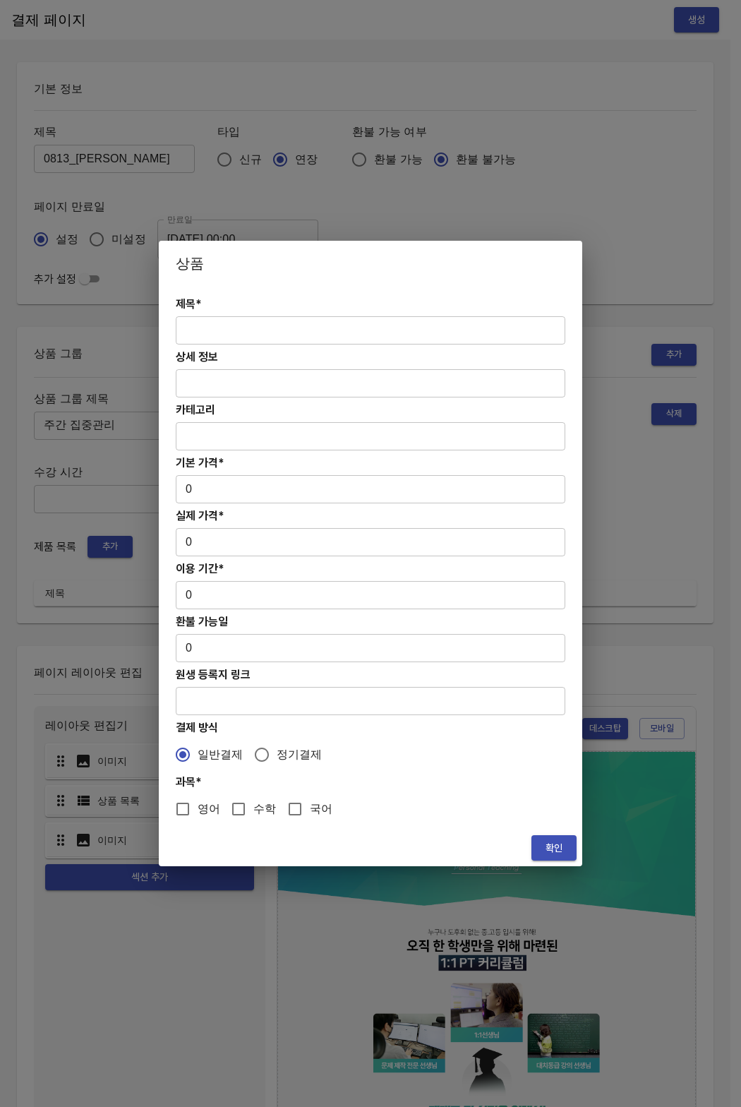
click at [261, 323] on input "text" at bounding box center [371, 330] width 390 height 28
paste input "[연장] 중등 주간 집중관리 영어 4주(약 1개월) 프로그램"
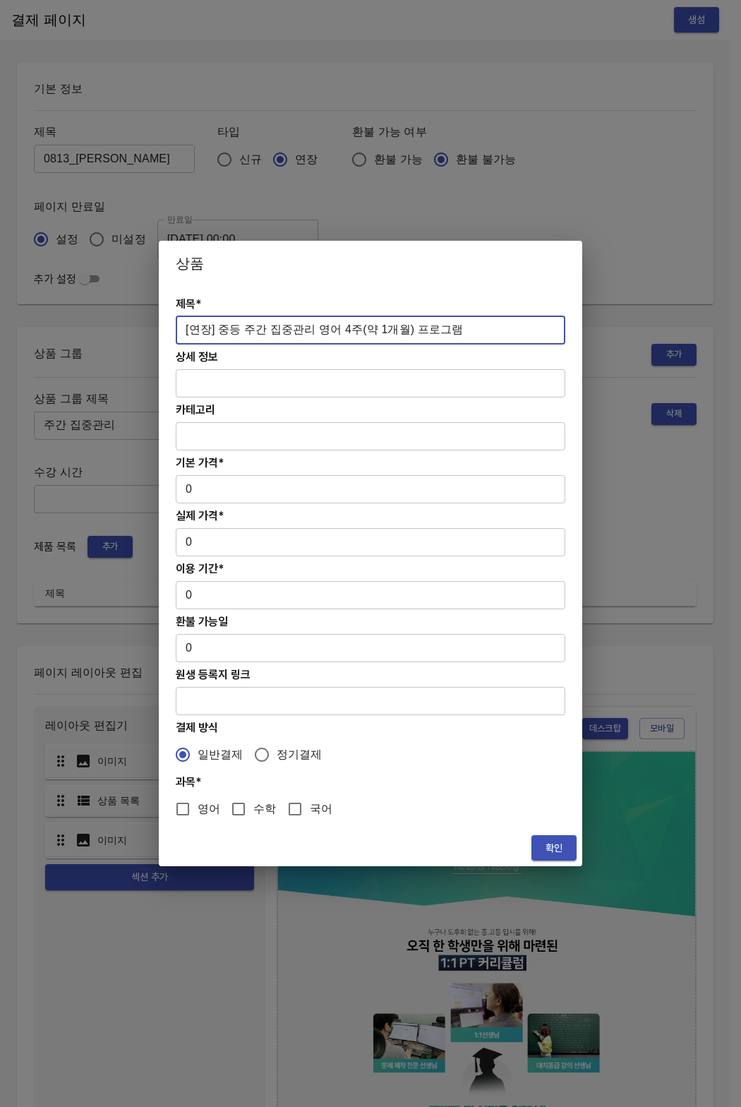
type input "[연장] 중등 주간 집중관리 영어 4주(약 1개월) 프로그램"
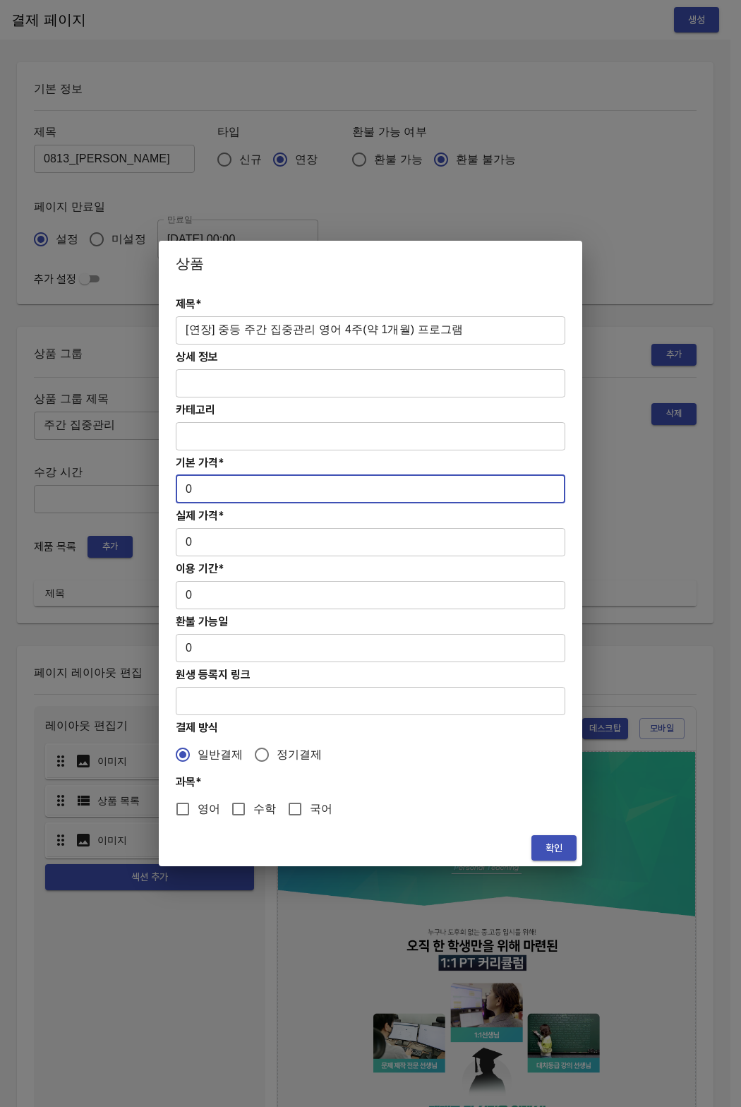
drag, startPoint x: 207, startPoint y: 496, endPoint x: 167, endPoint y: 486, distance: 41.3
click at [167, 486] on div "제목* [연장] 중등 주간 집중관리 영어 4주(약 1개월) 프로그램 ​ 상세 정보 ​ 카테고리 ​ 기본 가격* 0 ​ 실제 가격* 0 ​ 이용…" at bounding box center [371, 558] width 424 height 544
paste input "27800"
type input "278000"
click at [188, 540] on input "0" at bounding box center [371, 542] width 390 height 28
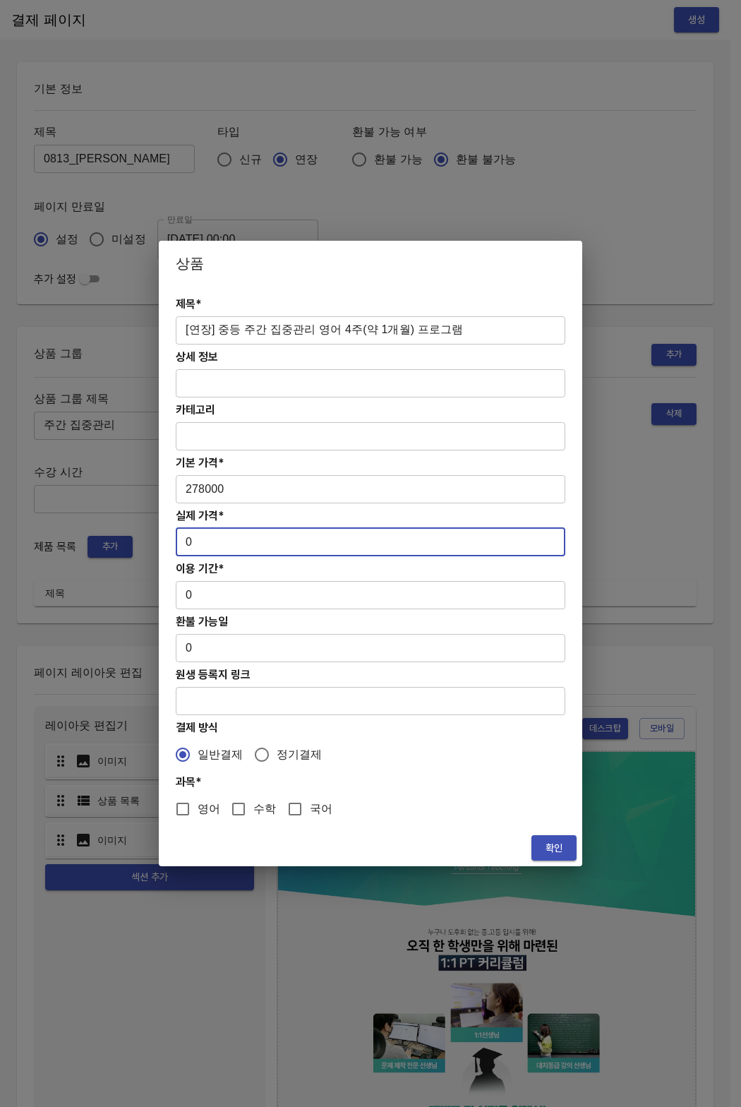
drag, startPoint x: 187, startPoint y: 543, endPoint x: 202, endPoint y: 543, distance: 14.8
click at [202, 543] on input "0" at bounding box center [371, 542] width 390 height 28
paste input "27800"
type input "278000"
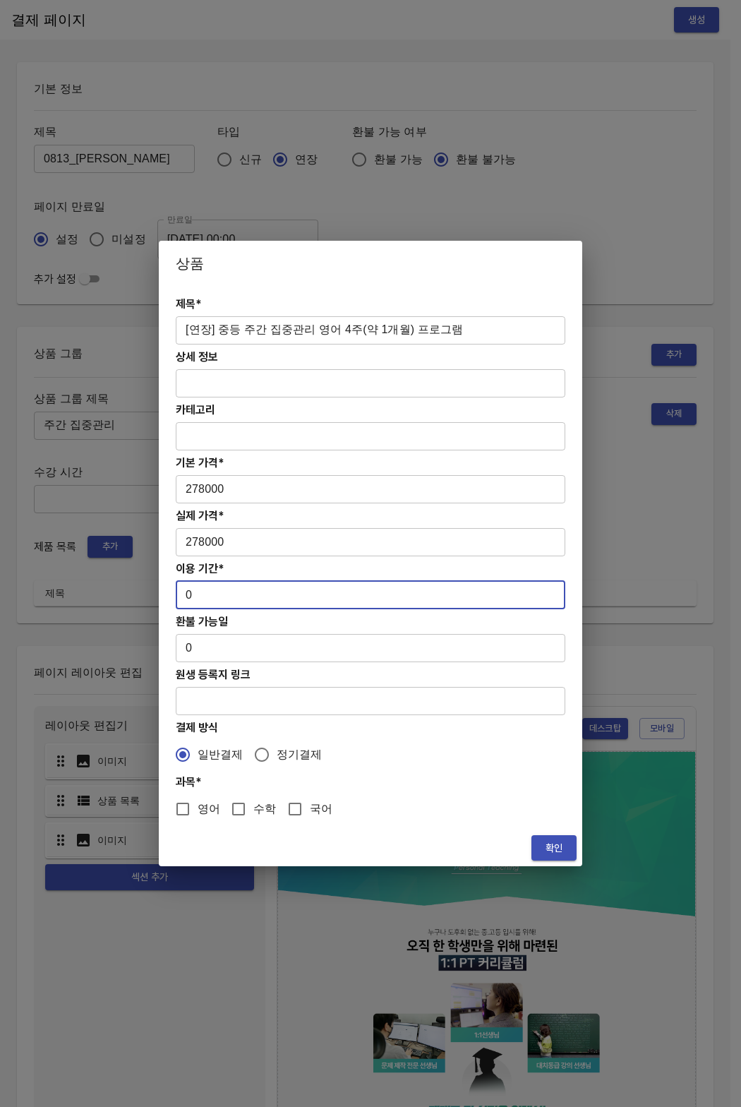
drag, startPoint x: 197, startPoint y: 594, endPoint x: 167, endPoint y: 591, distance: 29.9
click at [167, 591] on div "제목* [연장] 중등 주간 집중관리 영어 4주(약 1개월) 프로그램 ​ 상세 정보 ​ 카테고리 ​ 기본 가격* 278000 ​ 실제 가격* 2…" at bounding box center [371, 558] width 424 height 544
type input "28"
click at [183, 811] on input "영어" at bounding box center [183, 809] width 30 height 30
checkbox input "true"
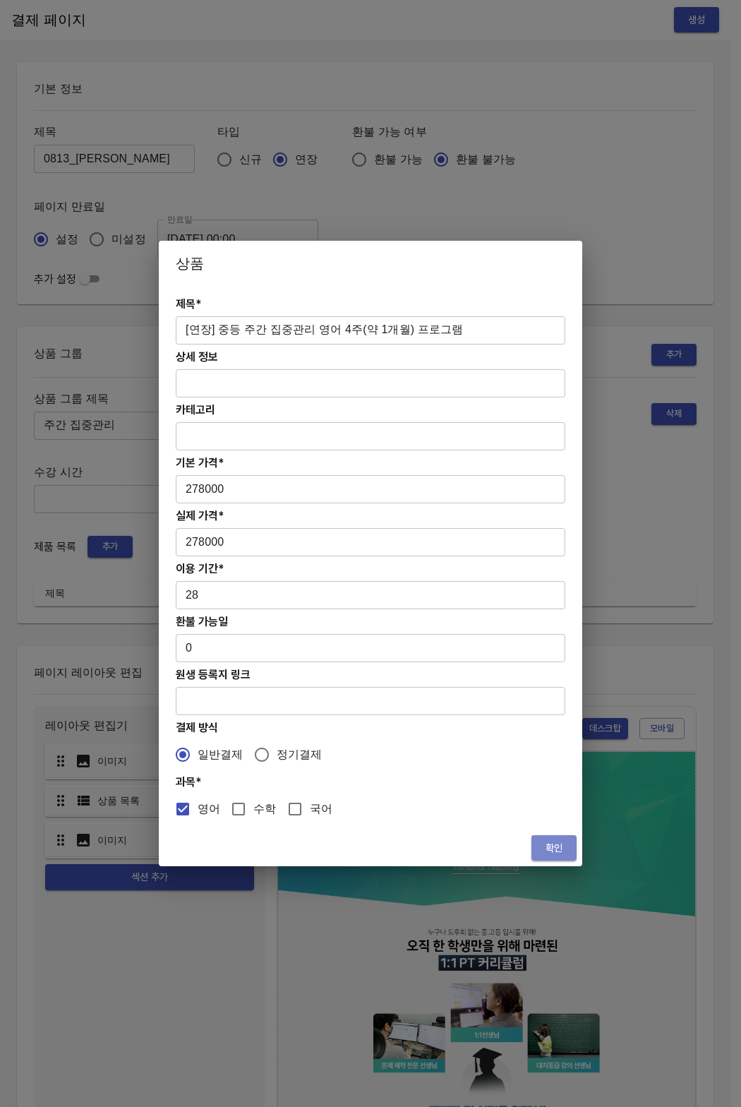
click at [533, 847] on button "확인" at bounding box center [554, 848] width 45 height 26
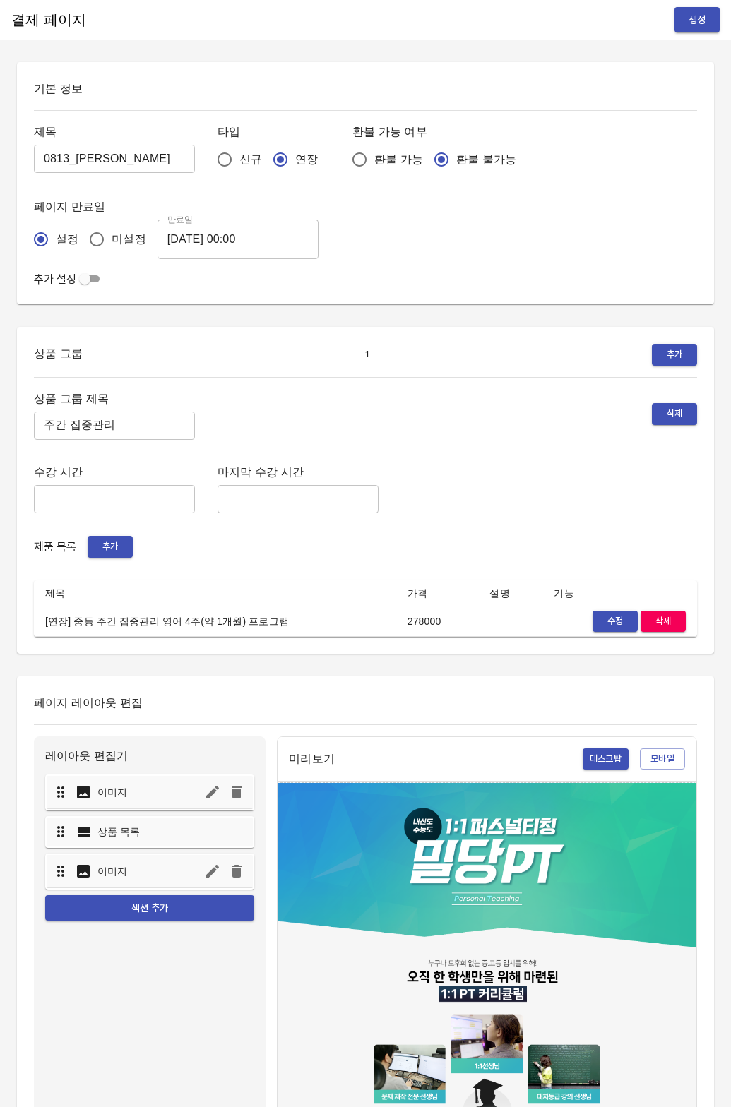
click at [699, 20] on span "생성" at bounding box center [697, 20] width 23 height 18
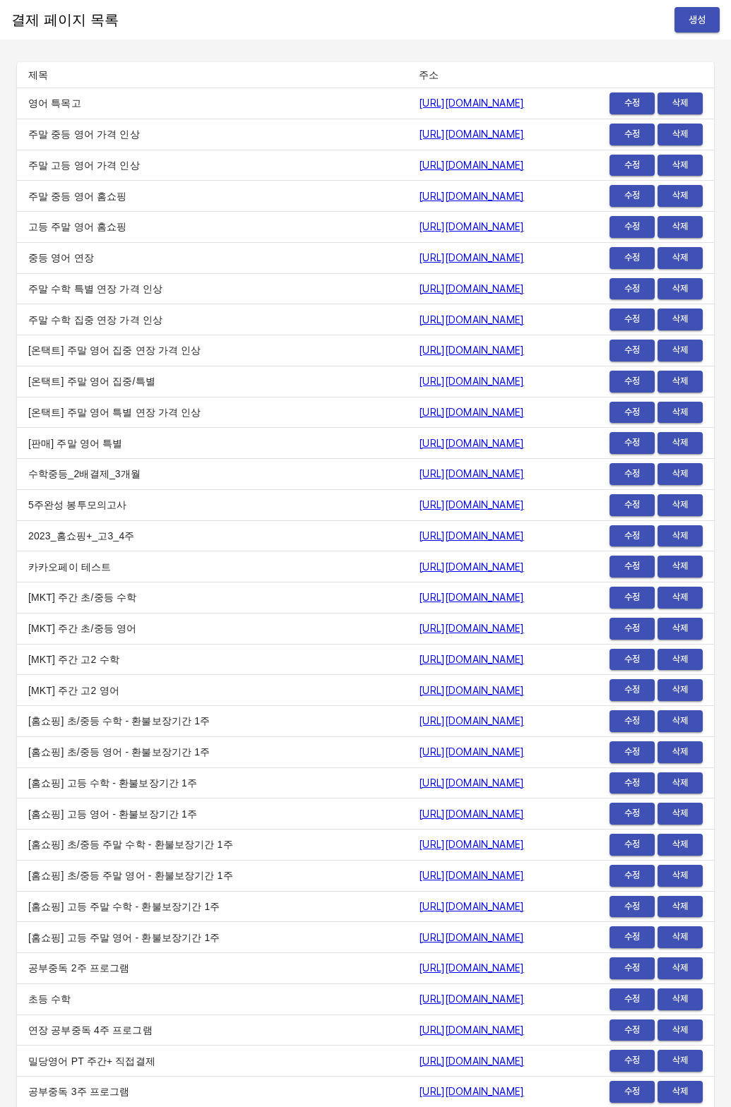
scroll to position [16490, 0]
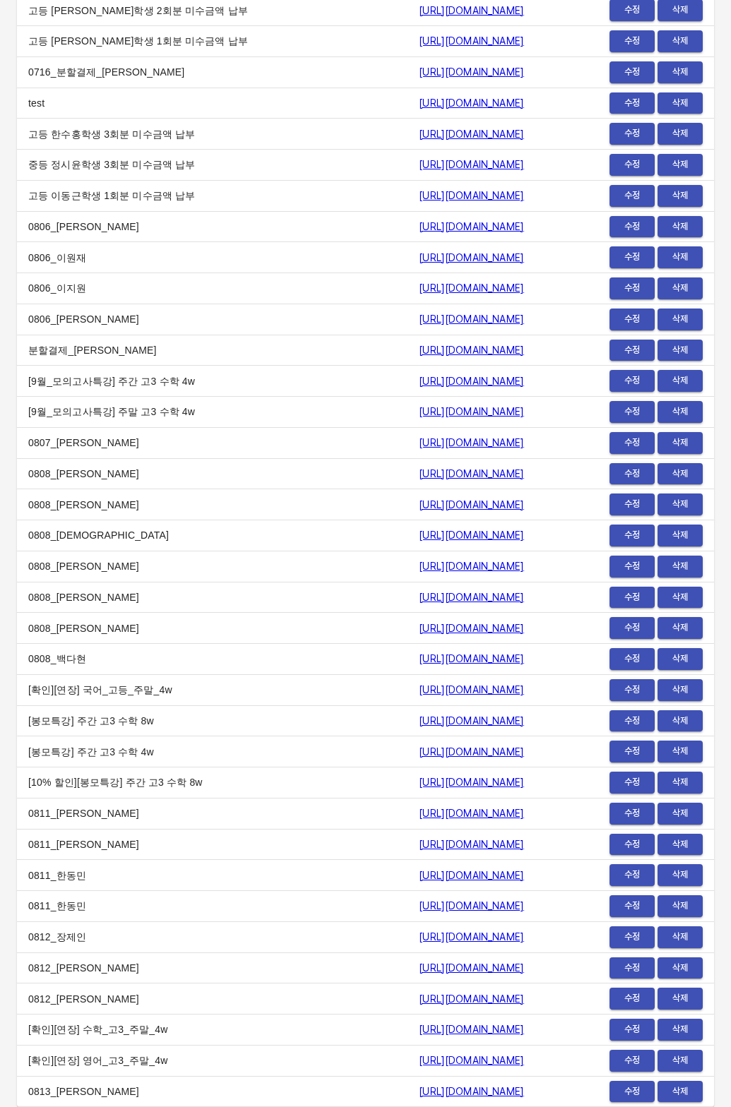
drag, startPoint x: 223, startPoint y: 1087, endPoint x: 231, endPoint y: 1088, distance: 7.9
click at [225, 1087] on td "0813_[PERSON_NAME]" at bounding box center [212, 1091] width 390 height 31
drag, startPoint x: 231, startPoint y: 1088, endPoint x: 520, endPoint y: 1087, distance: 289.5
click at [520, 1087] on tr "0813_정은우 https://payment.mildang.kr/2QuWfmzbJ9Q9WdRseOOZK 수정 삭제" at bounding box center [365, 1091] width 697 height 31
copy tr "0813_정은우 https://payment.mildang.kr/2QuWfmzbJ9Q9WdRseOOZK"
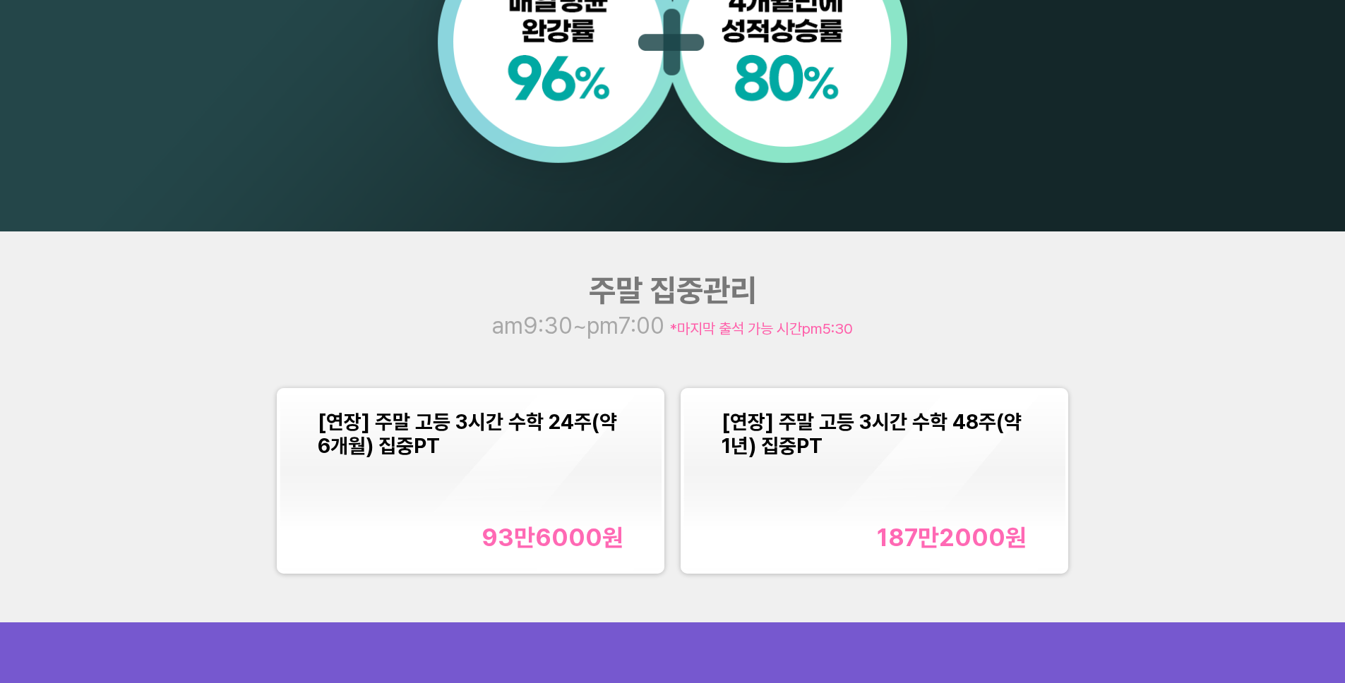
scroll to position [1711, 0]
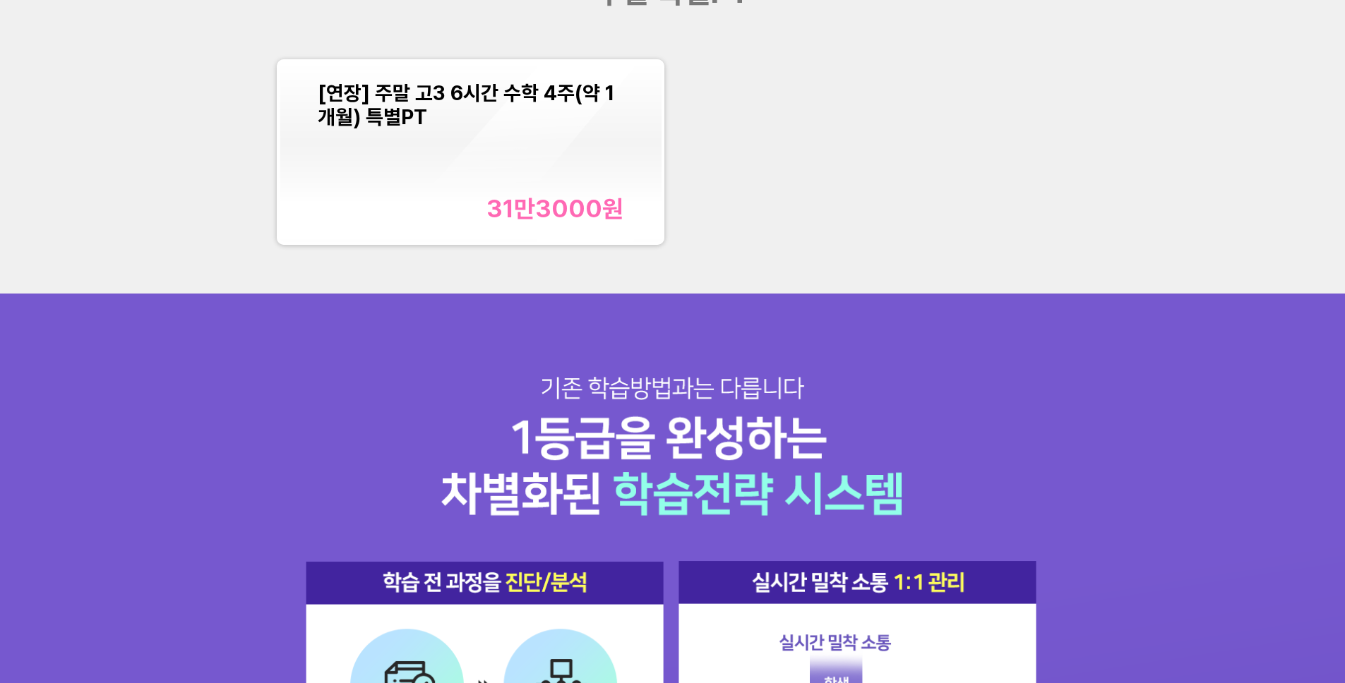
scroll to position [1776, 0]
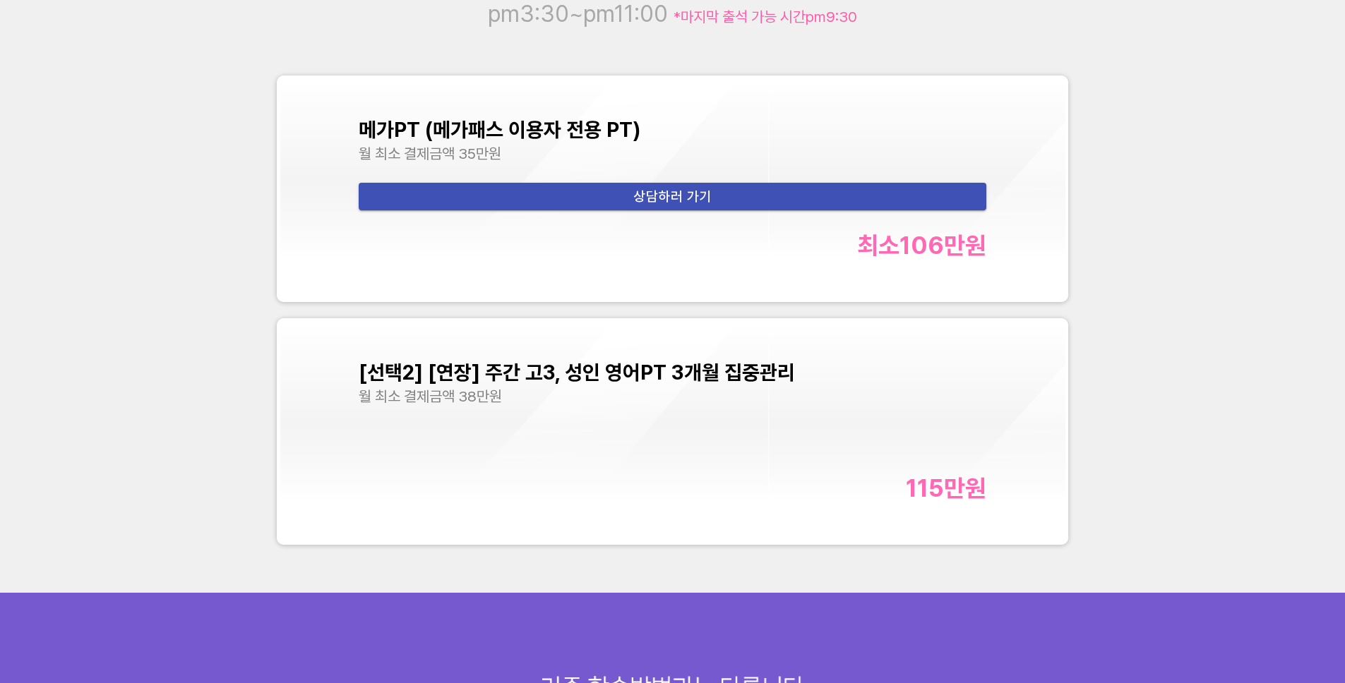
scroll to position [5923, 0]
